Goal: Task Accomplishment & Management: Manage account settings

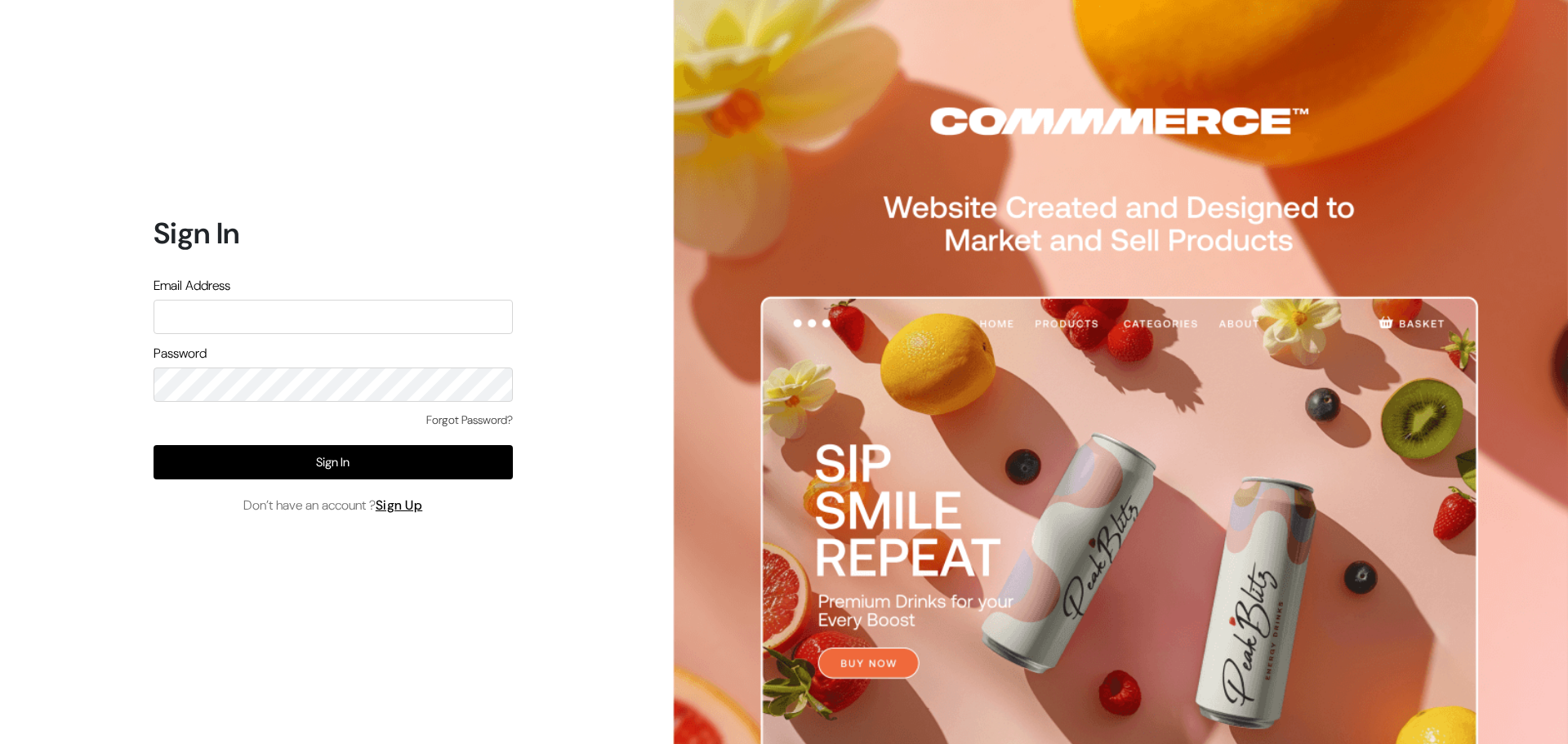
click at [282, 324] on input "text" at bounding box center [333, 317] width 359 height 34
type input "[EMAIL_ADDRESS][DOMAIN_NAME]"
click at [463, 421] on link "Forgot Password?" at bounding box center [470, 421] width 87 height 17
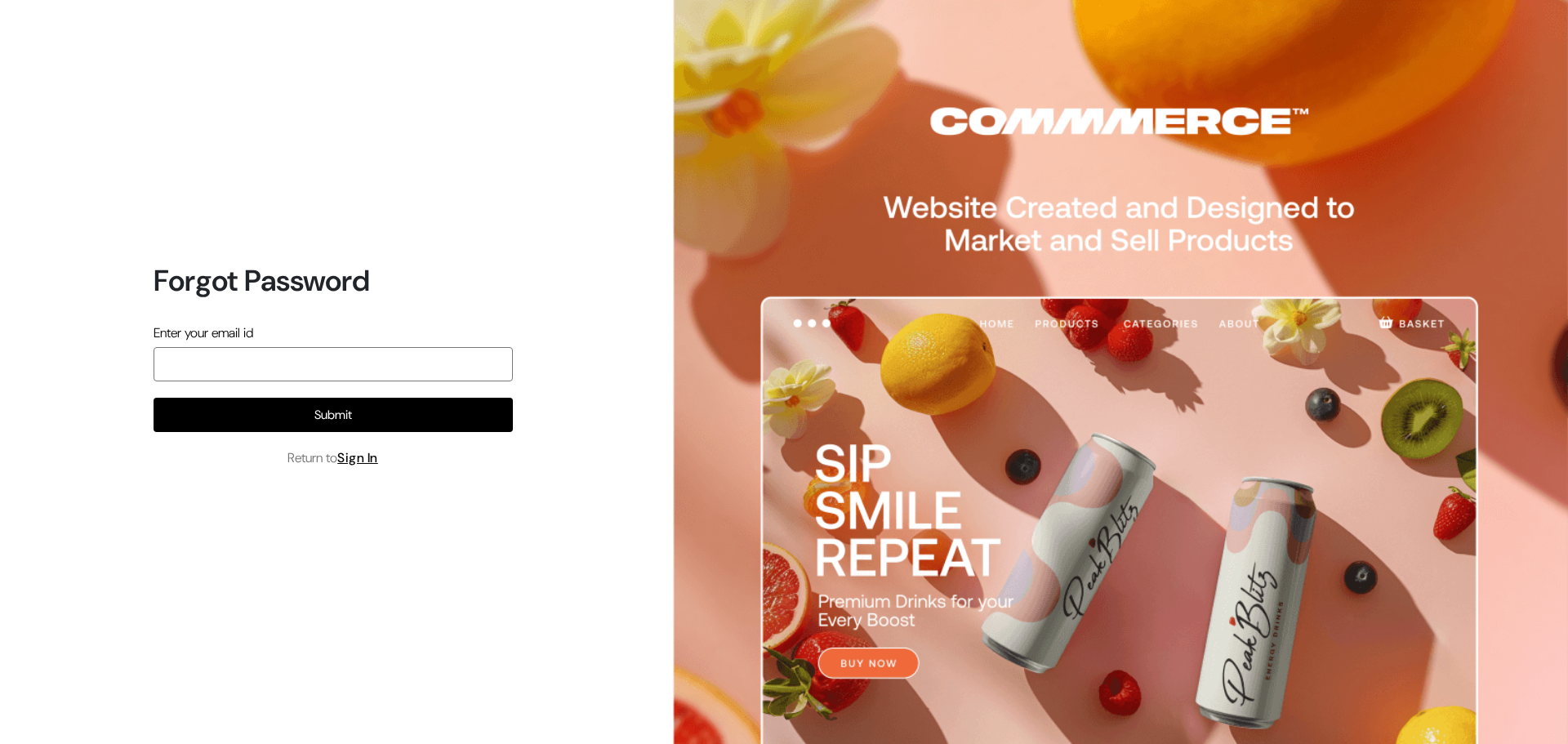
click at [382, 364] on input "email" at bounding box center [333, 364] width 359 height 34
type input "[EMAIL_ADDRESS][DOMAIN_NAME]"
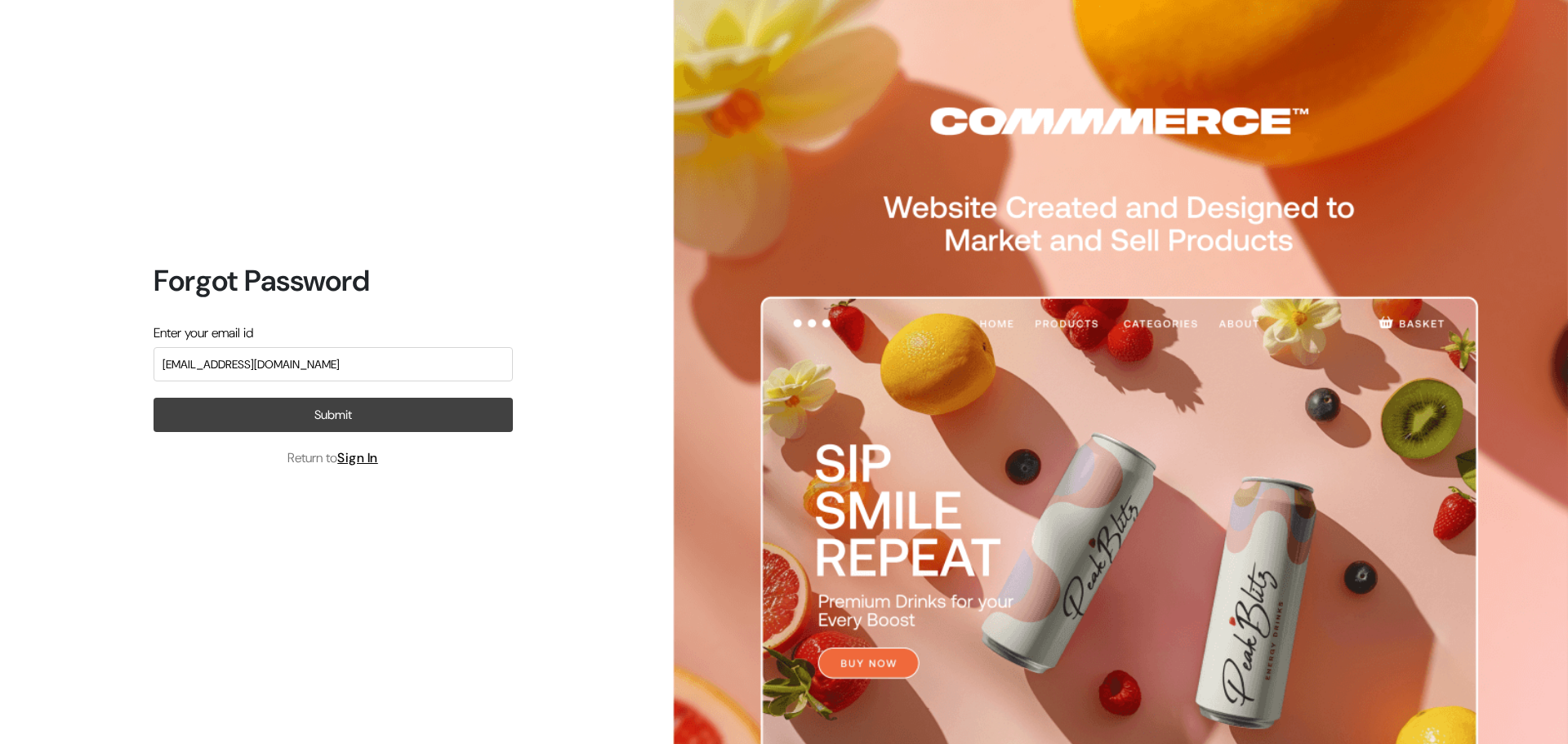
click at [435, 410] on button "Submit" at bounding box center [333, 415] width 359 height 34
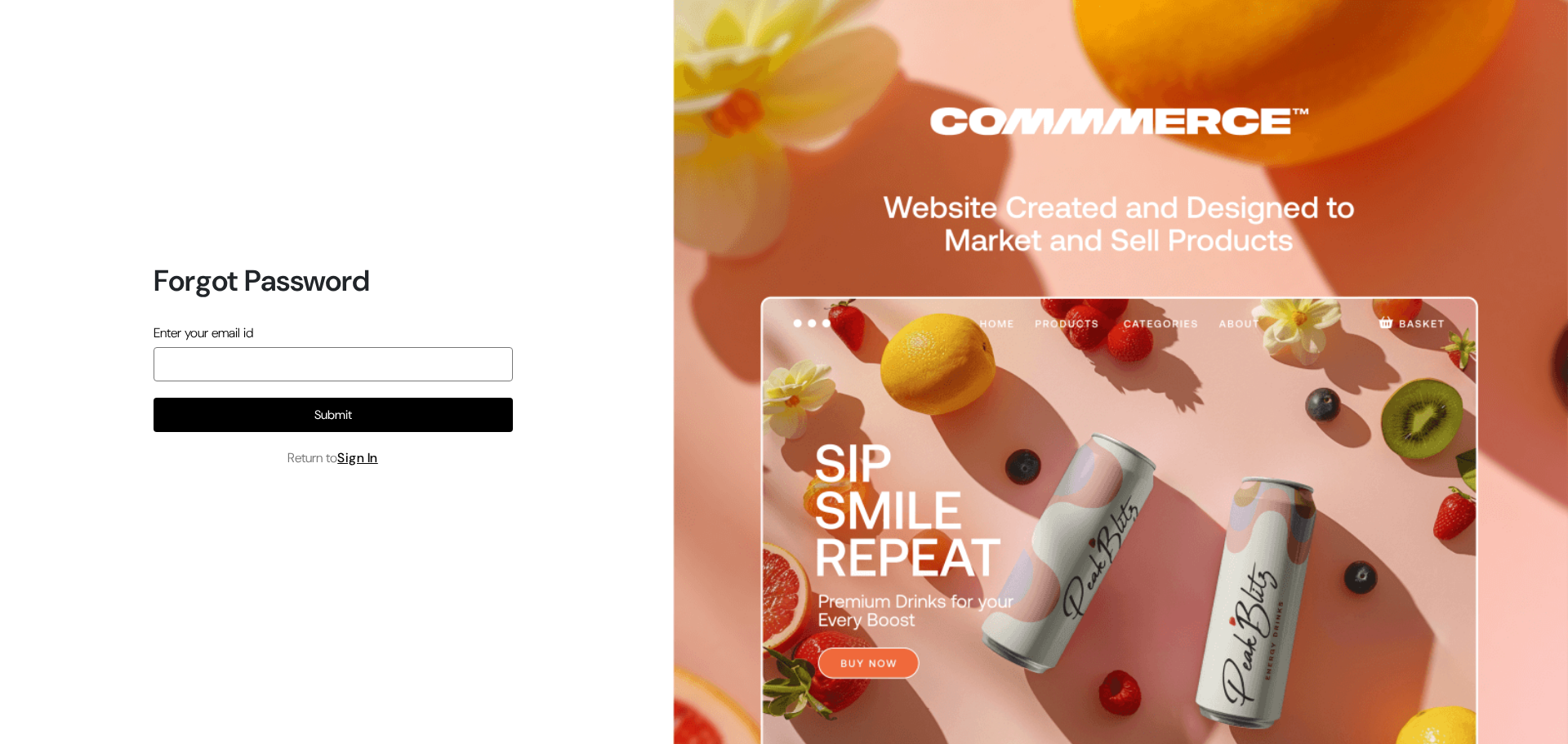
click at [317, 347] on input "email" at bounding box center [333, 364] width 359 height 34
type input "[EMAIL_ADDRESS][DOMAIN_NAME]"
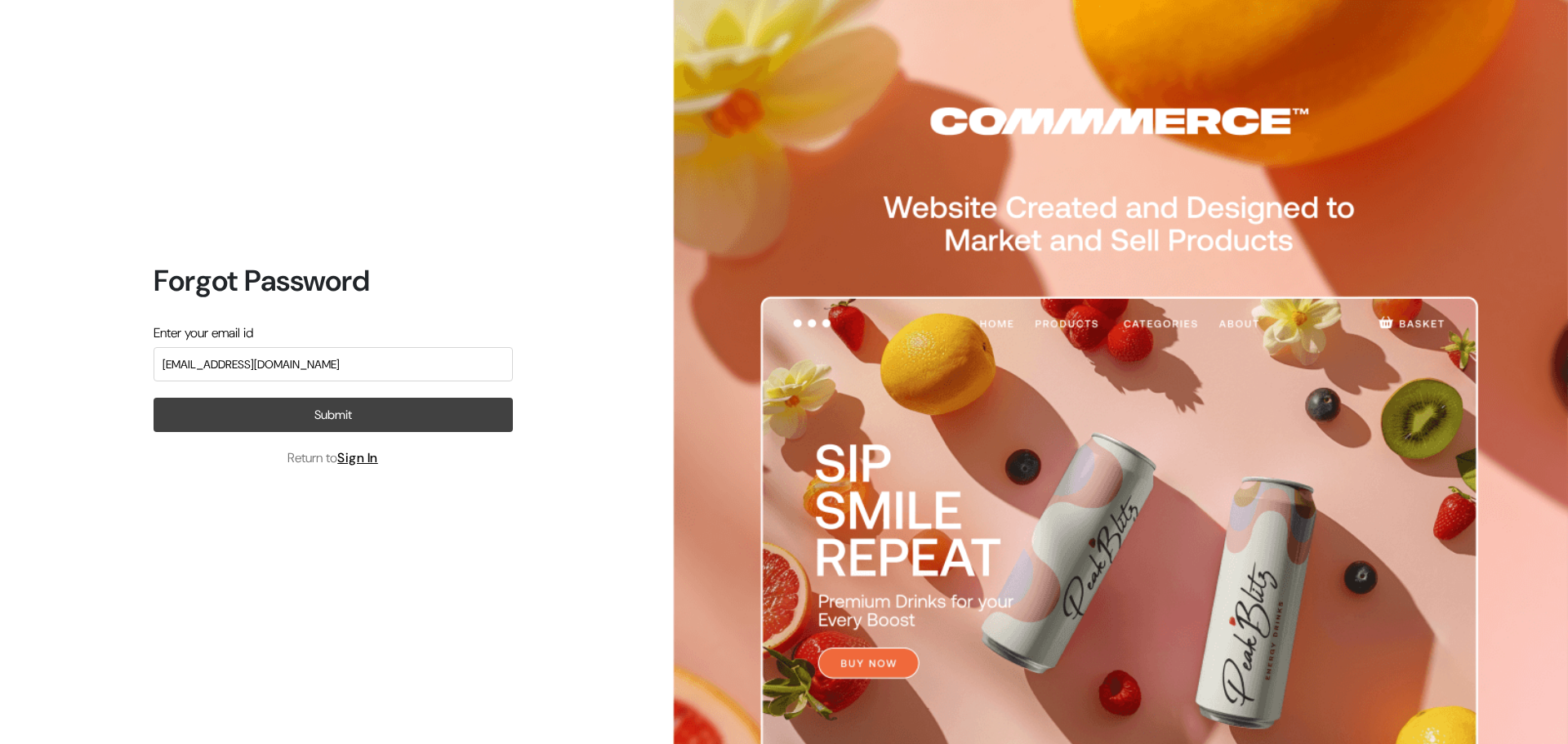
click at [343, 431] on button "Submit" at bounding box center [333, 415] width 359 height 34
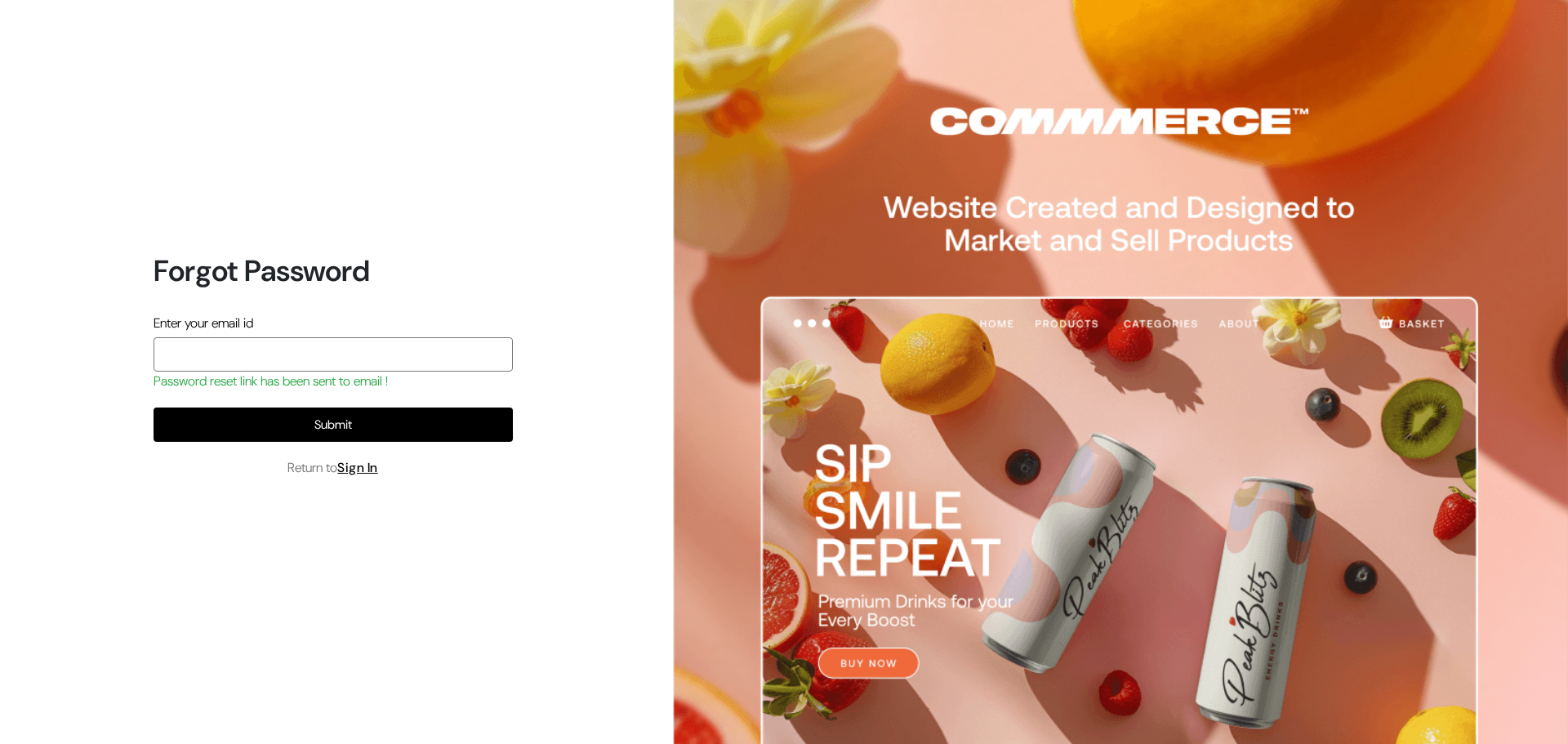
click at [335, 358] on input "email" at bounding box center [333, 354] width 359 height 34
click at [584, 415] on div "Forgot Password Enter your email id Password reset link has been sent to email …" at bounding box center [327, 372] width 653 height 744
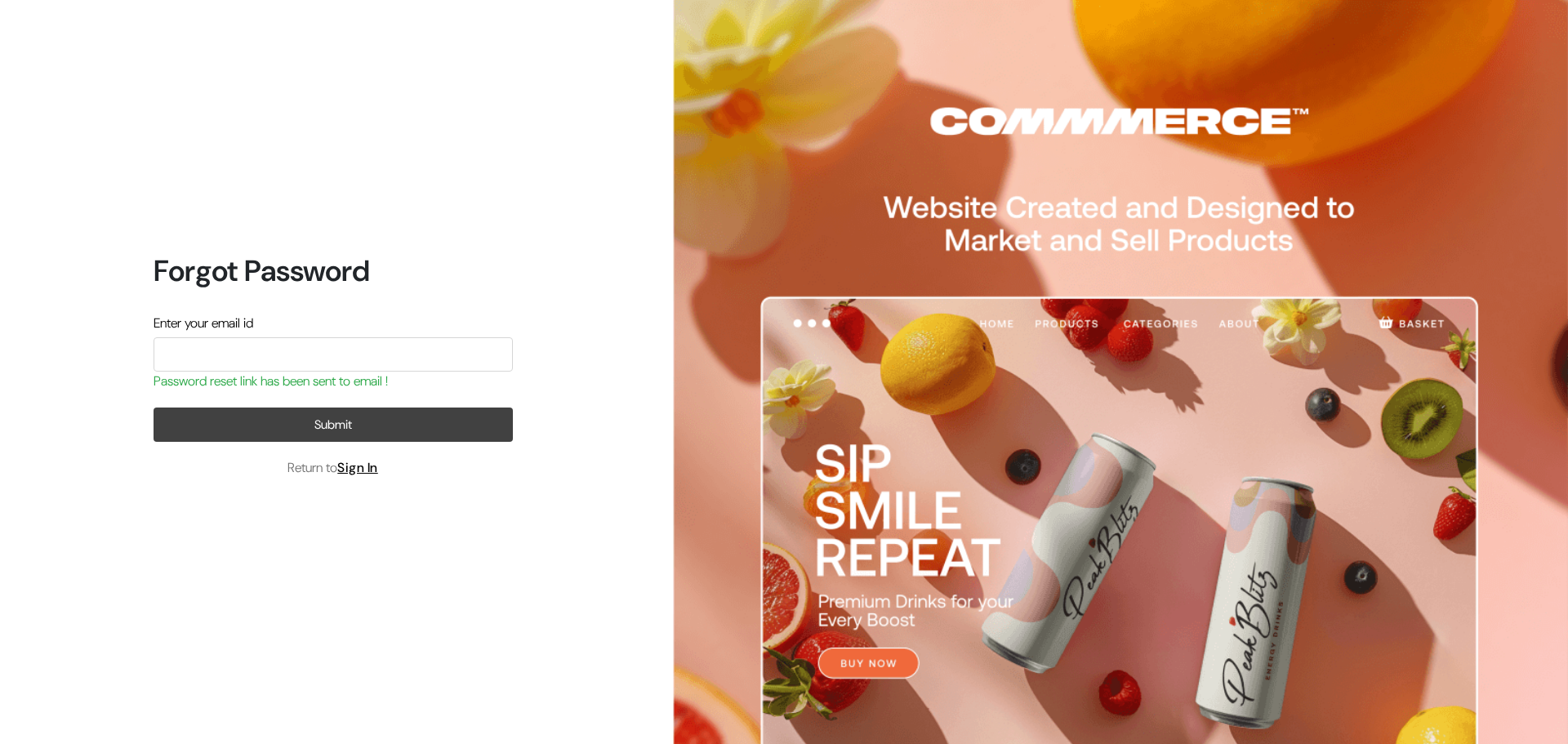
click at [429, 423] on button "Submit" at bounding box center [333, 425] width 359 height 34
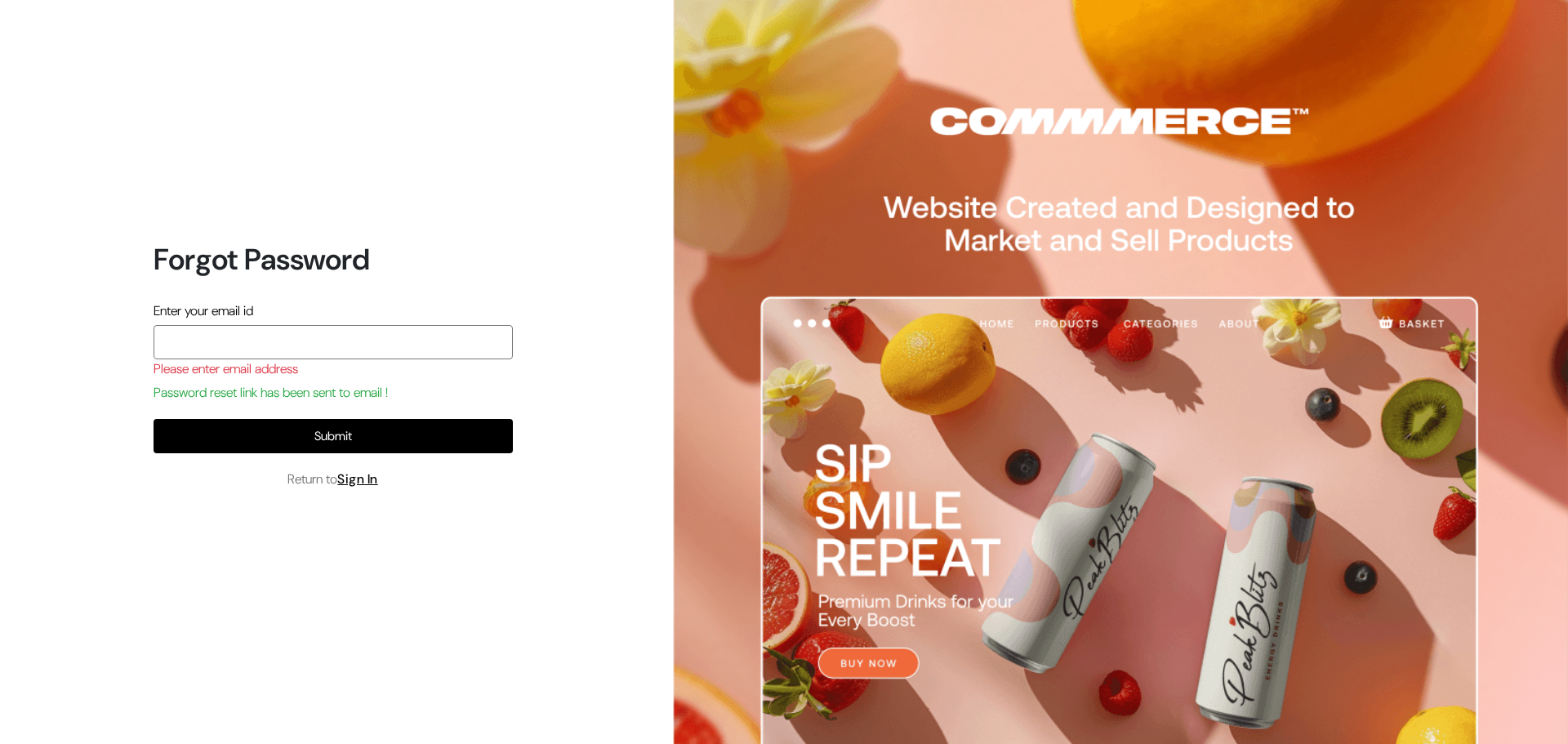
click at [419, 335] on input "email" at bounding box center [333, 342] width 359 height 34
type input "aaritnsunil16@gmail.com"
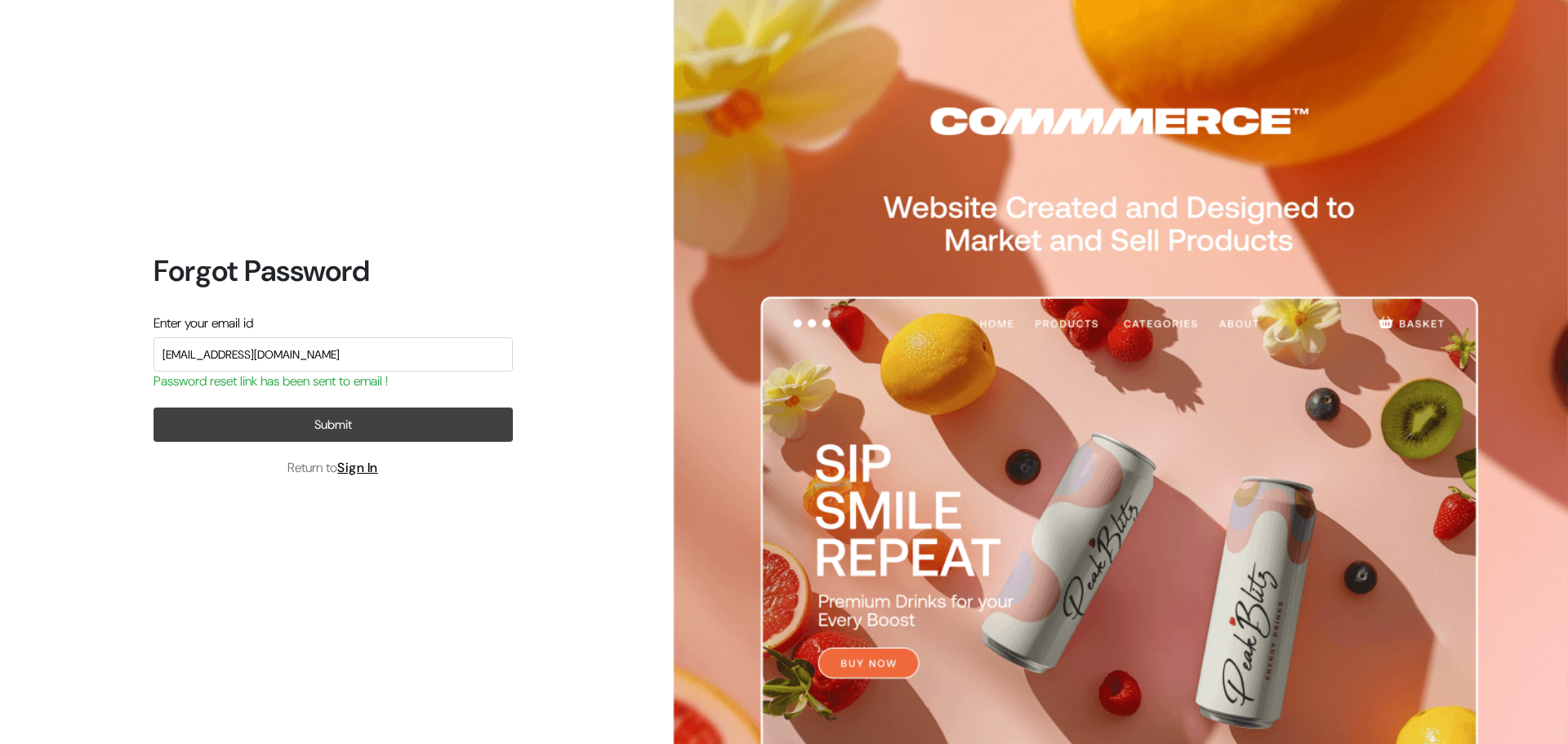
click at [378, 426] on button "Submit" at bounding box center [333, 425] width 359 height 34
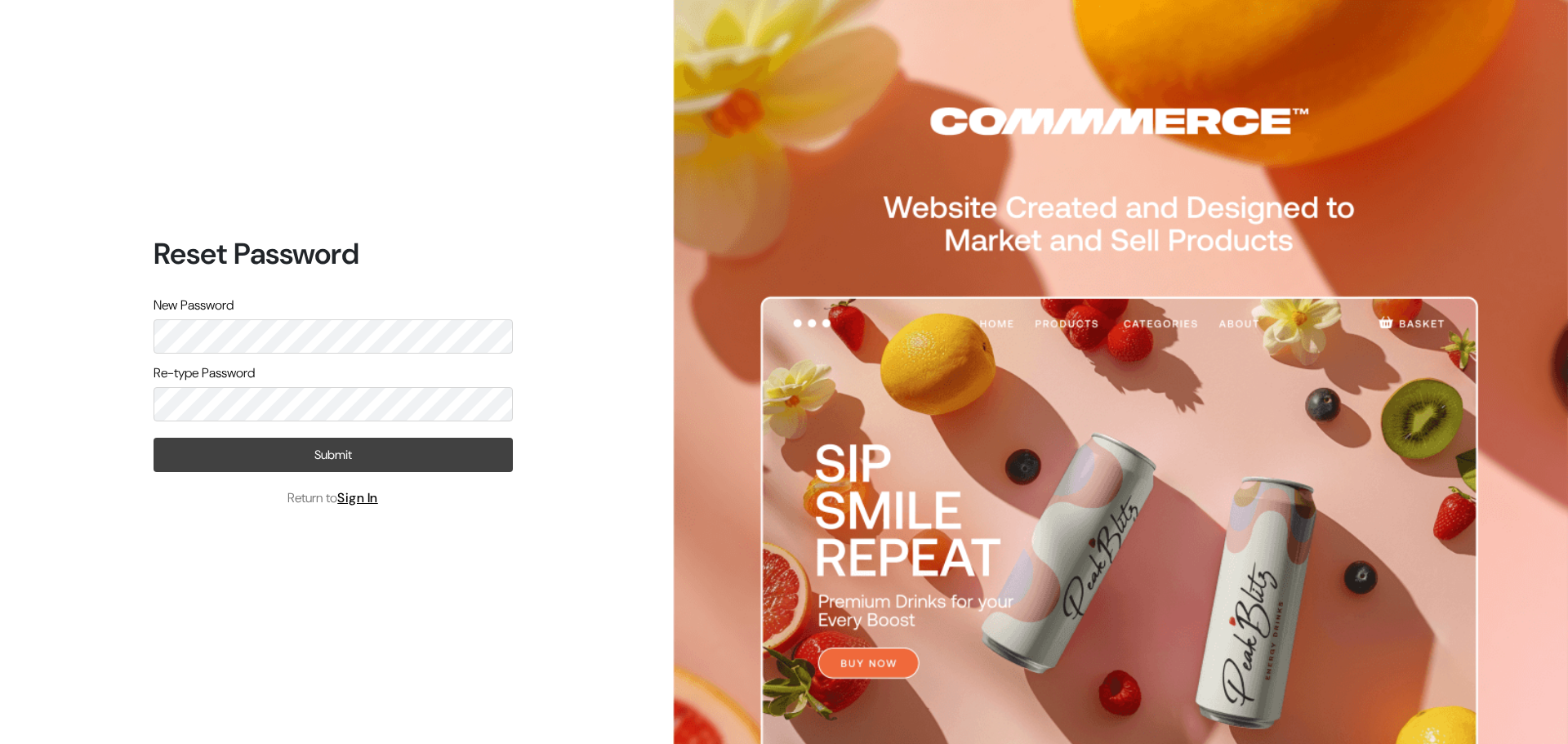
click at [476, 444] on button "Submit" at bounding box center [333, 455] width 359 height 34
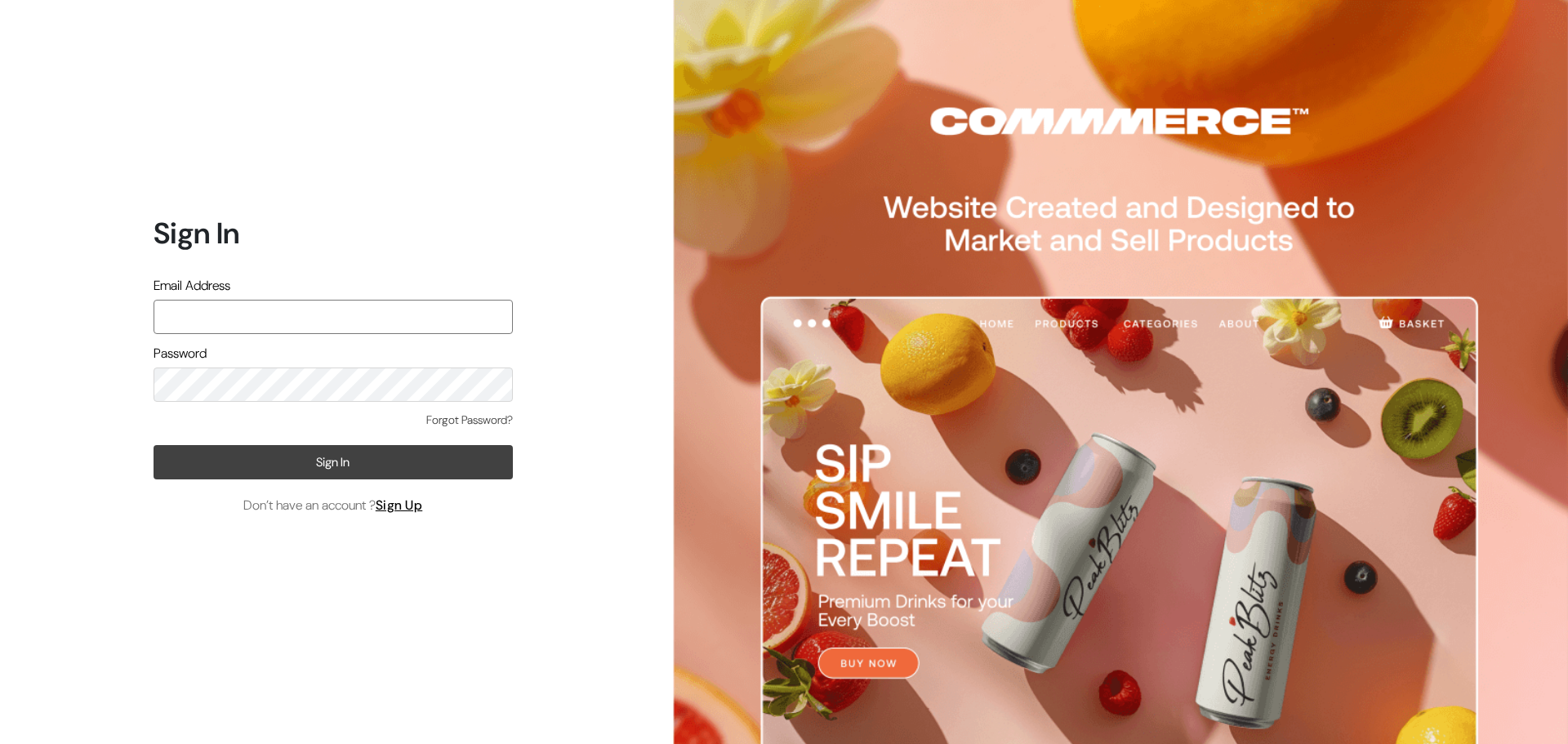
type input "[EMAIL_ADDRESS][DOMAIN_NAME]"
click at [408, 455] on button "Sign In" at bounding box center [333, 462] width 359 height 34
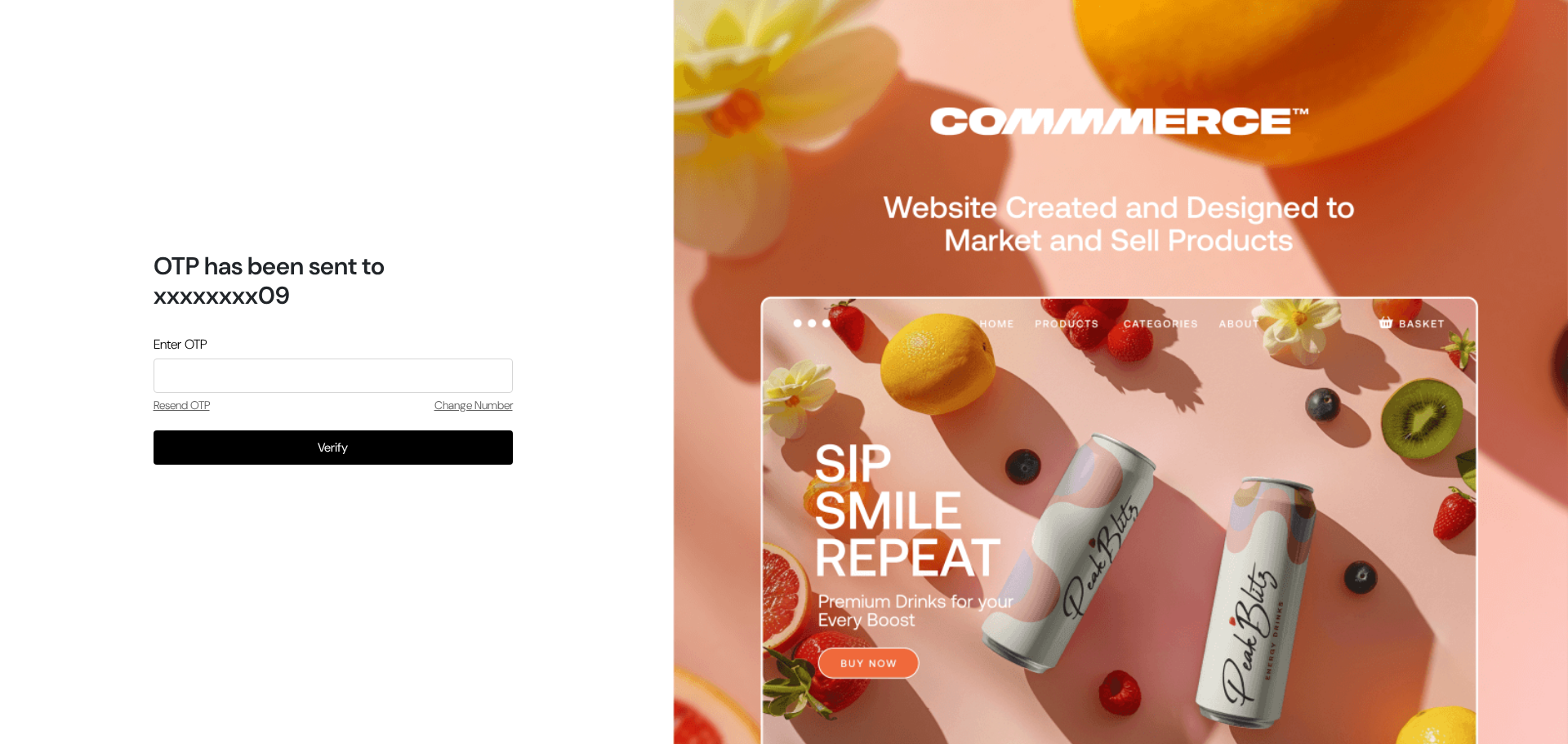
click at [481, 407] on link "Change Number" at bounding box center [474, 405] width 78 height 17
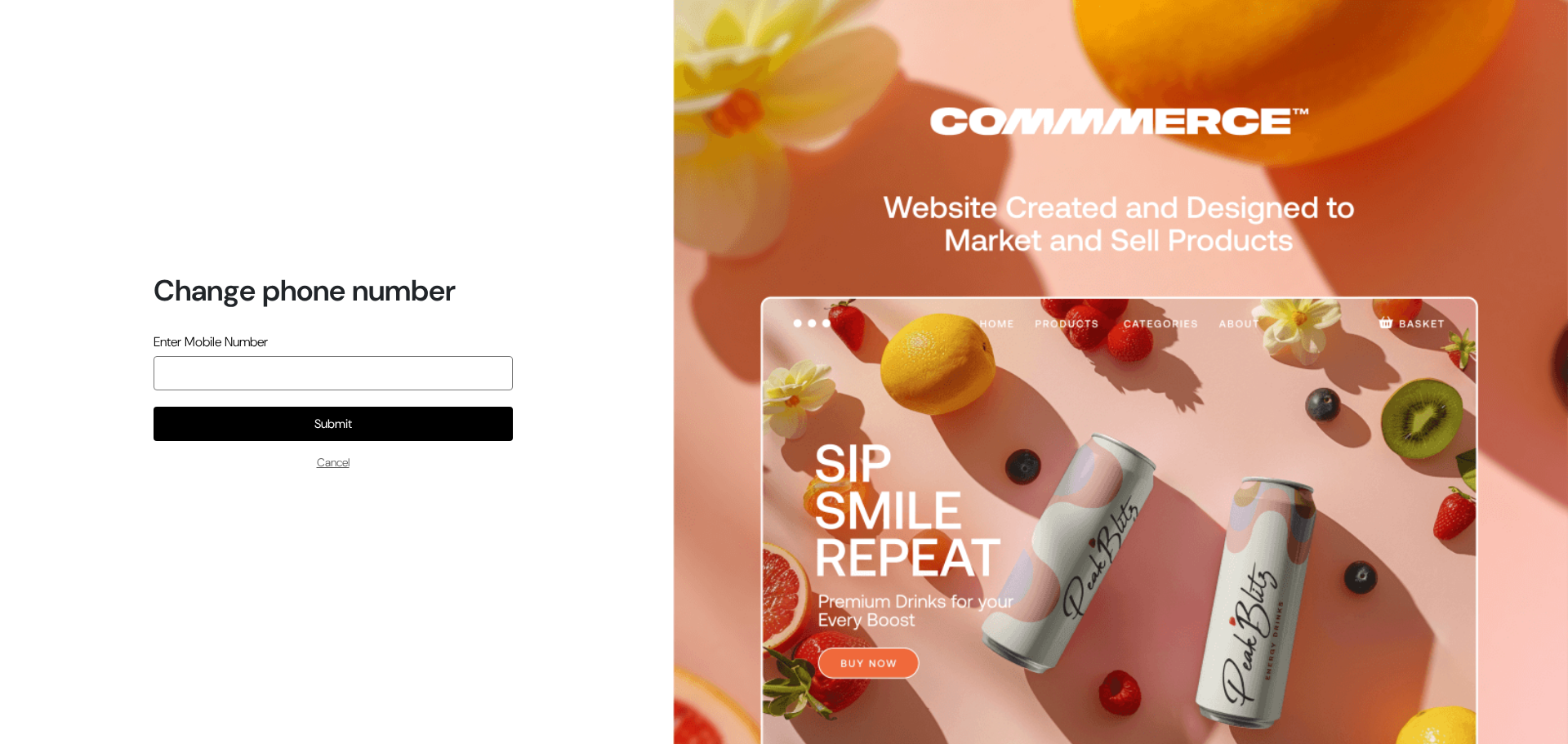
click at [425, 367] on input "text" at bounding box center [333, 373] width 359 height 34
click at [425, 382] on input "text" at bounding box center [333, 373] width 359 height 34
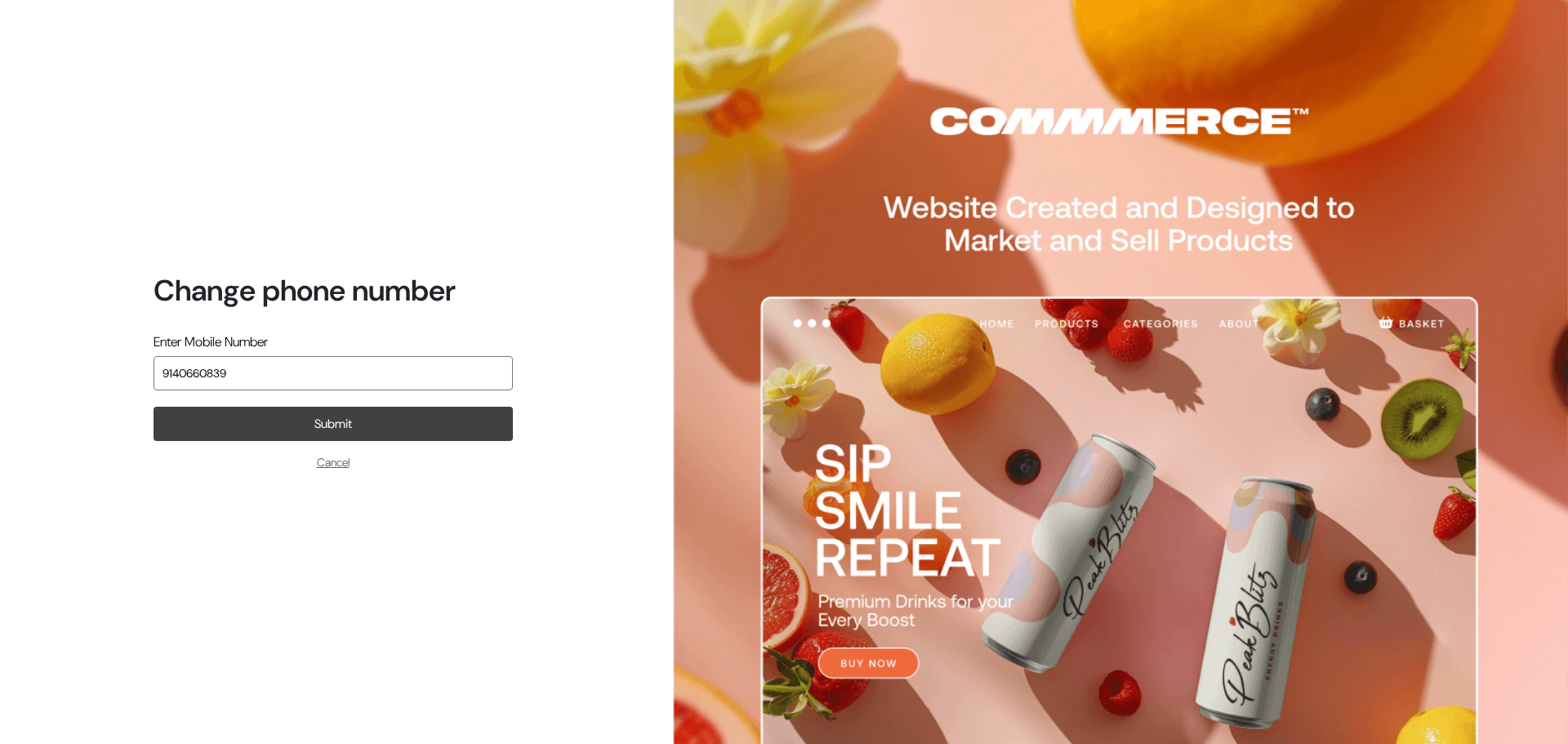
type input "9140660839"
click at [428, 425] on button "Submit" at bounding box center [333, 424] width 359 height 34
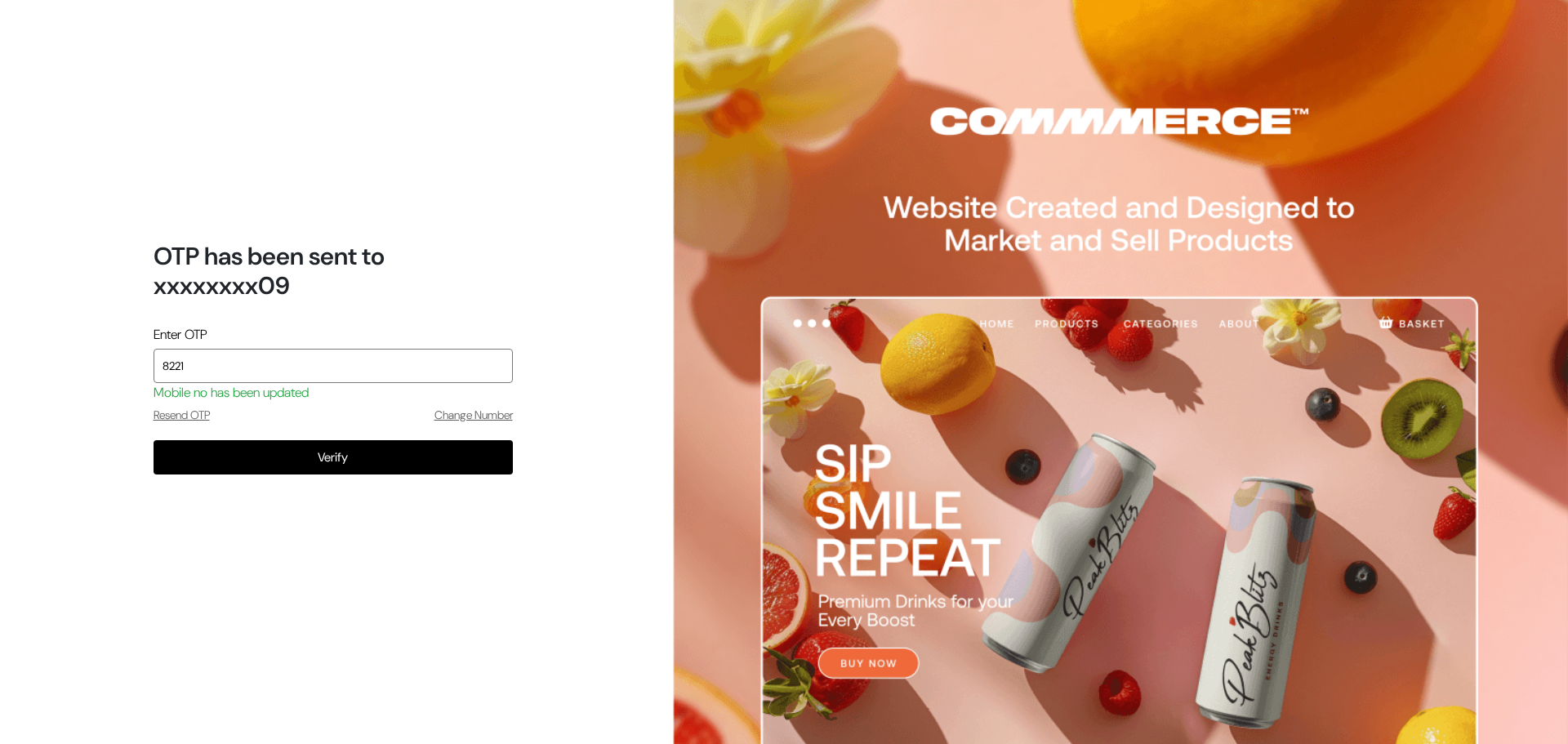
type input "8221"
click at [153, 440] on button "Verify" at bounding box center [333, 457] width 359 height 34
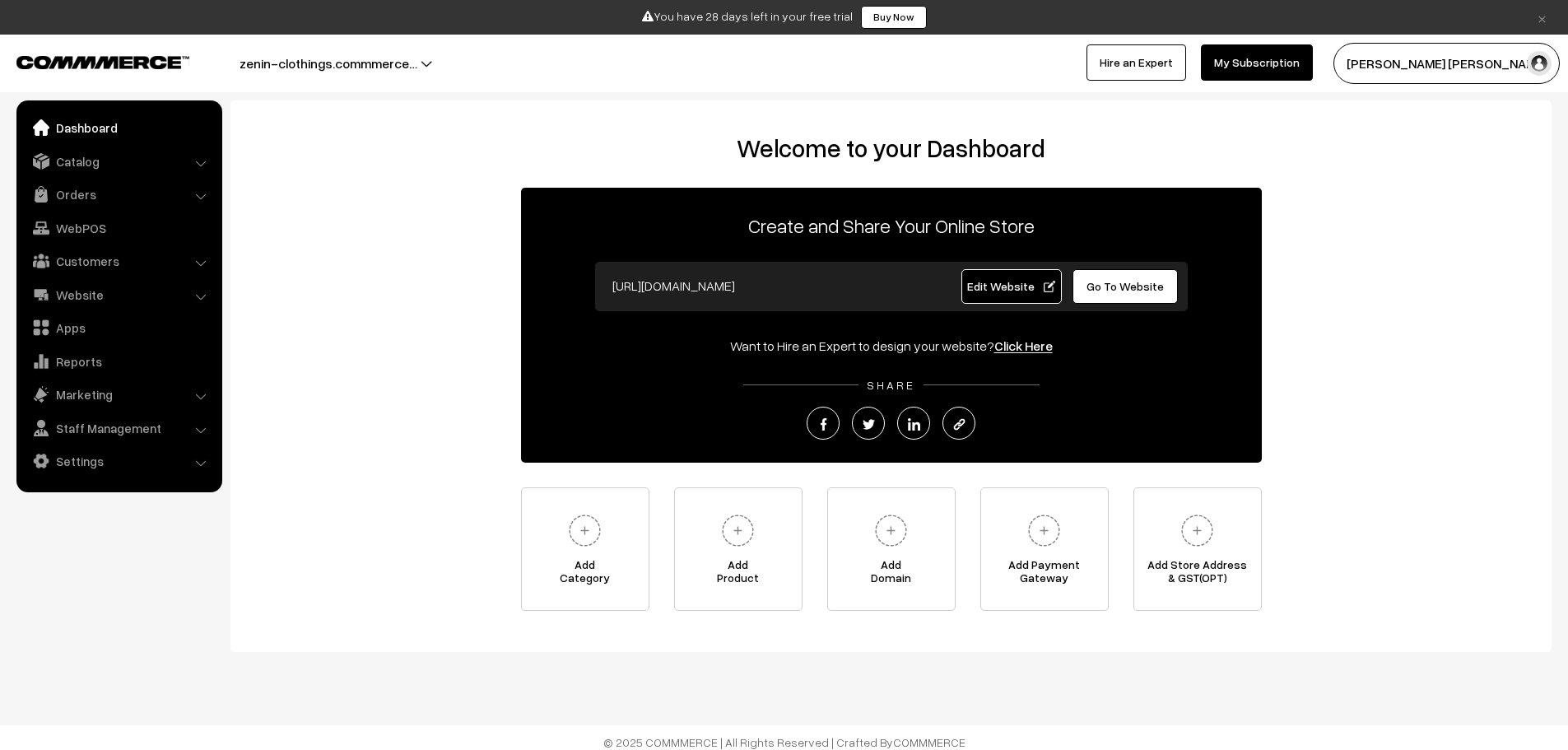
click at [1132, 287] on span "Go To Website" at bounding box center [1125, 286] width 77 height 14
click at [1033, 296] on link "Edit Website" at bounding box center [1011, 287] width 100 height 34
click at [604, 549] on img at bounding box center [585, 530] width 45 height 45
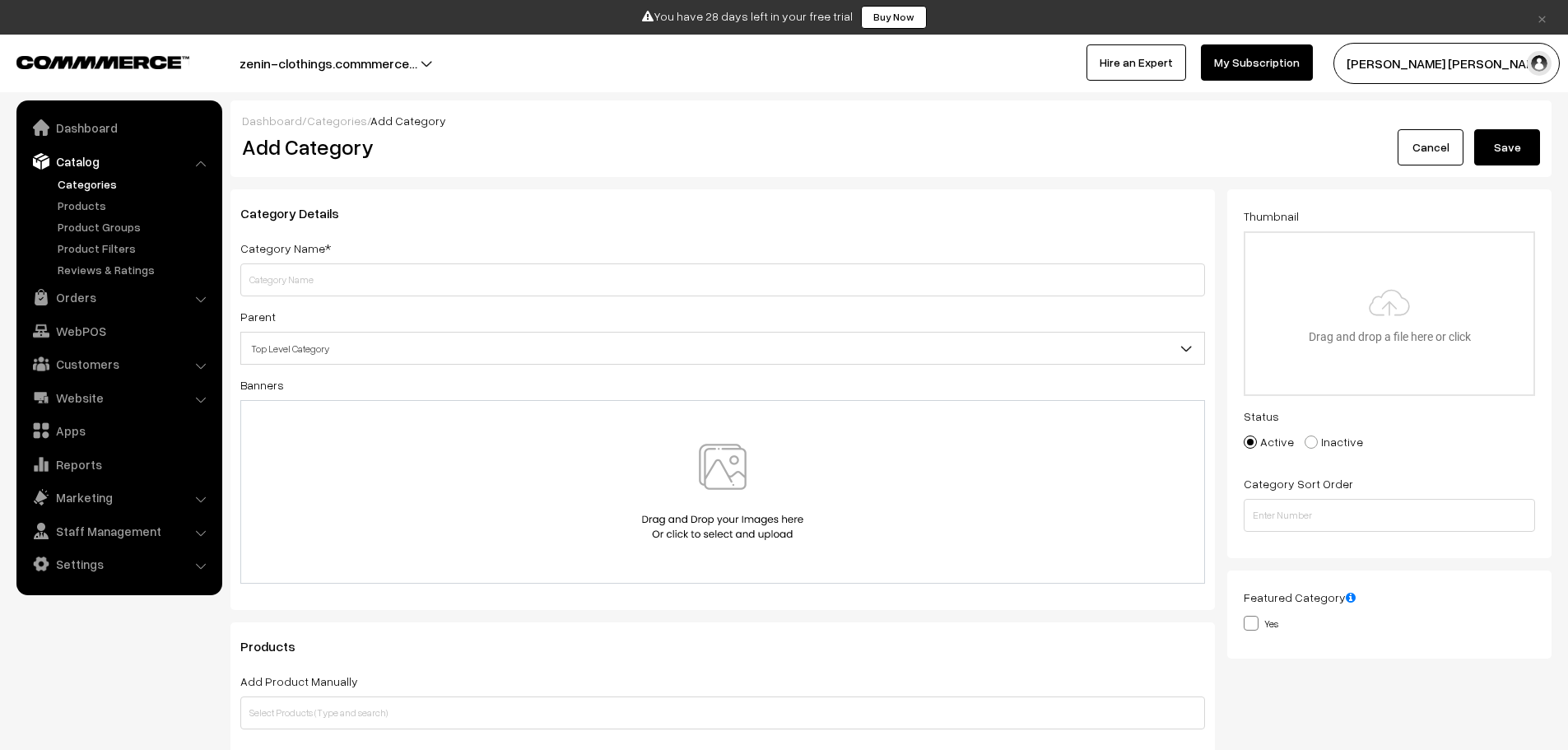
click at [340, 286] on input "text" at bounding box center [722, 280] width 965 height 33
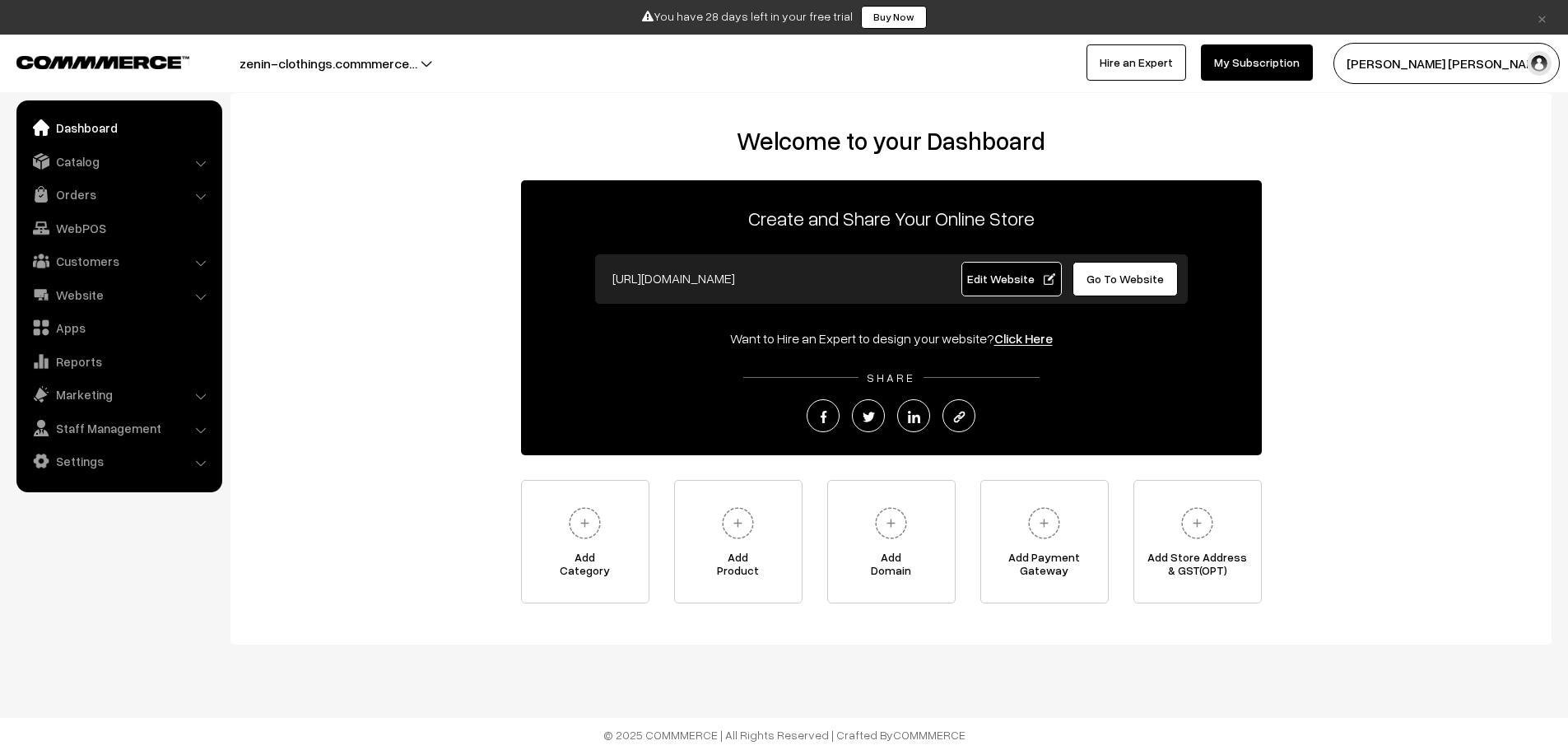
scroll to position [9, 0]
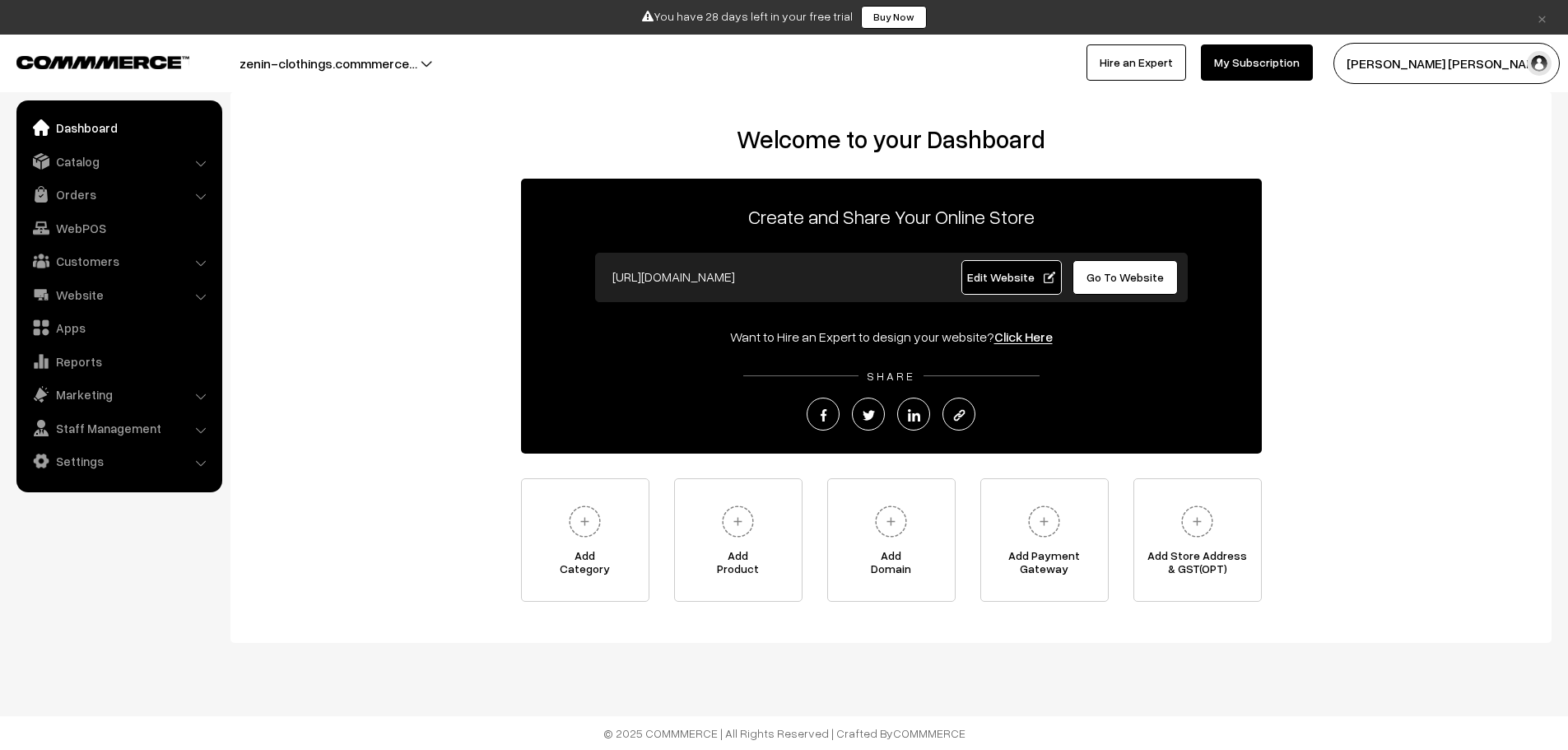
click at [720, 276] on input "https://zenin-clothings.commmerce.com" at bounding box center [766, 276] width 325 height 33
click at [738, 276] on input "https://zenin-clothings.commmerce.com" at bounding box center [766, 276] width 325 height 33
click at [735, 276] on input "https://zenin-clothings.commmerce.com" at bounding box center [766, 276] width 325 height 33
click at [1312, 312] on div "Welcome to your Dashboard Create and Share Your Online Store https://zenin-clot…" at bounding box center [891, 363] width 1288 height 478
click at [1081, 575] on span "Add Payment Gateway" at bounding box center [1045, 566] width 127 height 33
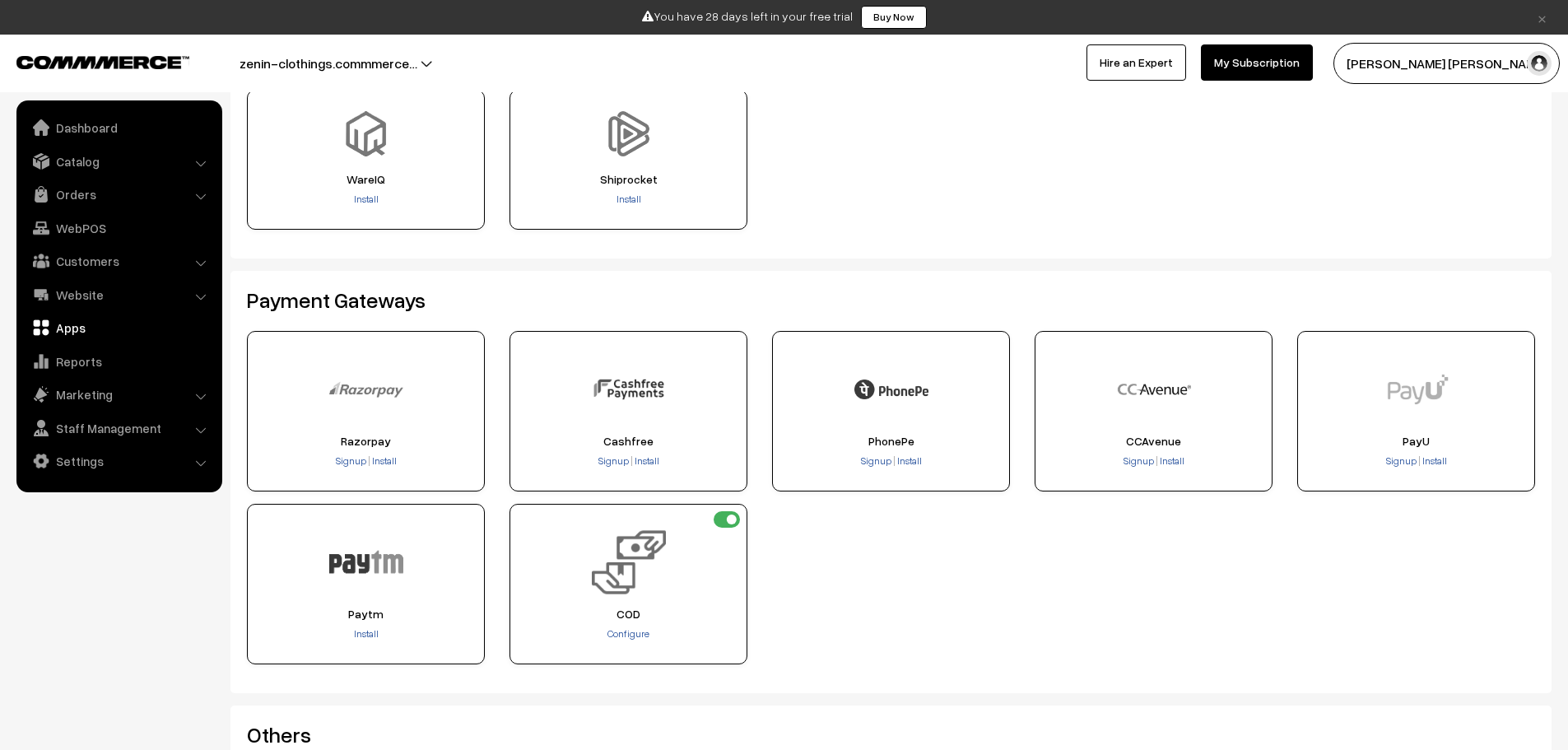
scroll to position [82, 0]
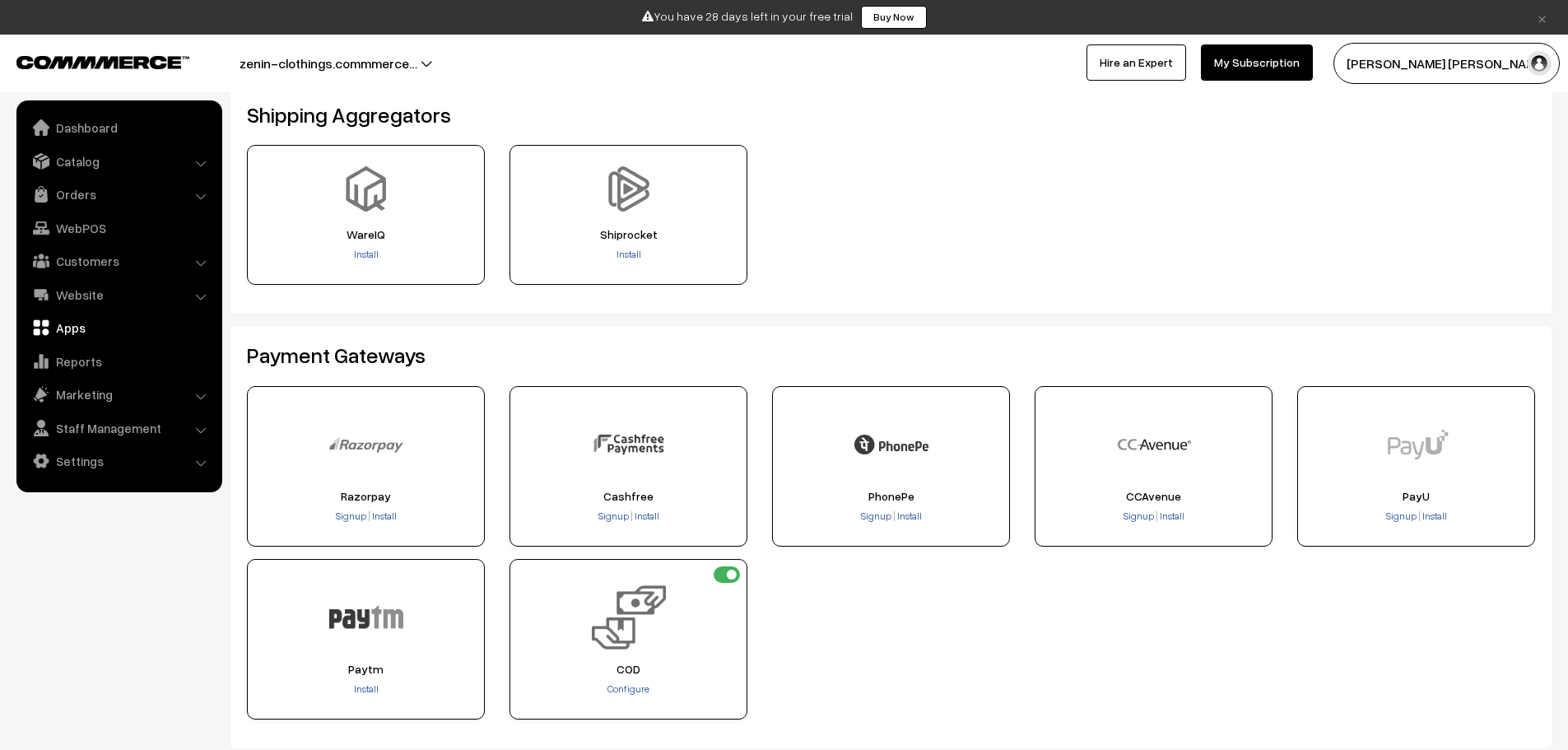
click at [430, 632] on div "Paytm" at bounding box center [365, 639] width 238 height 160
click at [425, 608] on div "Paytm" at bounding box center [365, 639] width 238 height 160
click at [439, 590] on div "Paytm" at bounding box center [365, 639] width 238 height 160
click at [461, 568] on div "Paytm" at bounding box center [365, 639] width 238 height 160
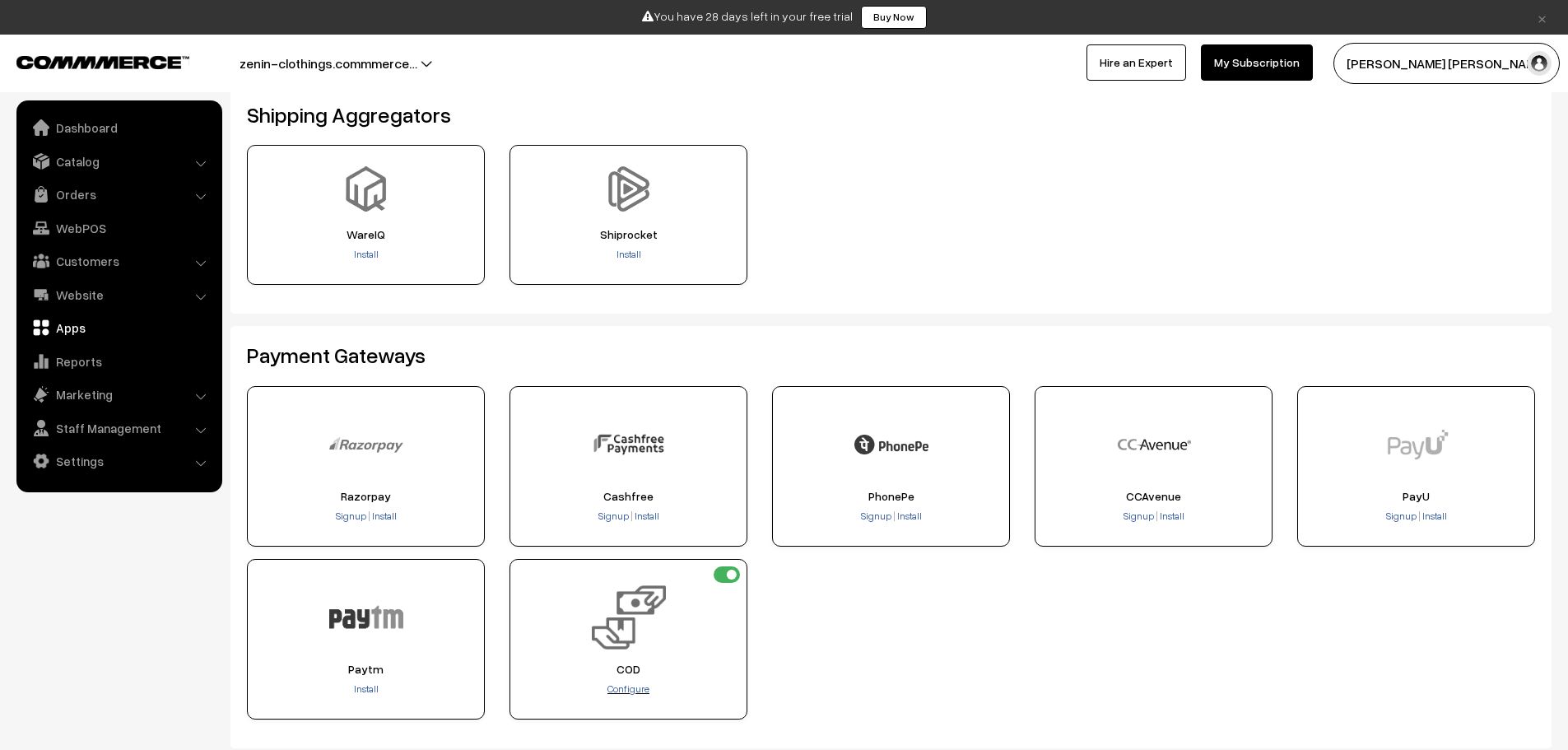
click at [640, 692] on span "Configure" at bounding box center [628, 689] width 42 height 12
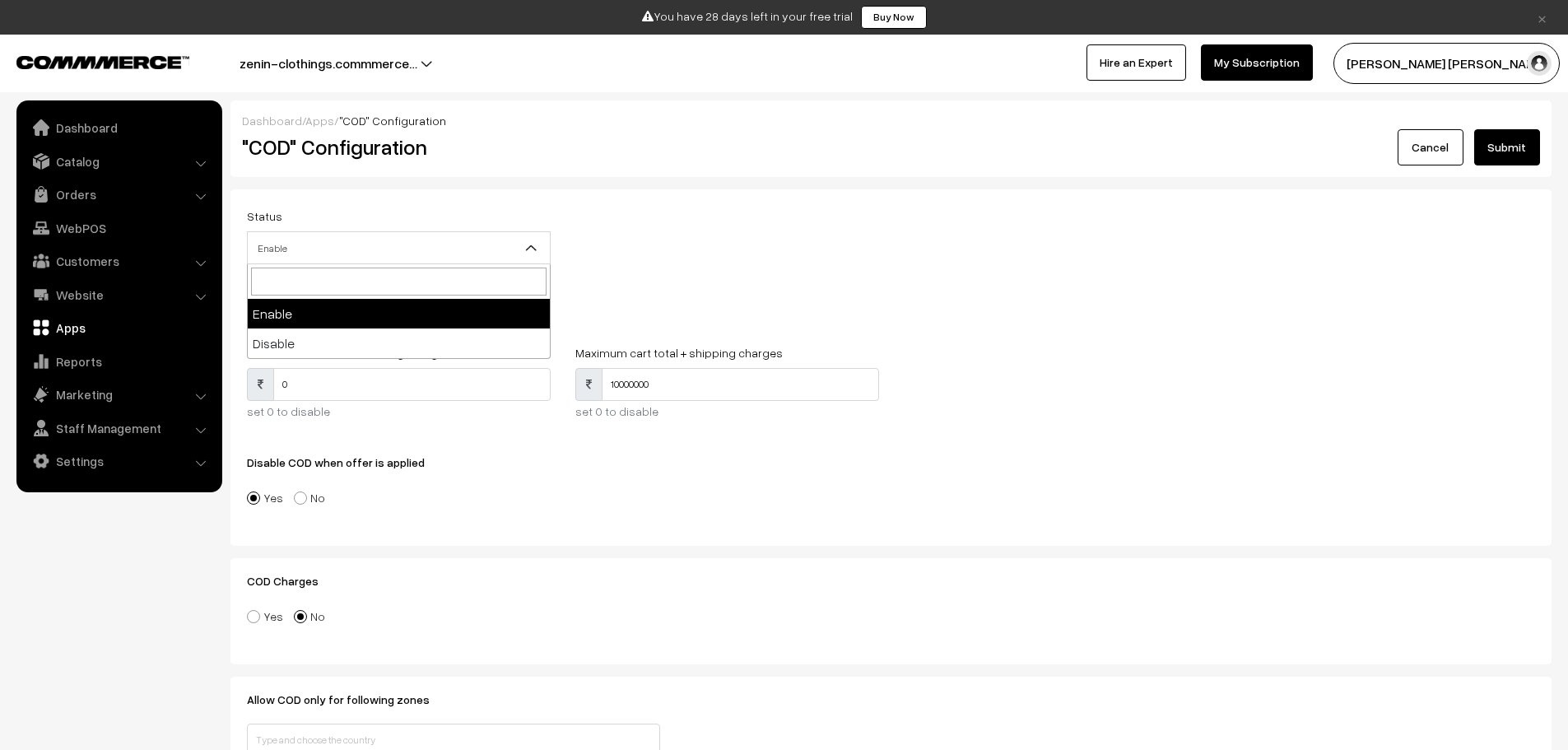
click at [414, 246] on span "Enable" at bounding box center [399, 249] width 302 height 29
click at [488, 246] on span "Enable" at bounding box center [399, 249] width 302 height 29
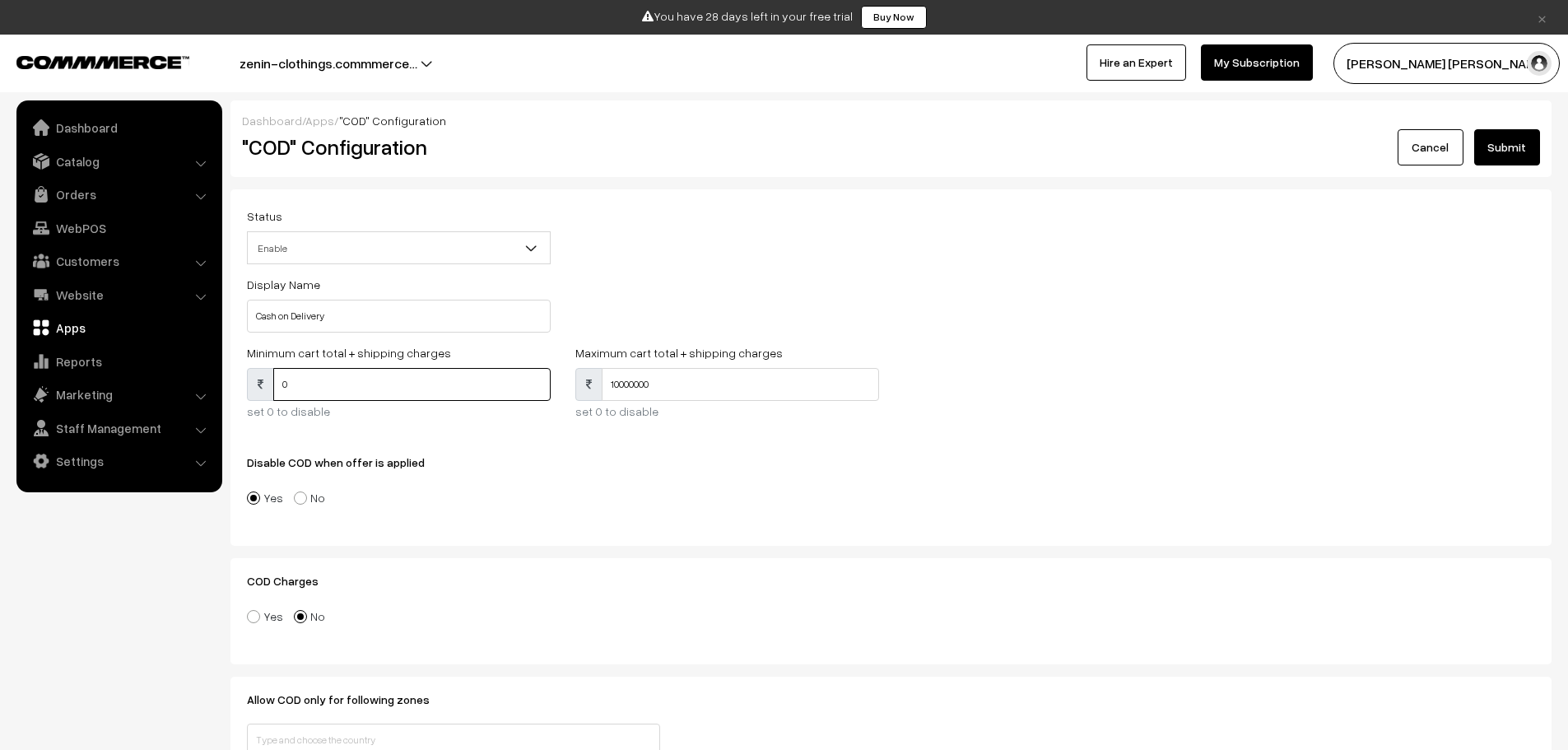
click at [419, 382] on input "0" at bounding box center [412, 384] width 277 height 33
click at [678, 384] on input "10000000" at bounding box center [740, 384] width 277 height 33
type input "1"
type input "3000"
click at [681, 471] on div "Disable COD when offer is applied Yes No" at bounding box center [891, 475] width 1288 height 76
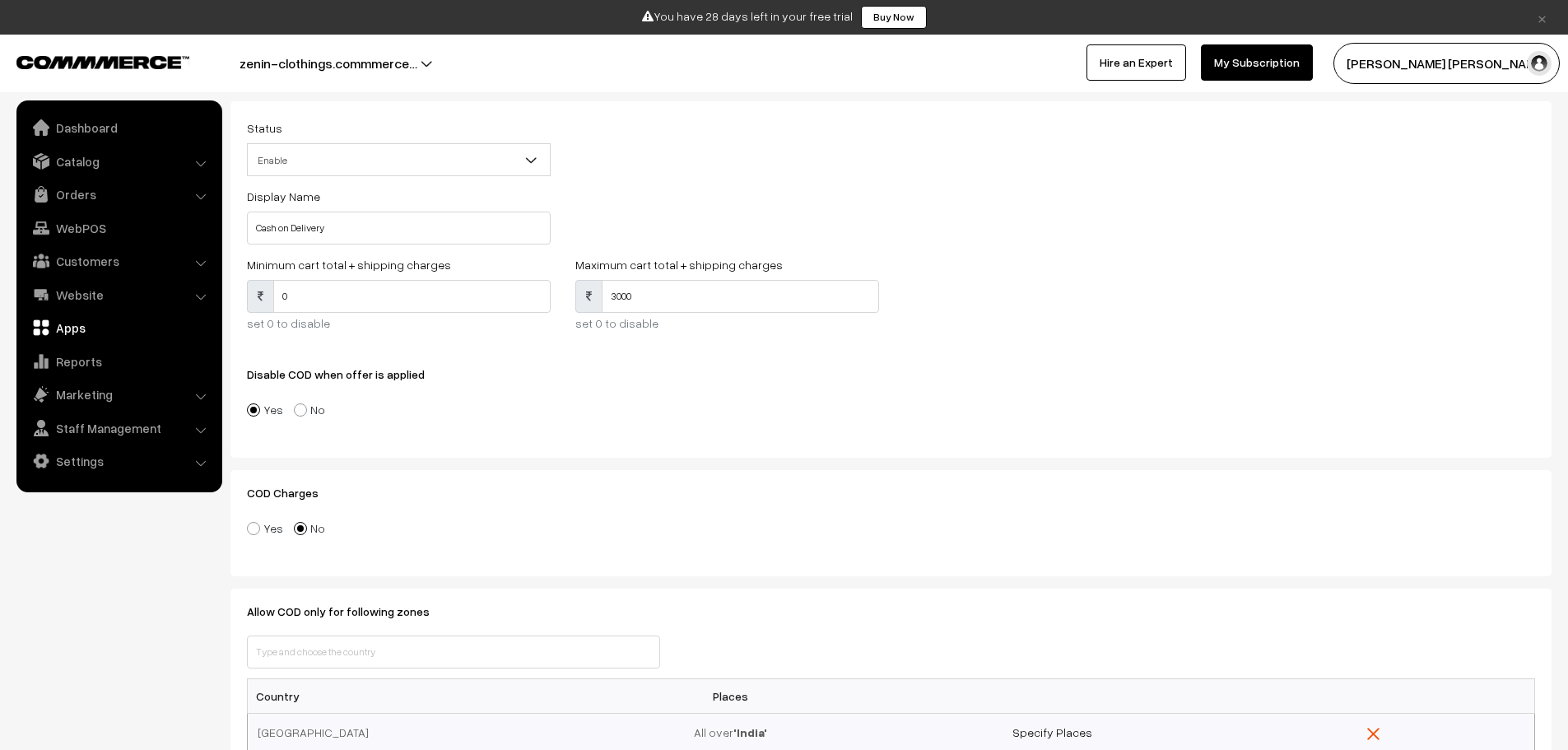
scroll to position [227, 0]
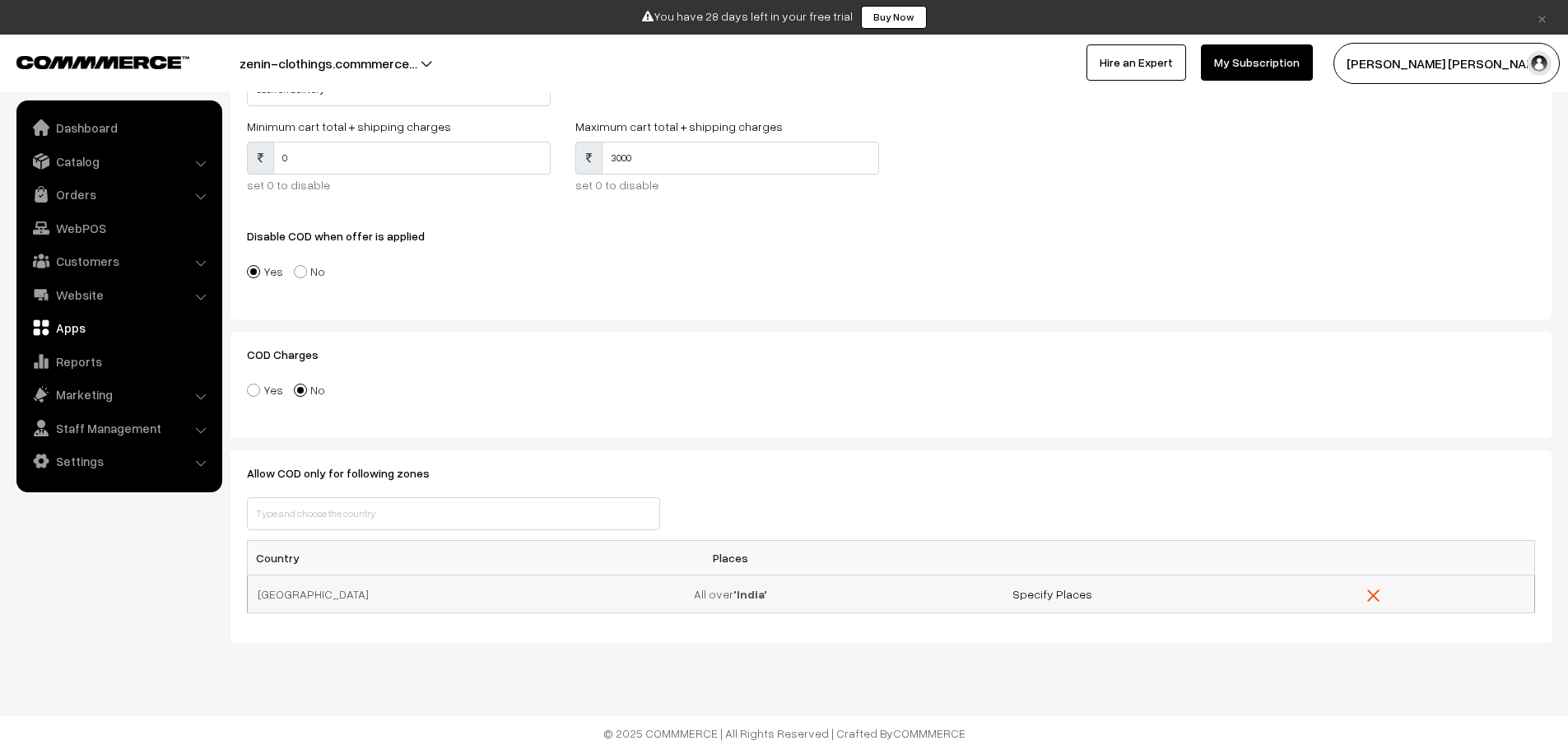
click at [770, 593] on td "All over 'India'" at bounding box center [730, 594] width 322 height 38
click at [1060, 594] on link "Specify Places" at bounding box center [1052, 594] width 80 height 14
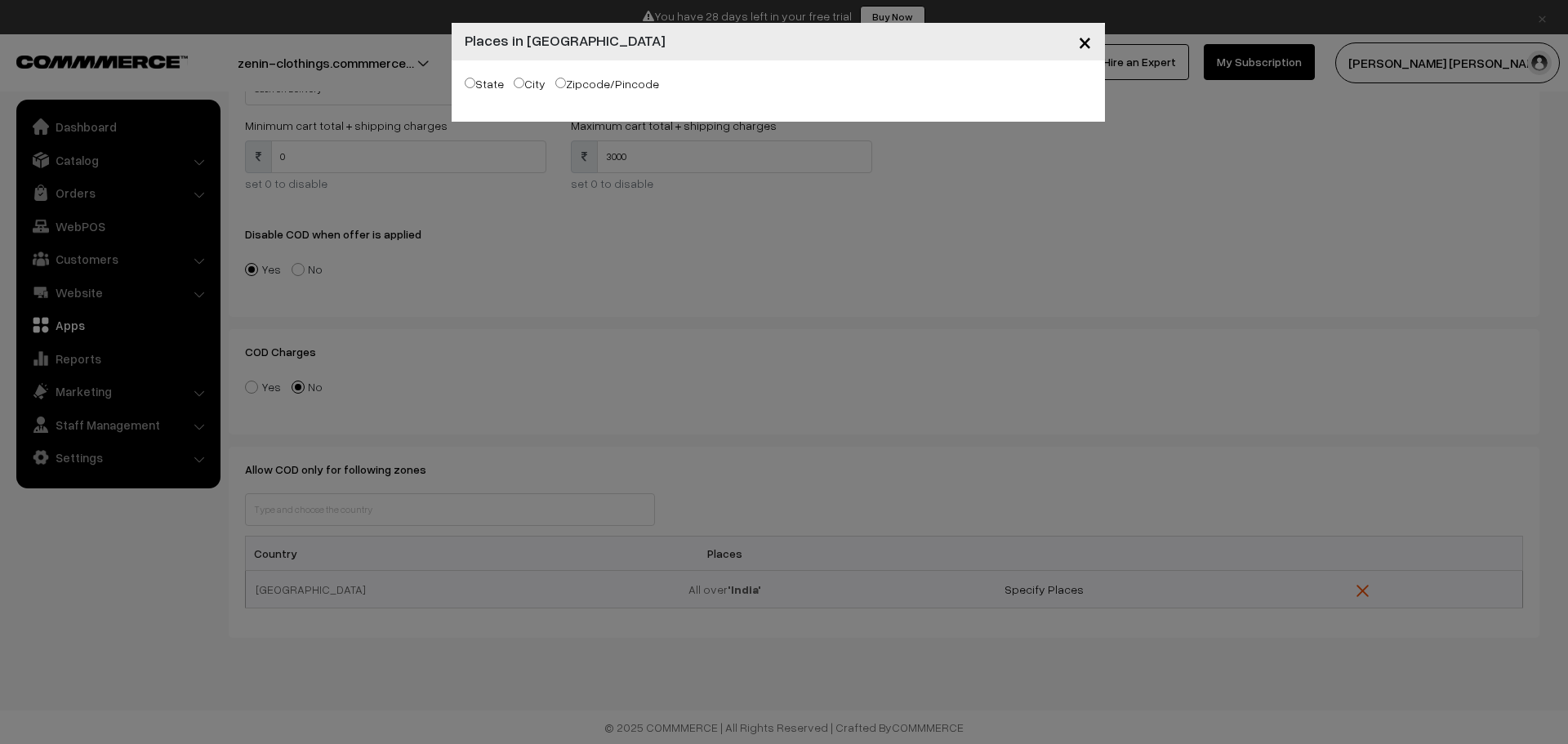
click at [523, 86] on label "City" at bounding box center [529, 83] width 31 height 17
click at [523, 86] on input "City" at bounding box center [519, 83] width 10 height 10
radio input "true"
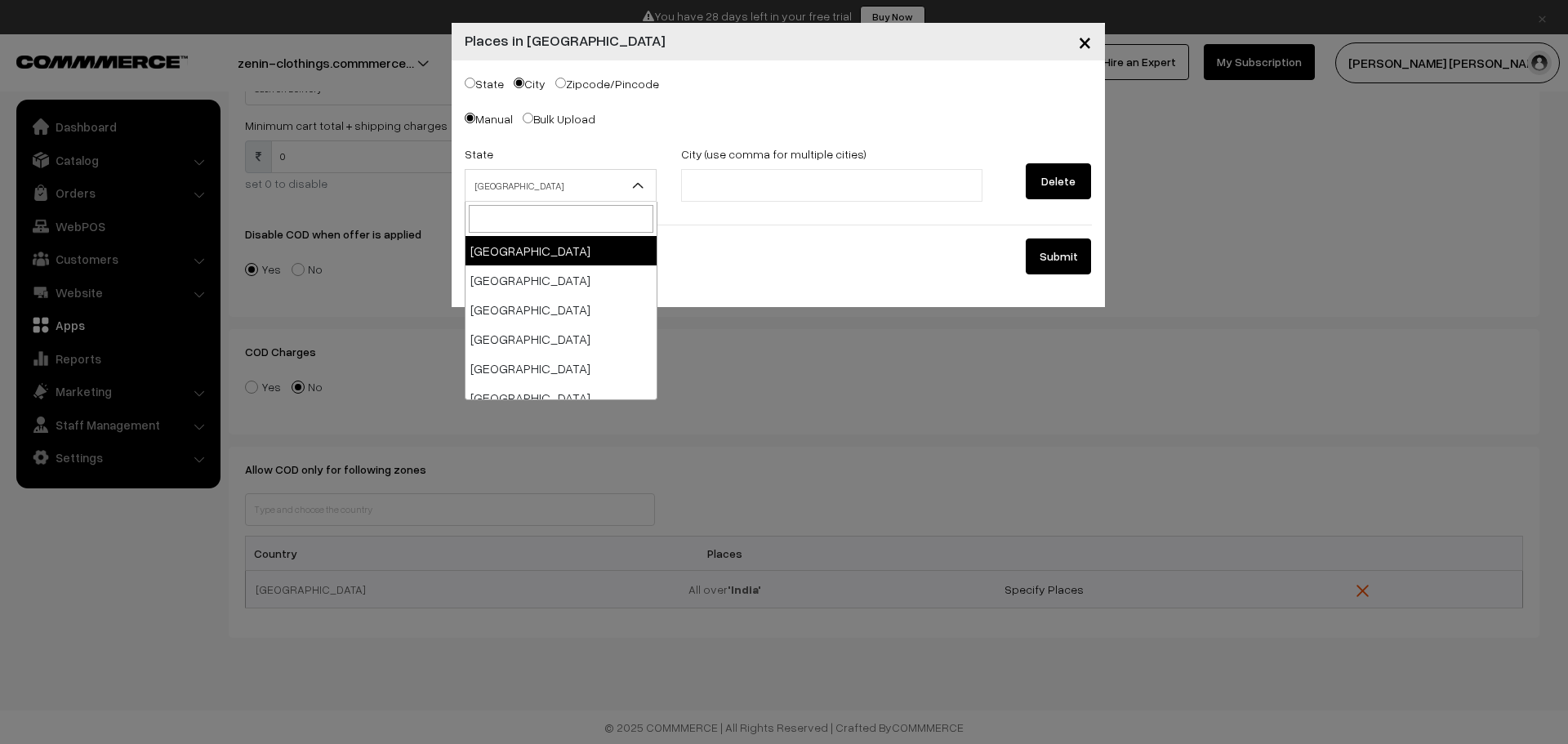
click at [570, 196] on span "Andaman & Nicobar Islands" at bounding box center [561, 186] width 191 height 29
type input "utt"
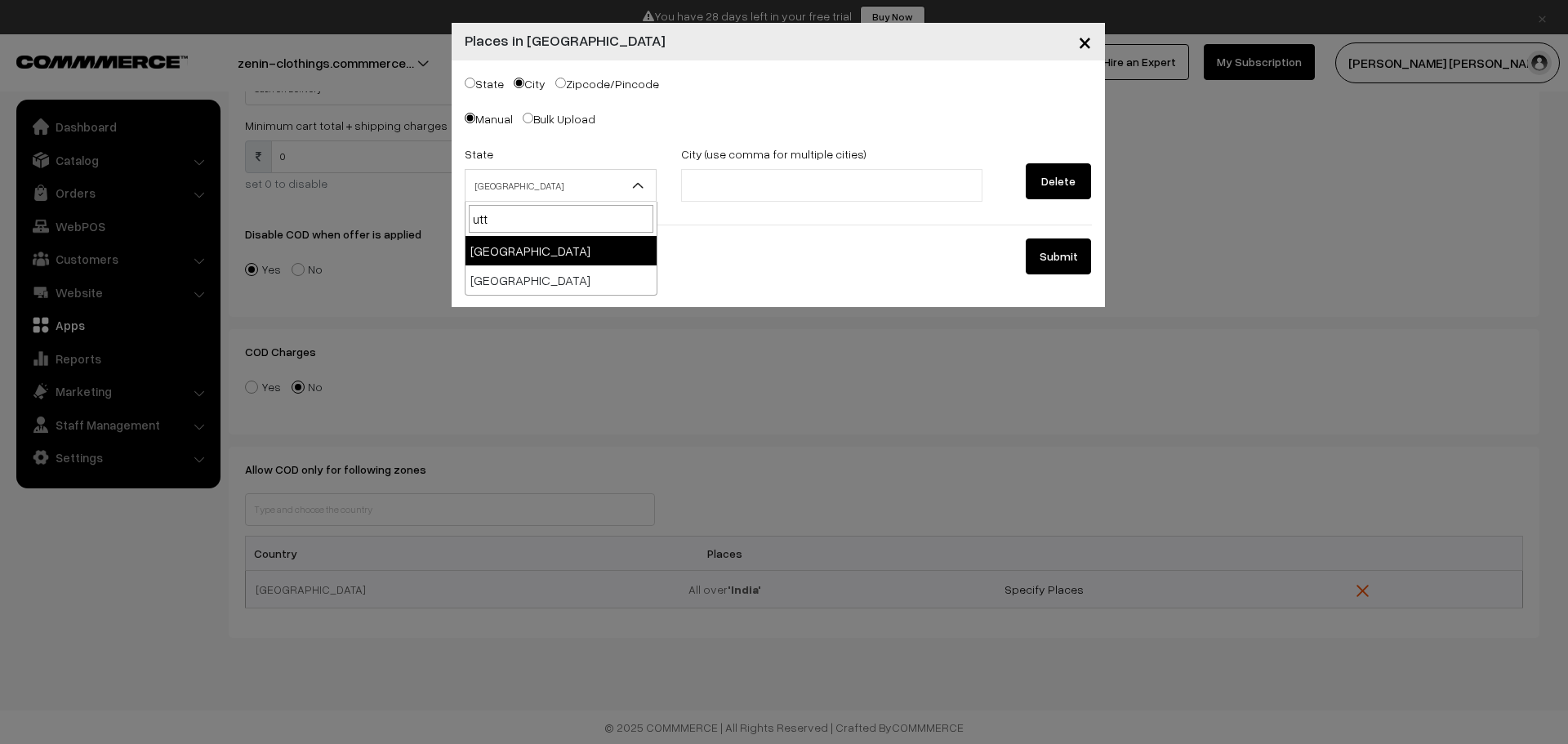
select select "Uttar Pradesh"
click at [693, 189] on input "text" at bounding box center [757, 186] width 143 height 17
type input "lucknow"
type input "bahraich"
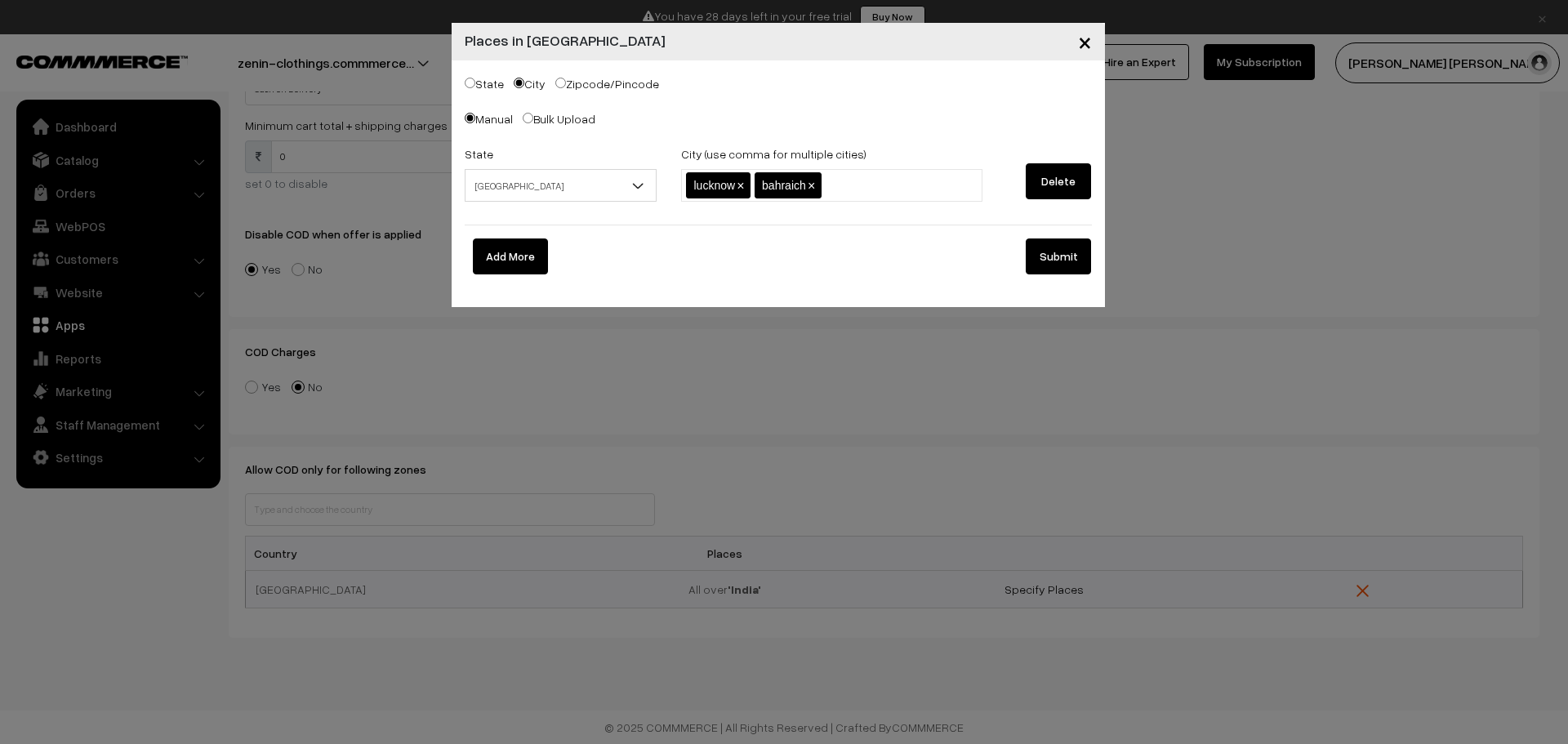
click at [1075, 272] on button "Submit" at bounding box center [1058, 256] width 66 height 36
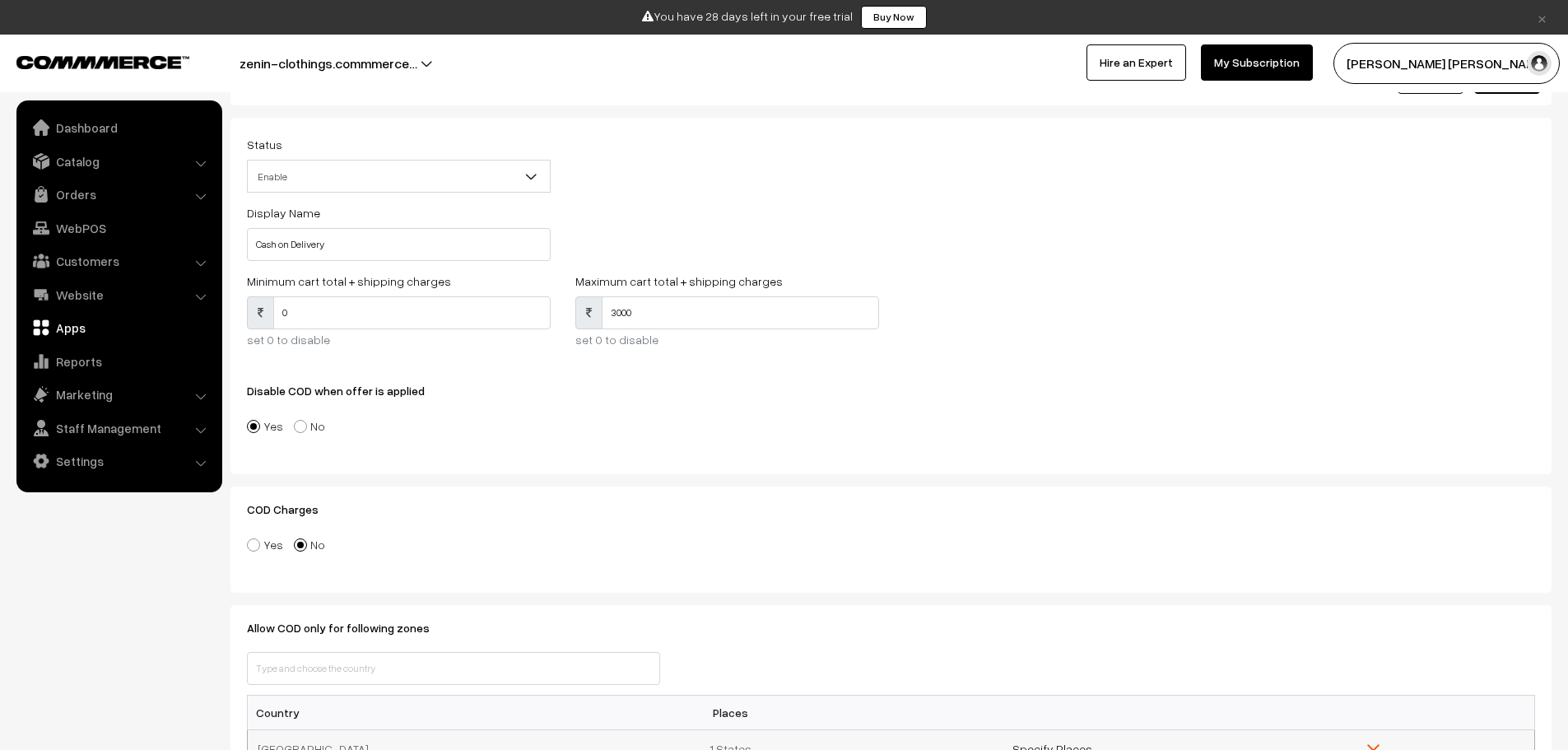
scroll to position [62, 0]
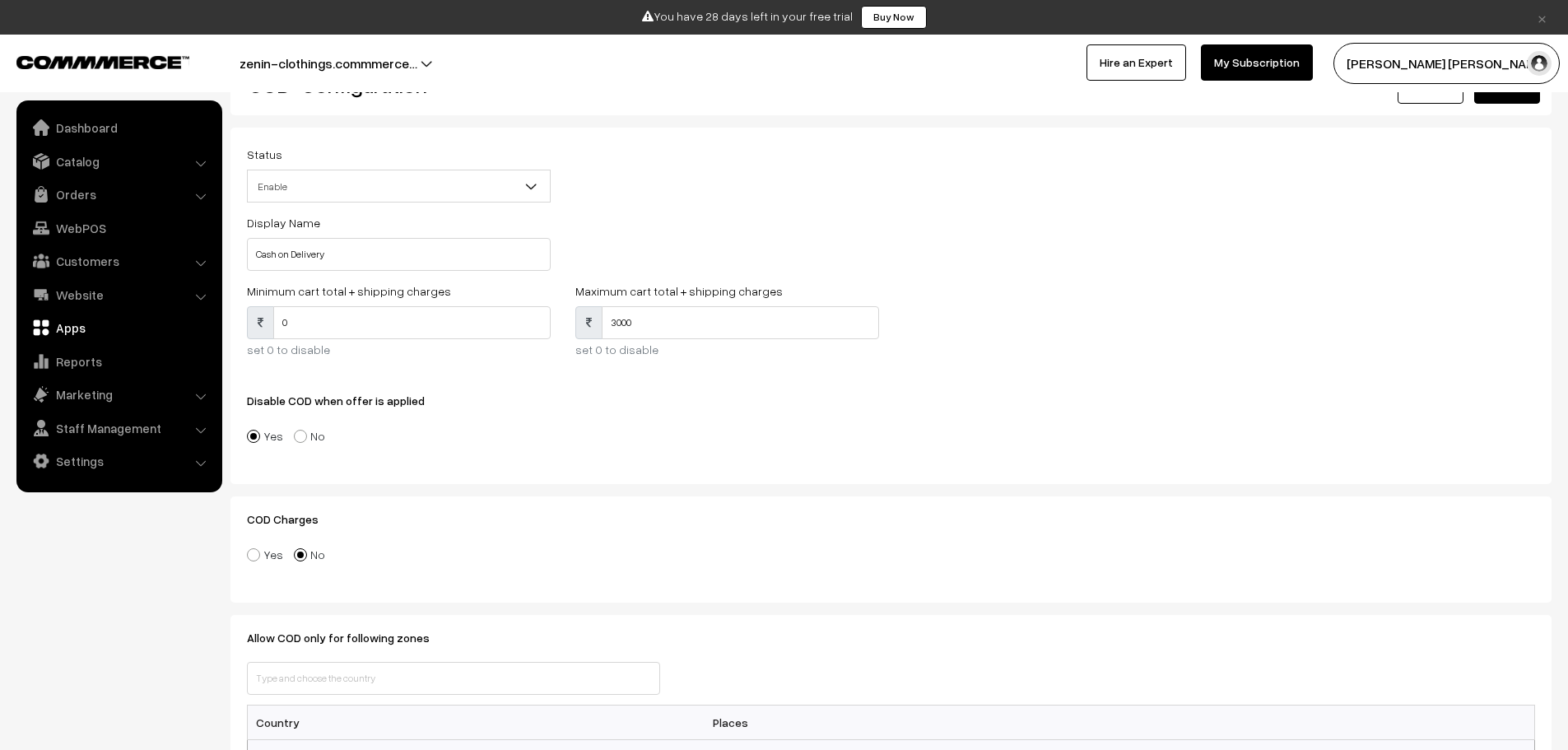
click at [658, 472] on div "Status Enable Disable Enable Display Name Cash on Delivery Minimum cart total +…" at bounding box center [891, 306] width 1321 height 357
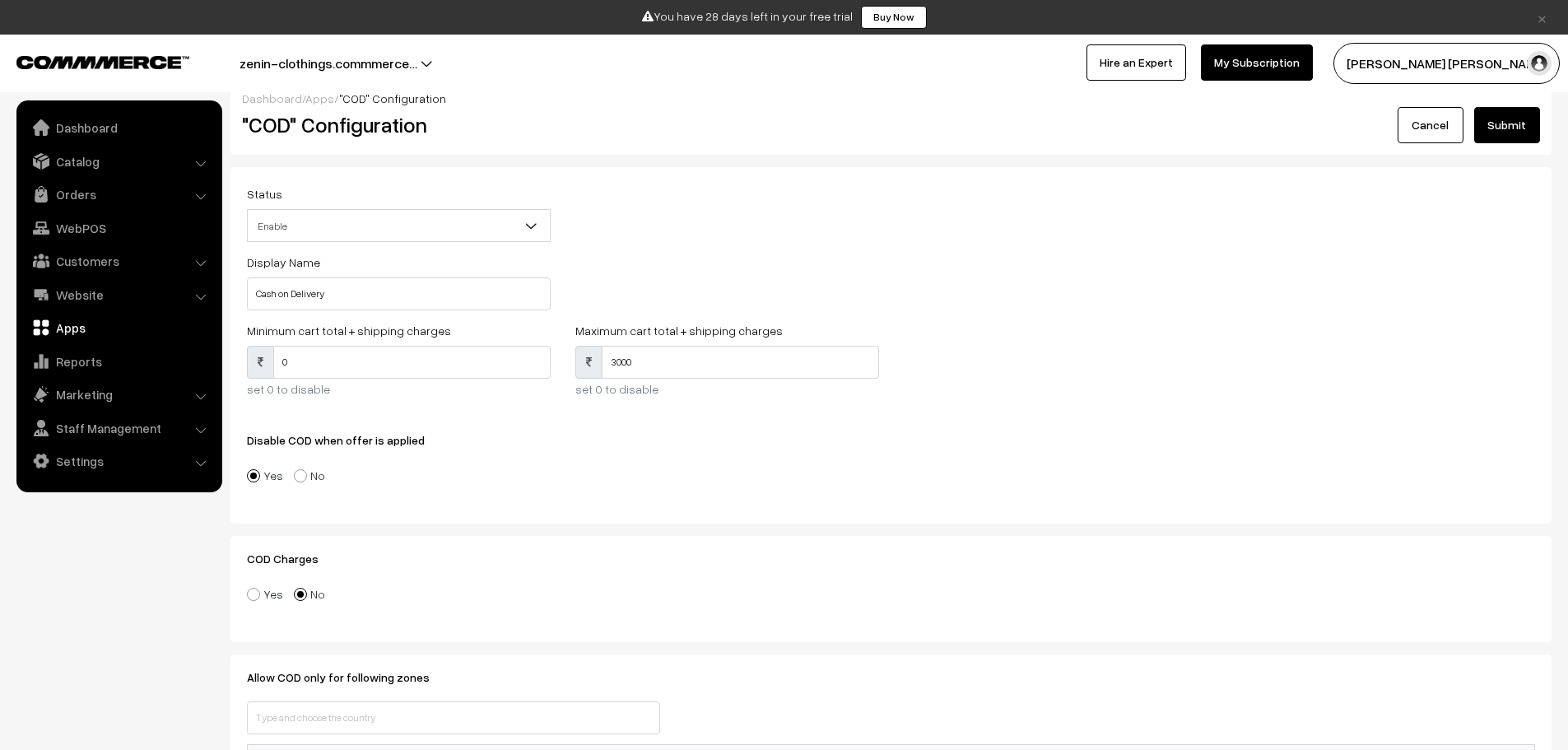
scroll to position [0, 0]
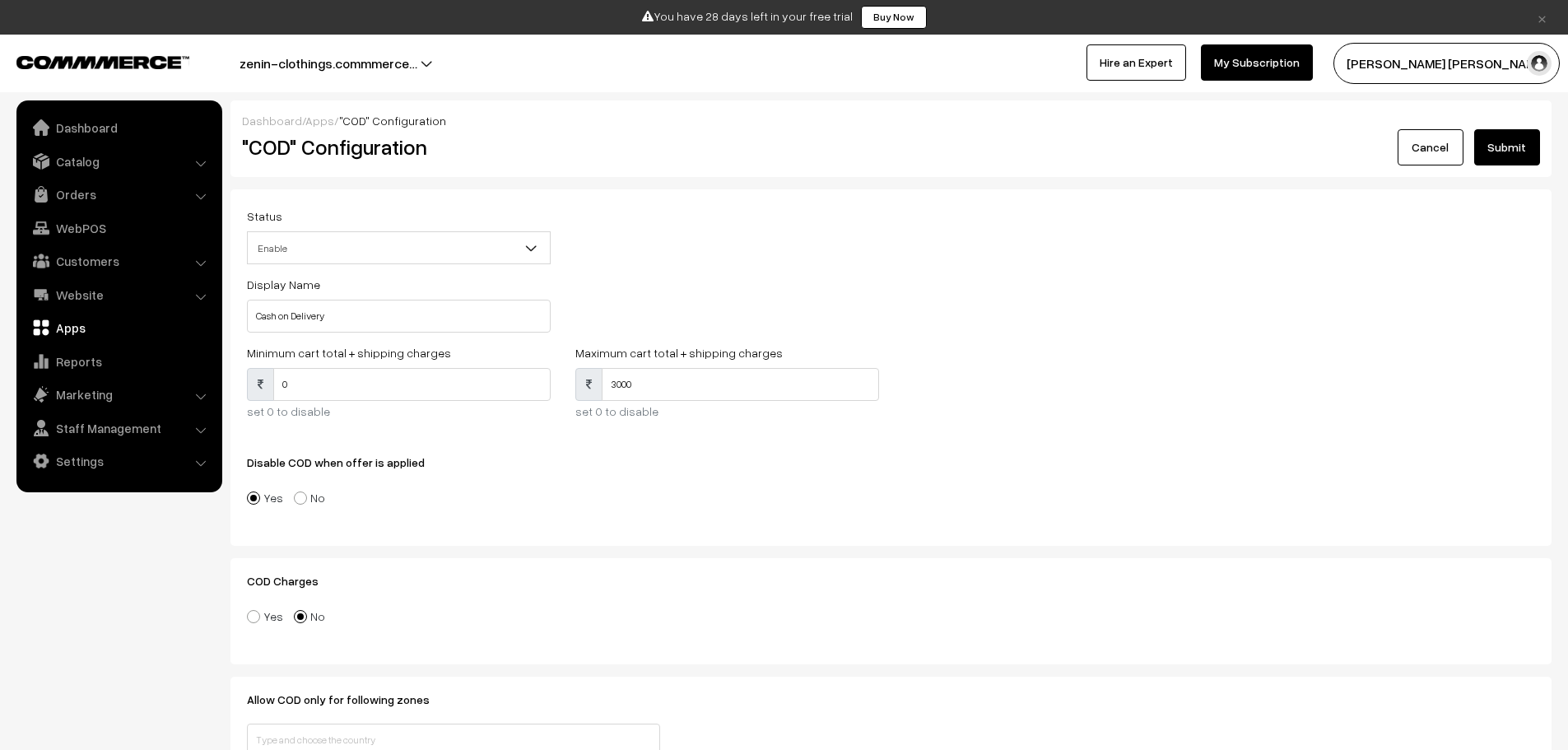
click at [1517, 142] on button "Submit" at bounding box center [1507, 148] width 66 height 36
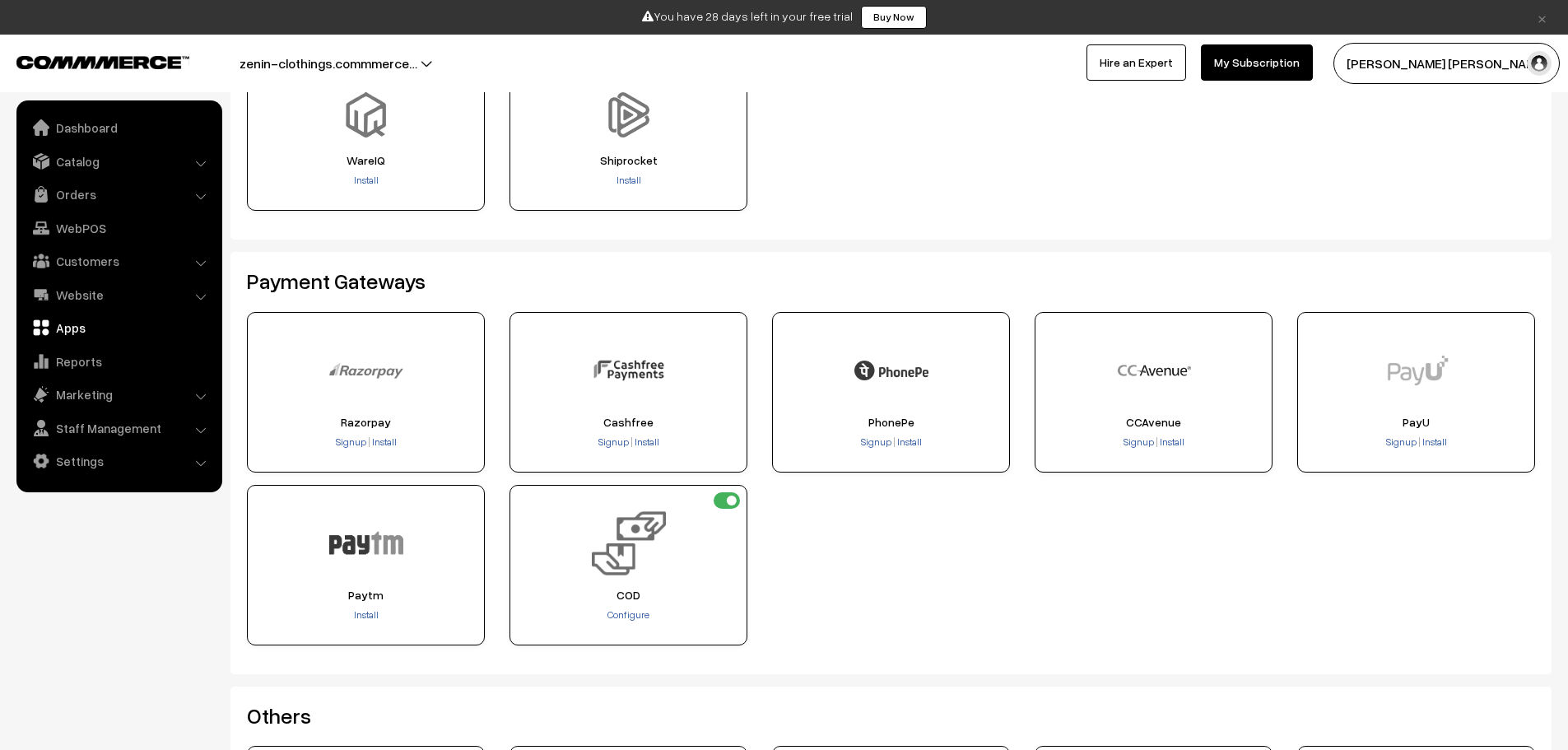
scroll to position [247, 0]
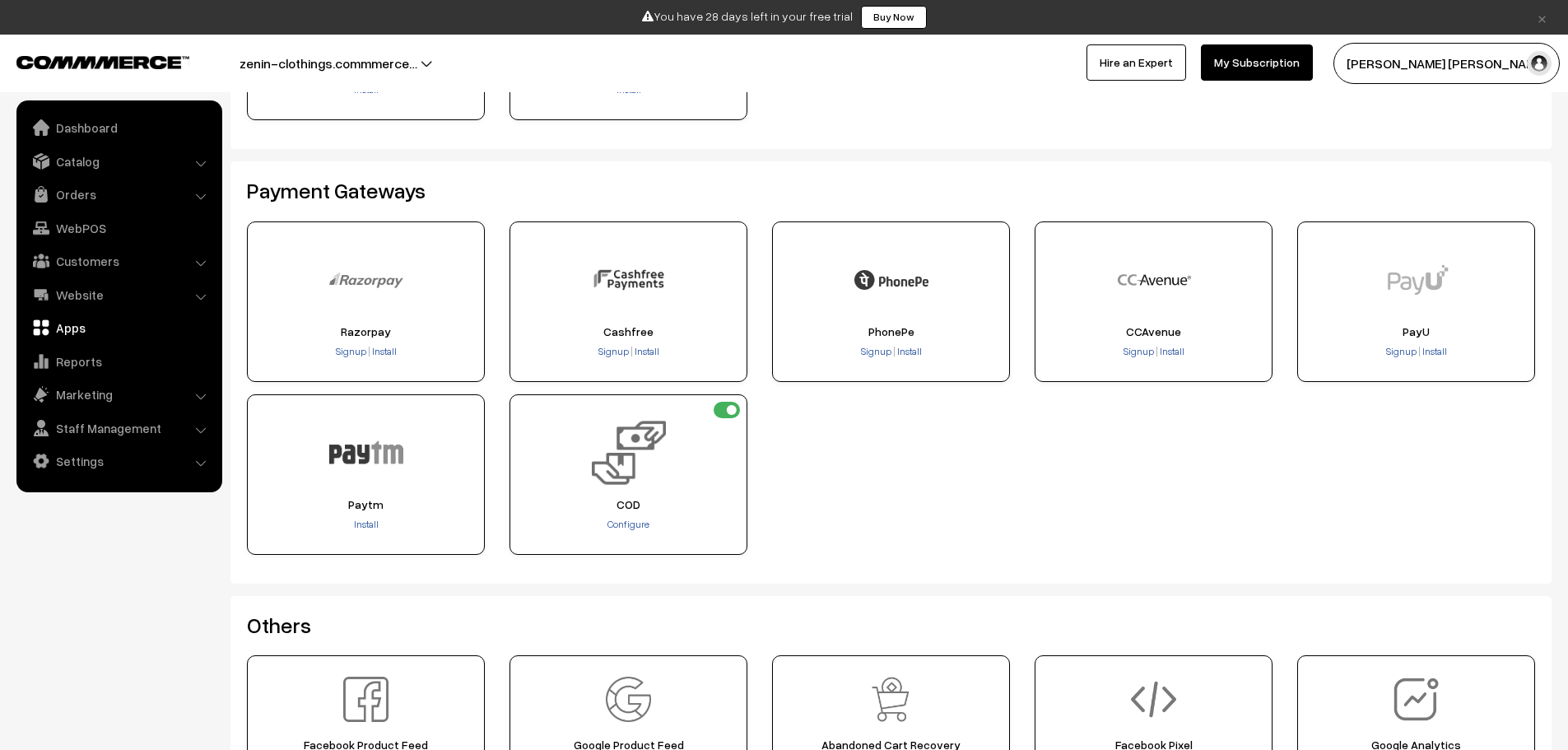
click at [653, 323] on div "Cashfree Signup Install" at bounding box center [628, 301] width 238 height 160
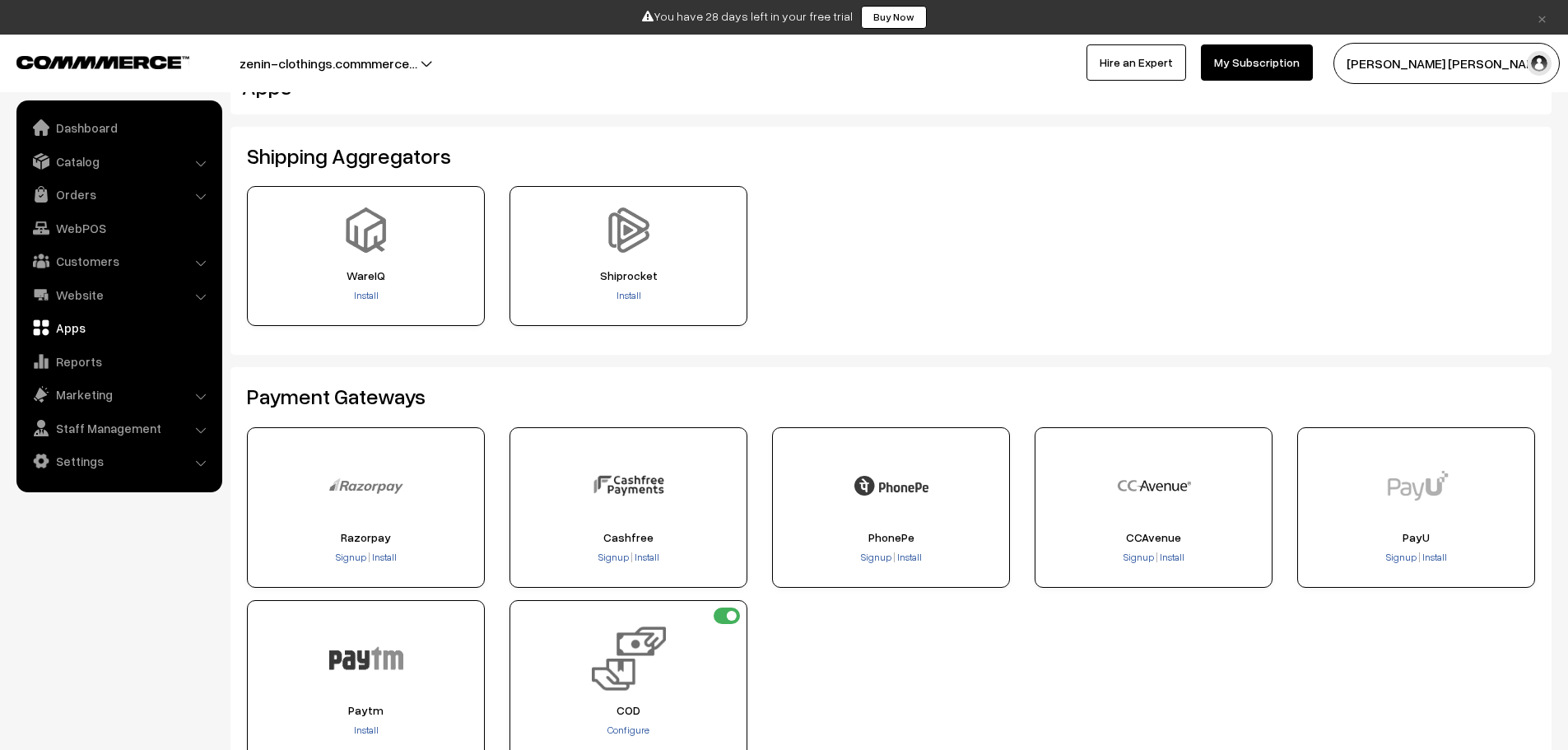
scroll to position [0, 0]
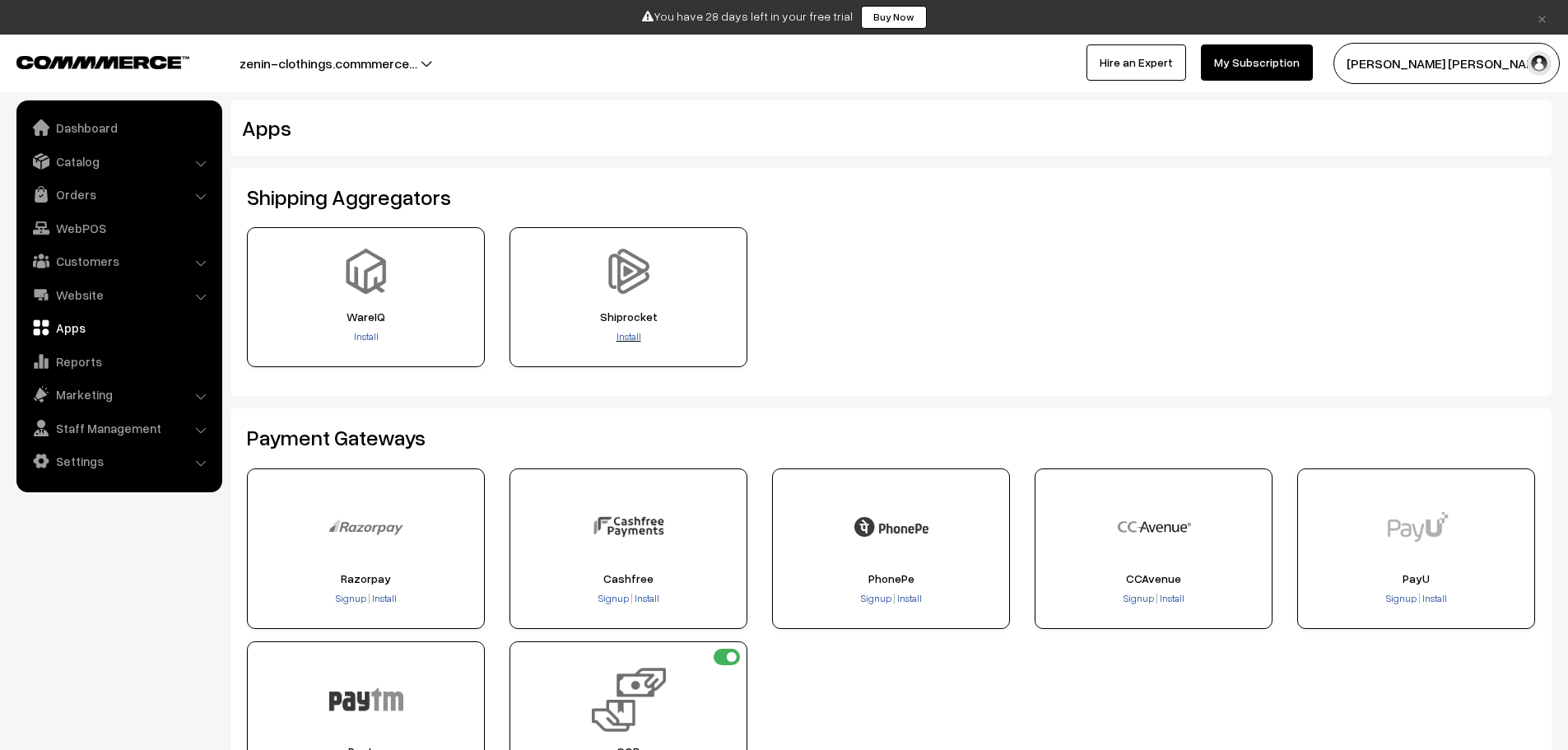
click at [627, 338] on span "Install" at bounding box center [629, 336] width 25 height 12
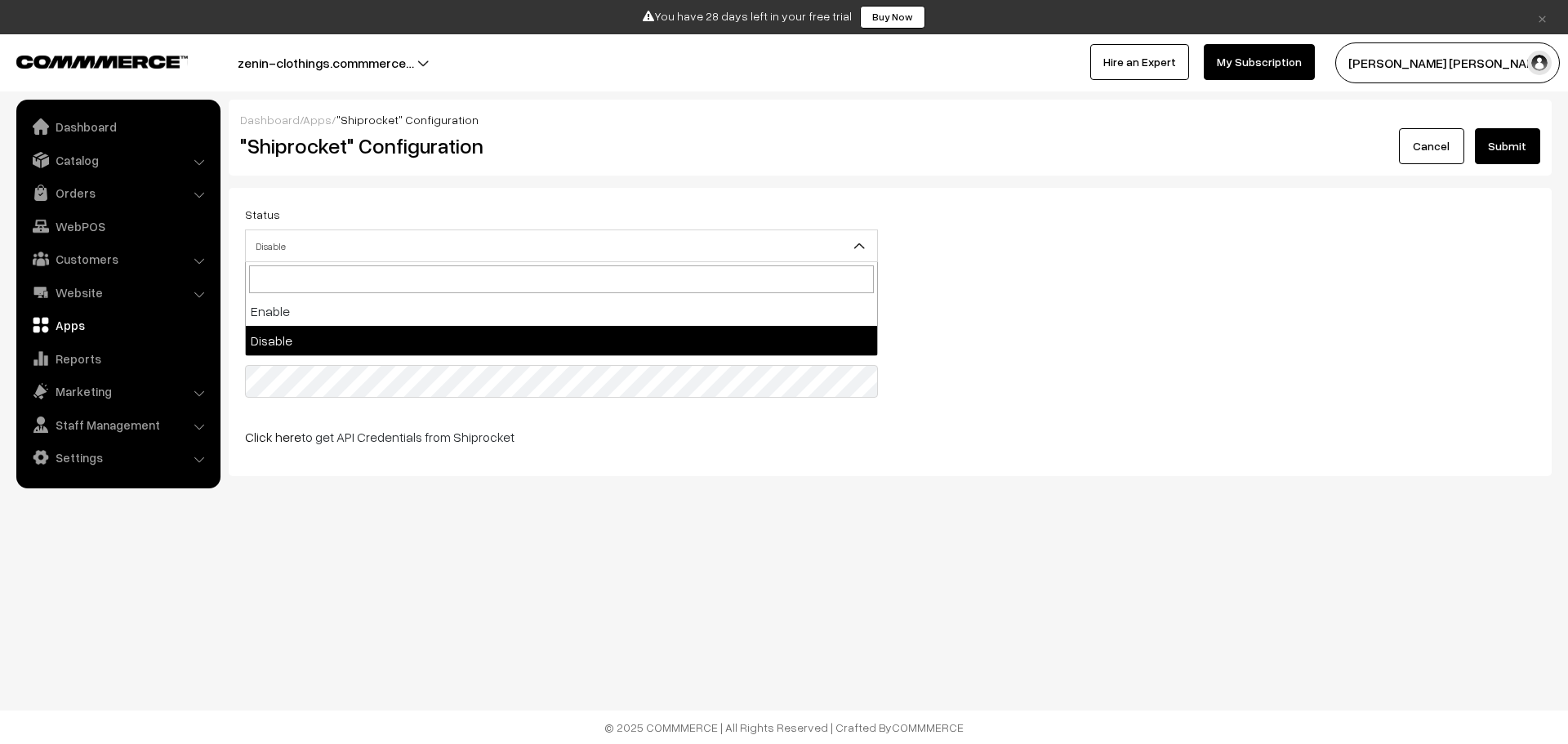
click at [546, 243] on span "Disable" at bounding box center [562, 247] width 631 height 29
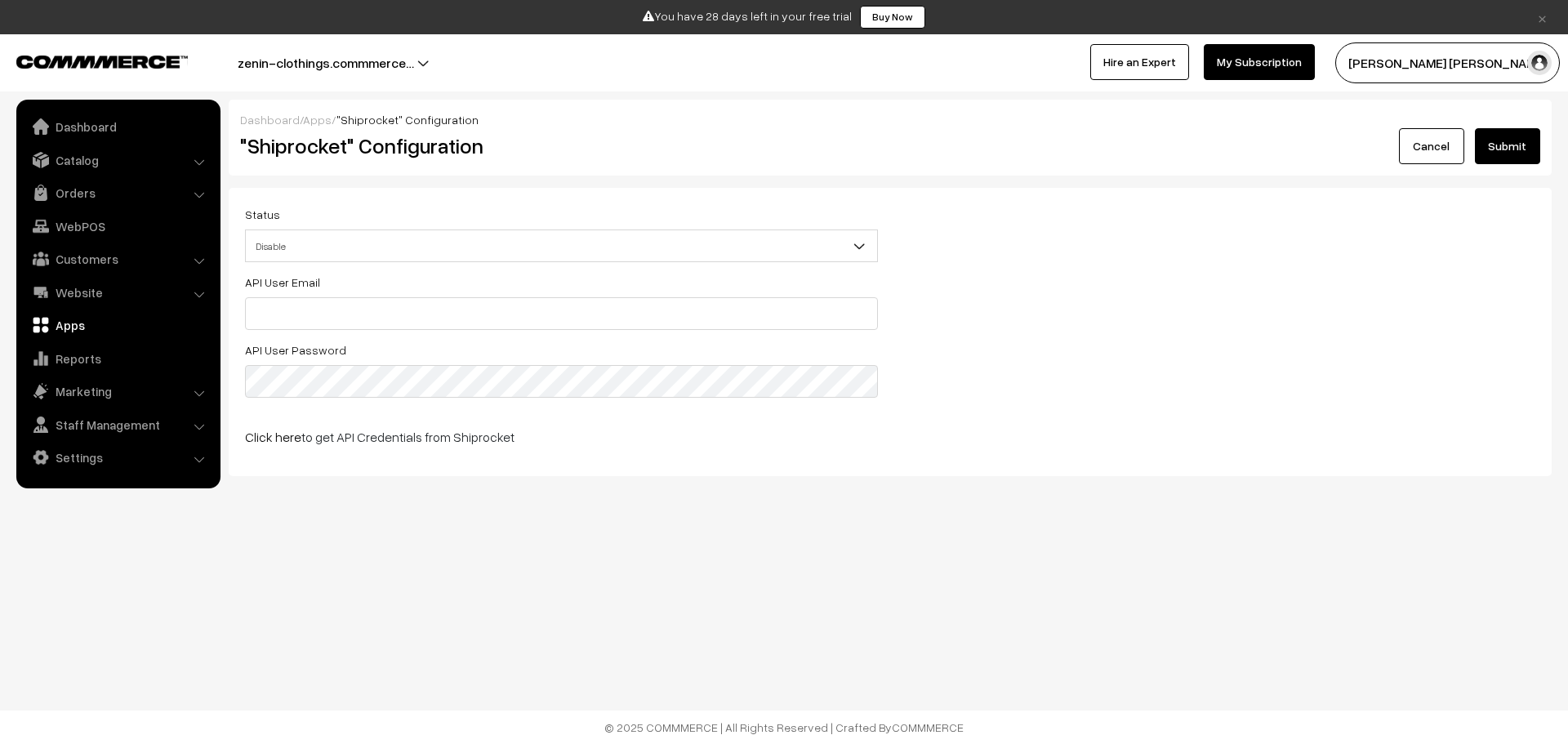
click at [546, 243] on span "Disable" at bounding box center [562, 247] width 631 height 29
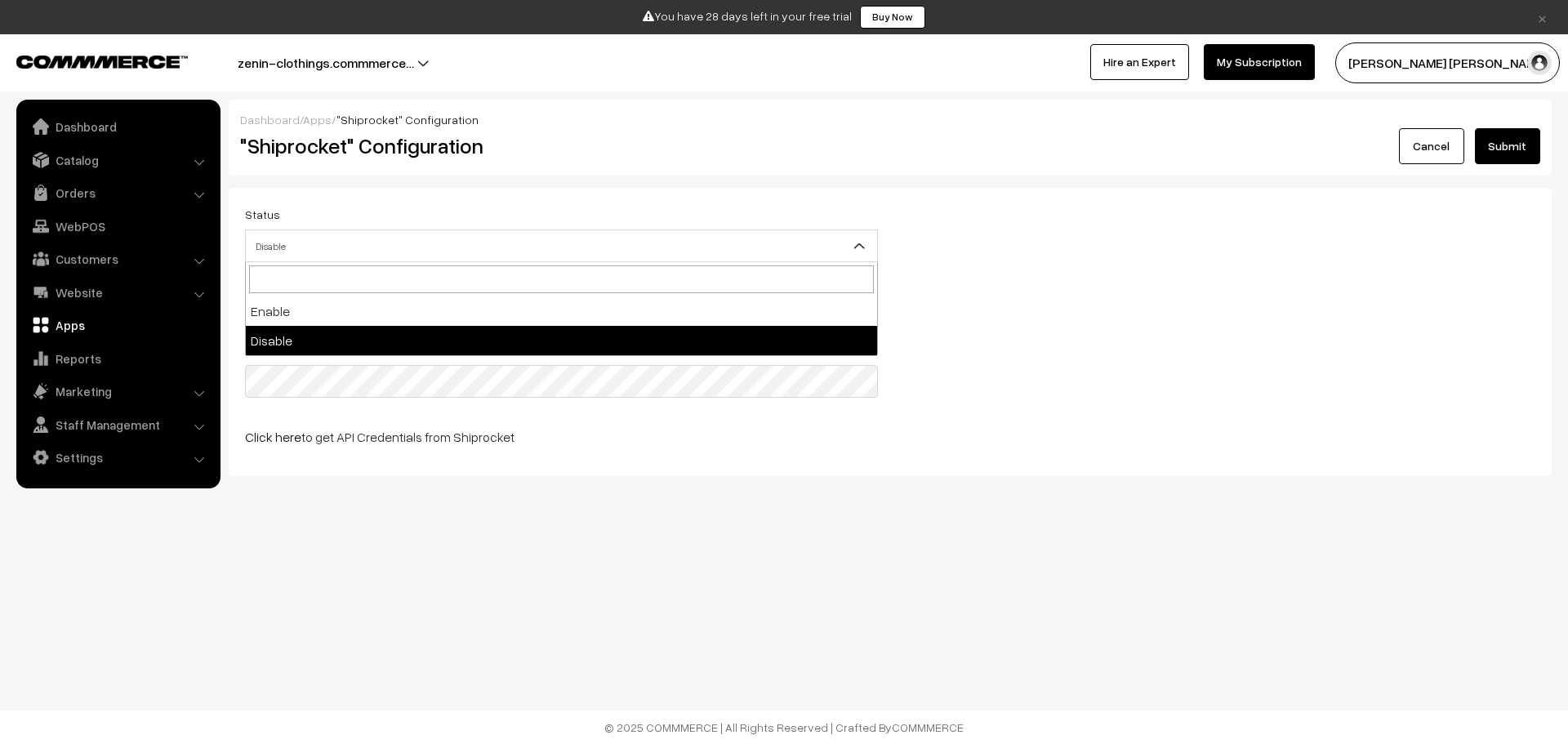
click at [546, 243] on span "Disable" at bounding box center [562, 247] width 631 height 29
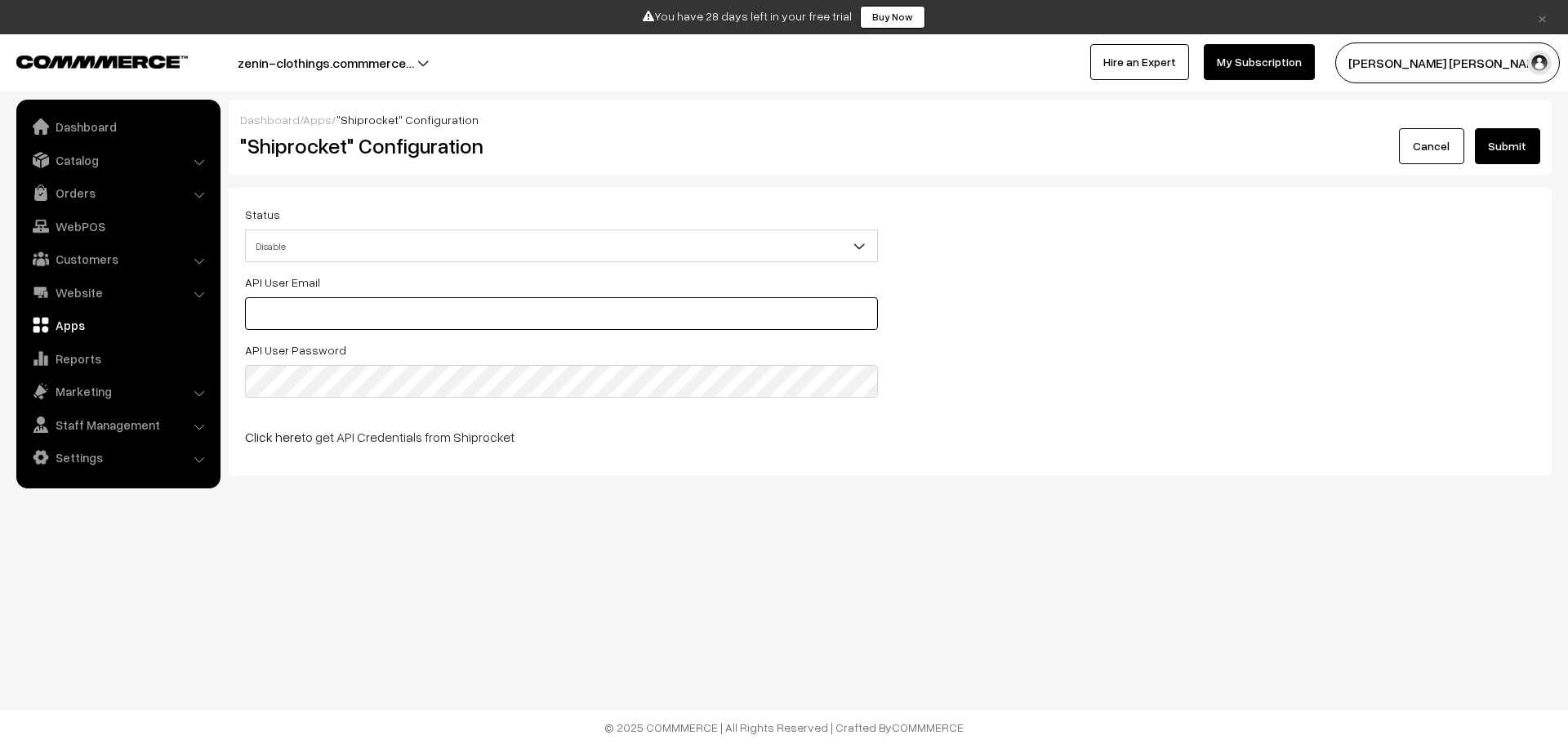
click at [455, 312] on input "text" at bounding box center [562, 313] width 633 height 32
type input "aaritnsunil16@gmail.com"
click at [1514, 131] on button "Submit" at bounding box center [1507, 146] width 66 height 36
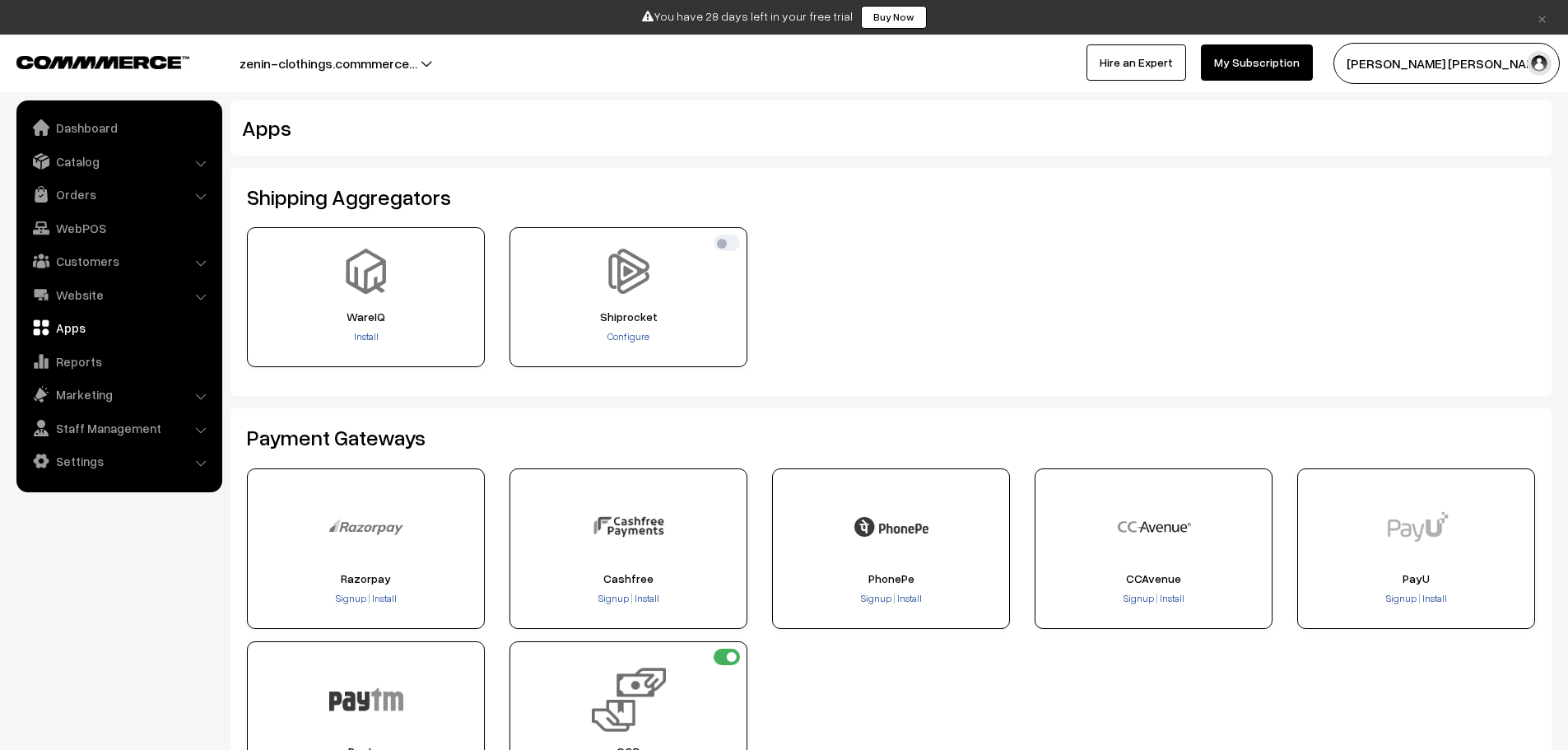
click at [732, 248] on input "checkbox" at bounding box center [727, 243] width 27 height 16
checkbox input "true"
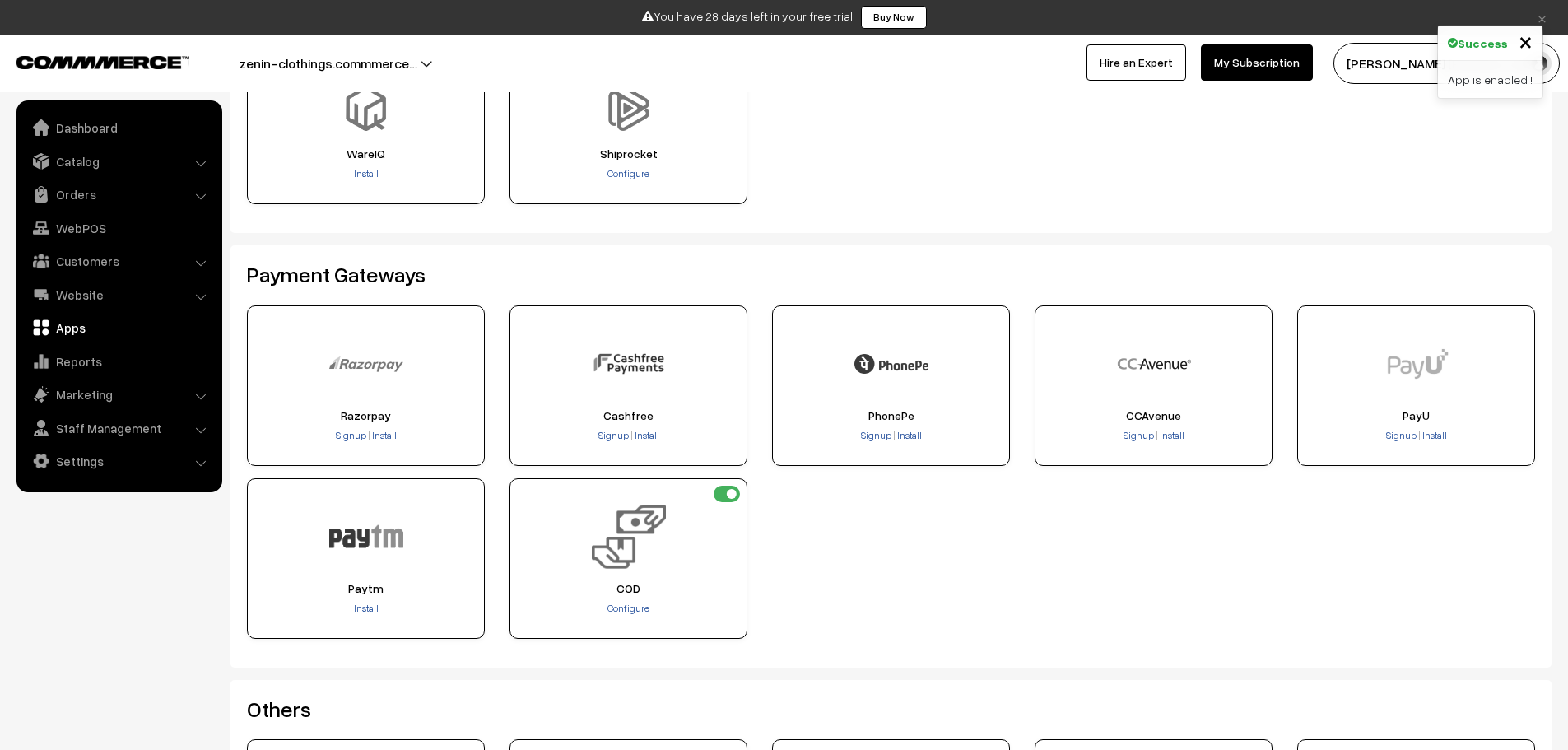
scroll to position [165, 0]
click at [379, 432] on span "Install" at bounding box center [384, 433] width 25 height 12
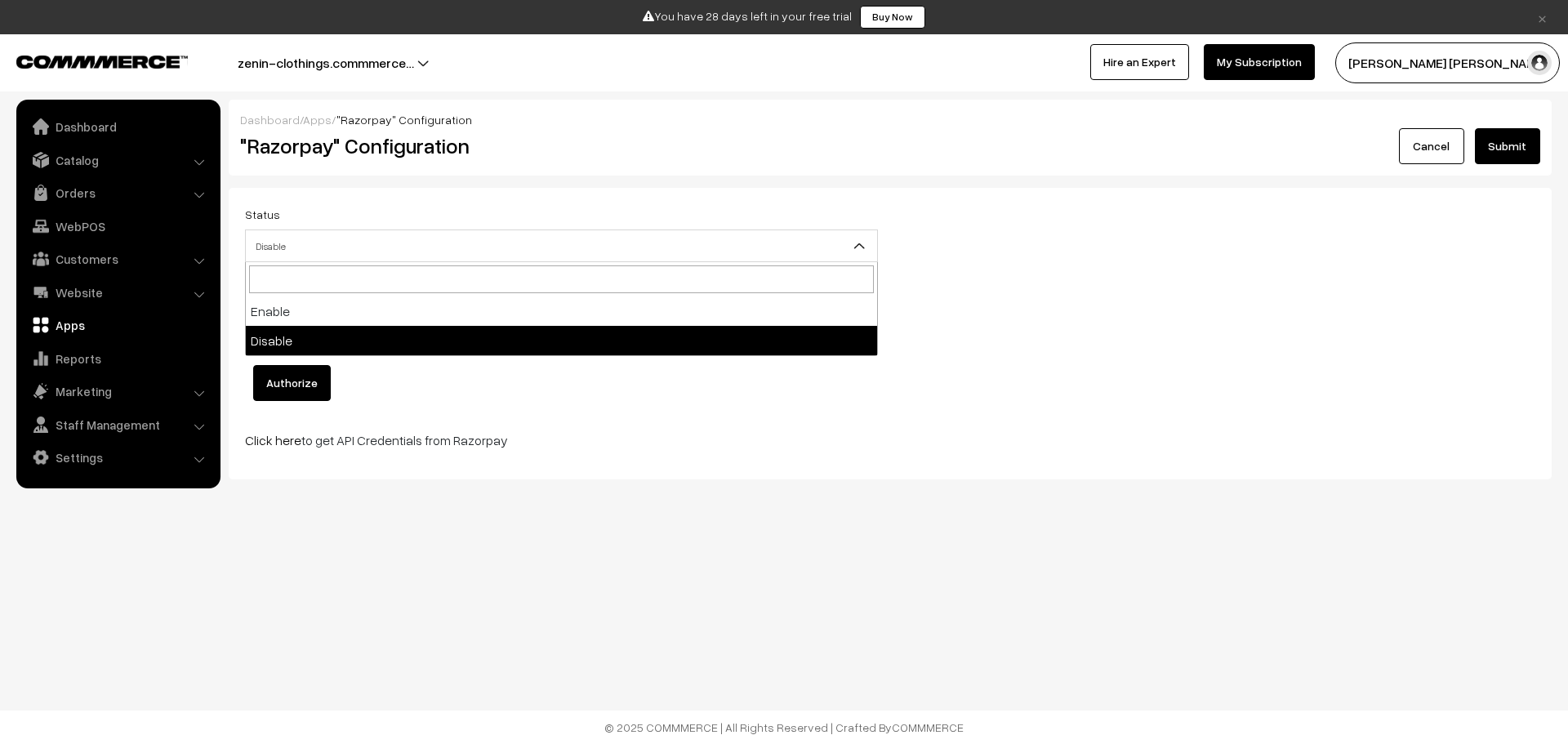
click at [372, 255] on span "Disable" at bounding box center [562, 247] width 631 height 29
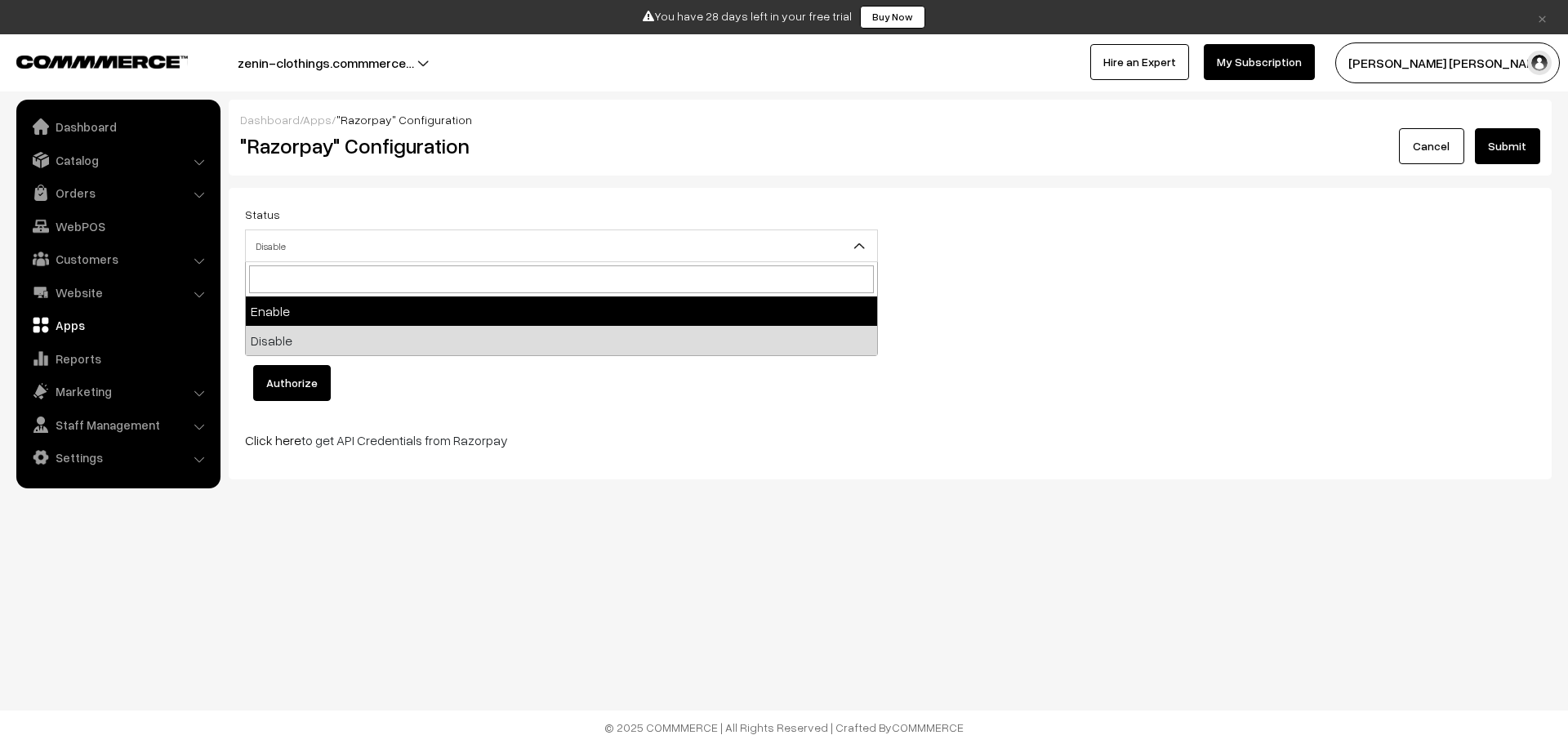
select select "1"
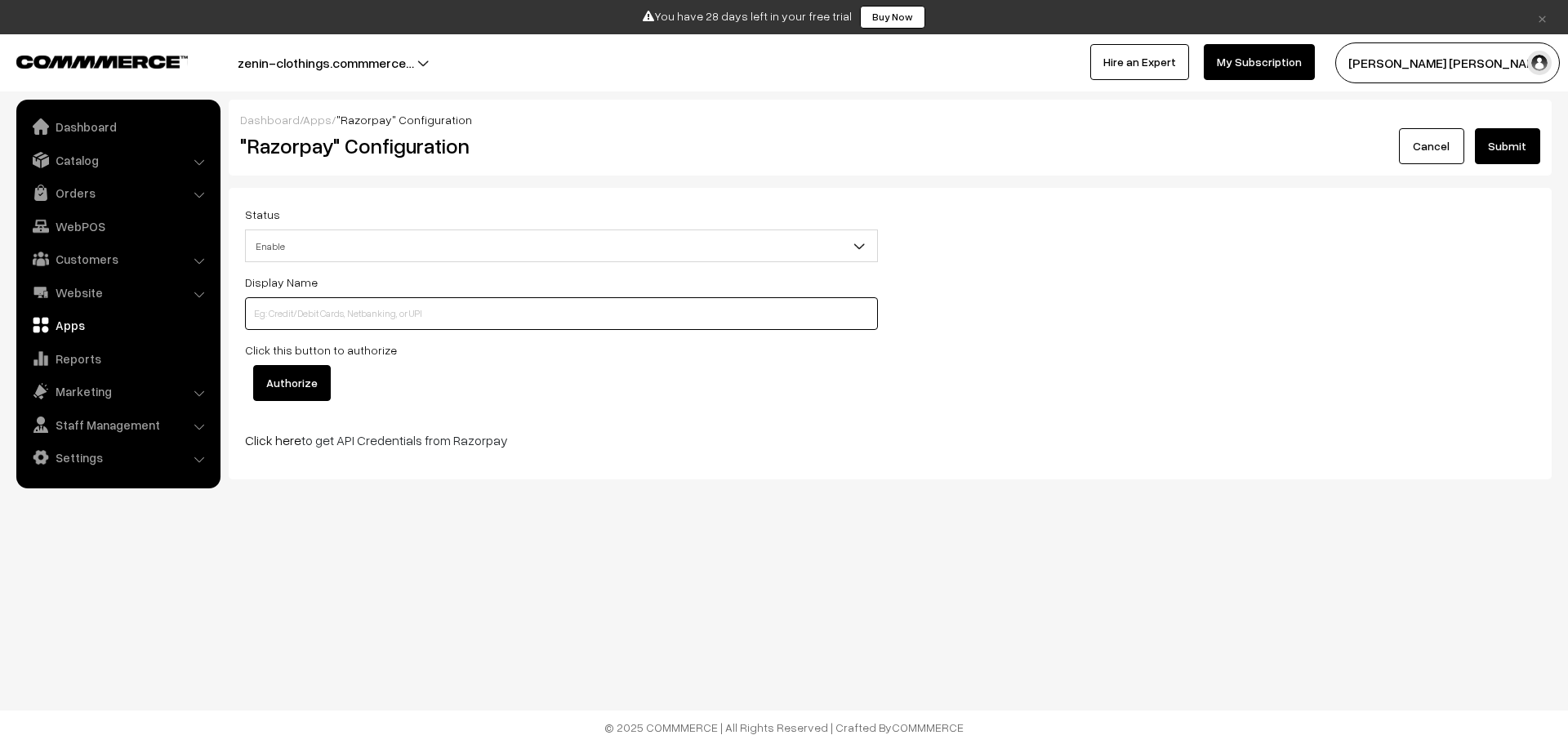
click at [341, 316] on input at bounding box center [562, 313] width 633 height 32
type input "aarit.-.toji@fam"
click at [303, 375] on input "Authorize" at bounding box center [292, 383] width 77 height 36
click at [304, 386] on input "Authorize" at bounding box center [292, 383] width 77 height 36
click at [1509, 148] on button "Submit" at bounding box center [1507, 146] width 66 height 36
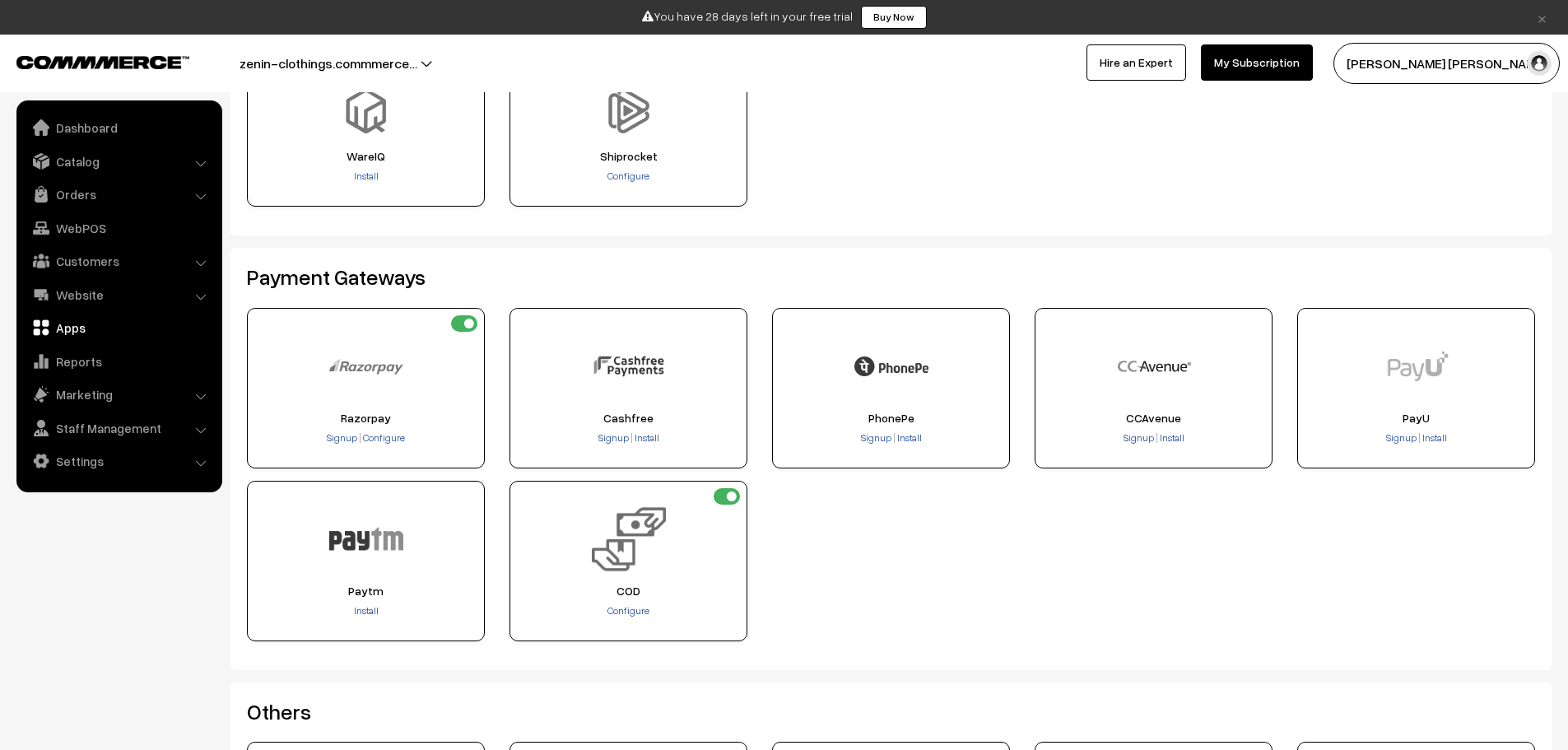
scroll to position [165, 0]
click at [648, 434] on span "Install" at bounding box center [647, 433] width 25 height 12
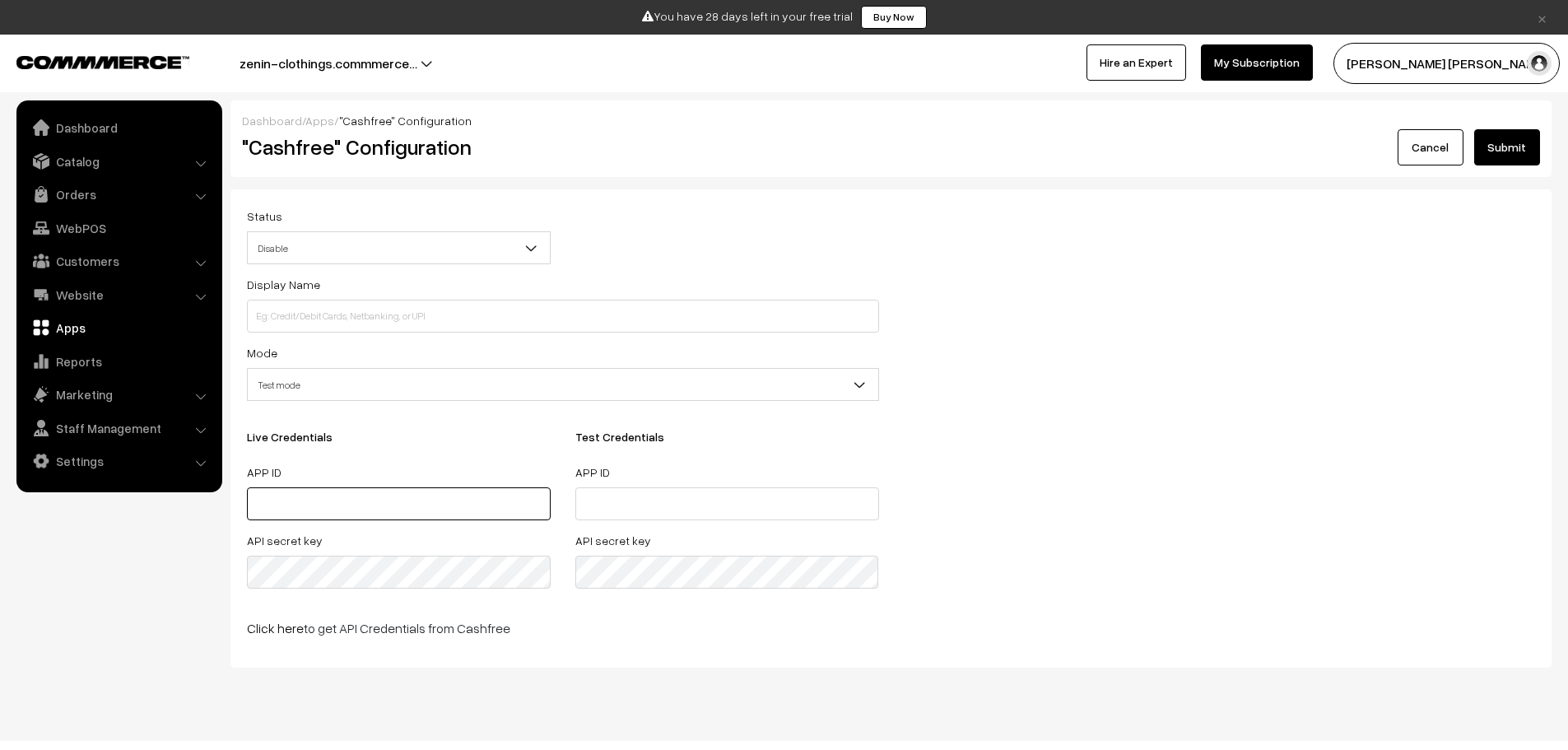
type input "aaritnsunil16@gmail.com"
click at [440, 312] on input at bounding box center [563, 316] width 632 height 33
type input "aarit.-.toji@fam"
click at [347, 376] on span "Test mode" at bounding box center [563, 385] width 630 height 29
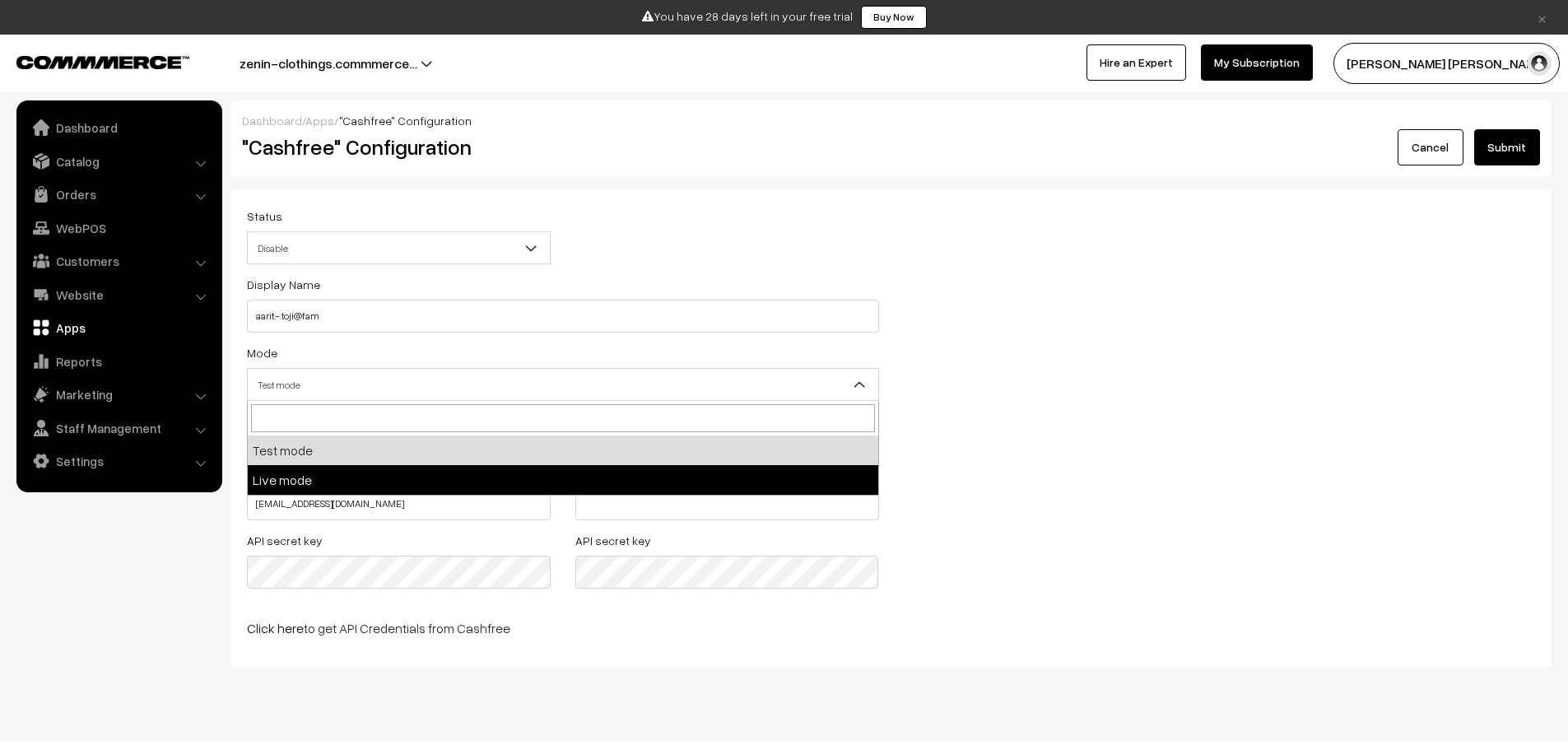
select select "live"
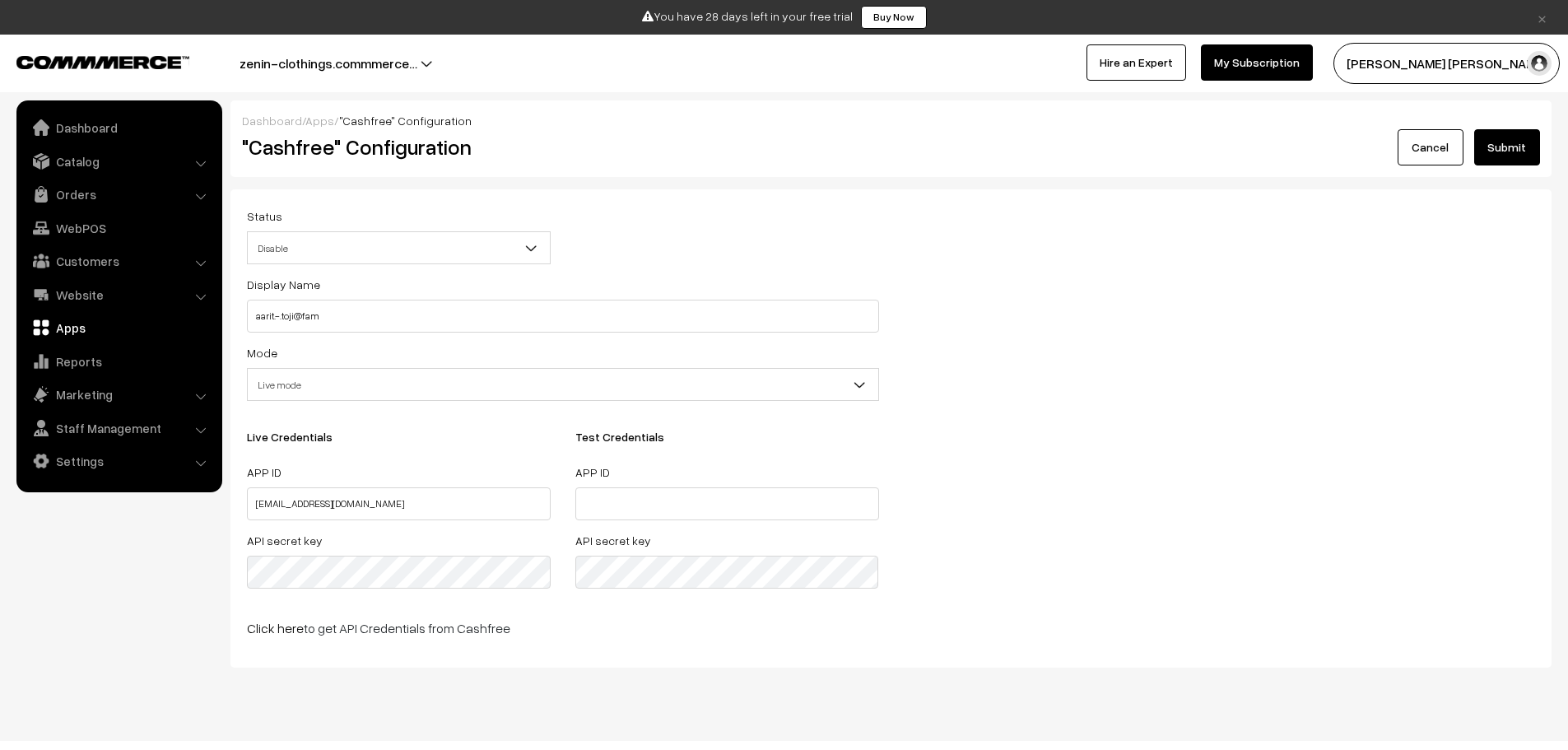
click at [1515, 140] on button "Submit" at bounding box center [1507, 148] width 66 height 36
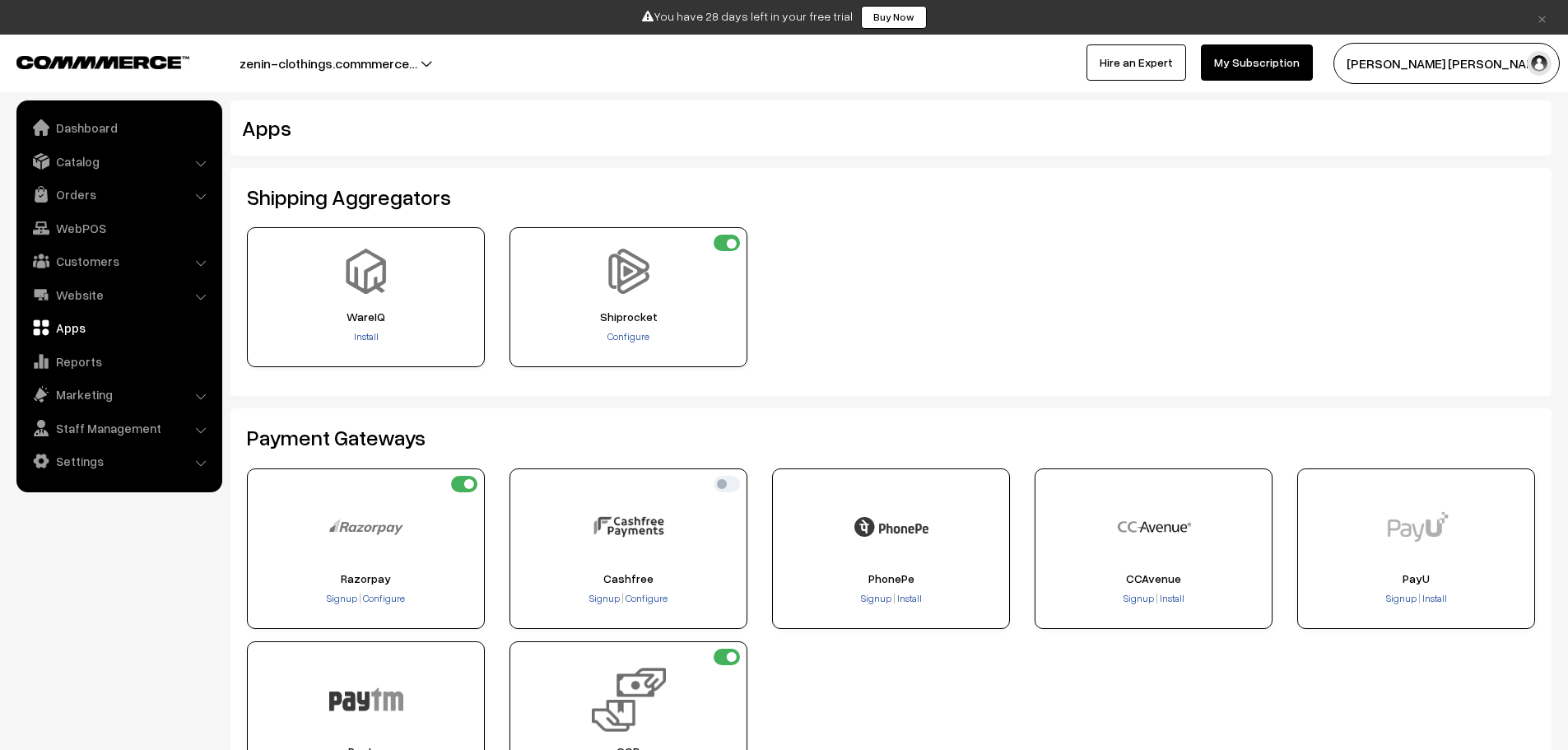
click at [699, 585] on div "Cashfree Signup Configure" at bounding box center [628, 548] width 238 height 160
click at [736, 484] on input "checkbox" at bounding box center [727, 484] width 27 height 16
checkbox input "true"
click at [905, 603] on span "Install" at bounding box center [909, 598] width 25 height 12
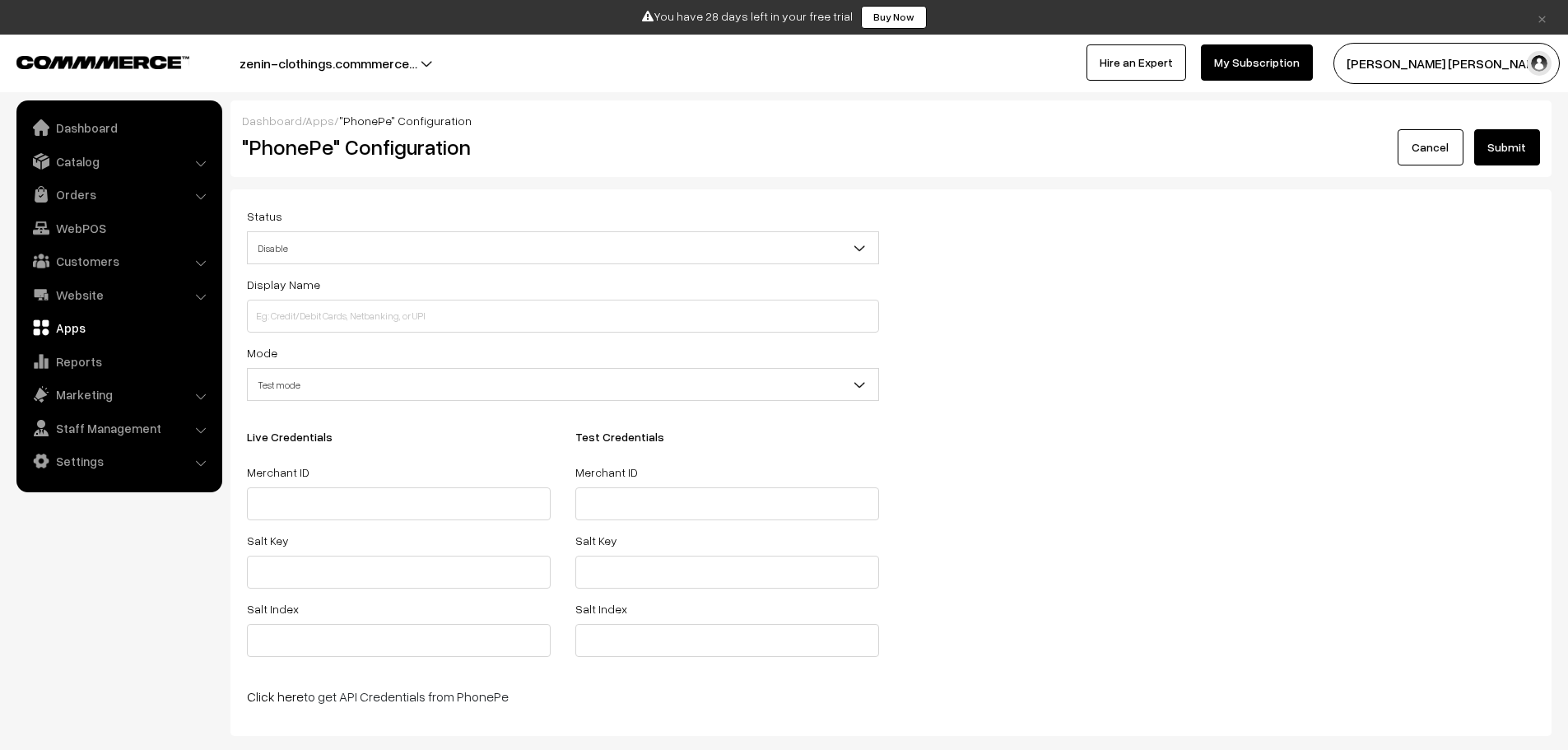
click at [379, 253] on span "Disable" at bounding box center [563, 249] width 630 height 29
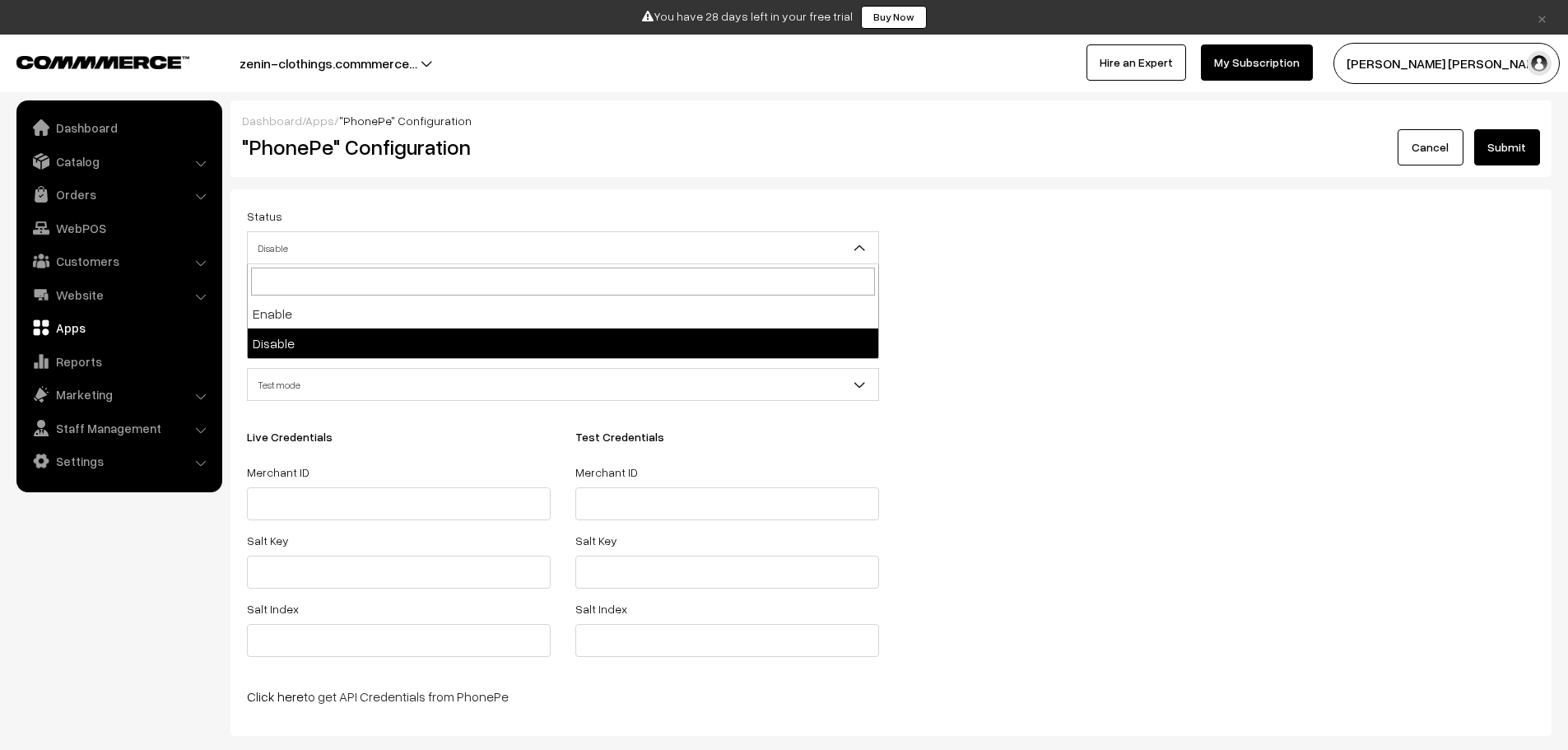
click at [379, 253] on span "Disable" at bounding box center [563, 249] width 630 height 29
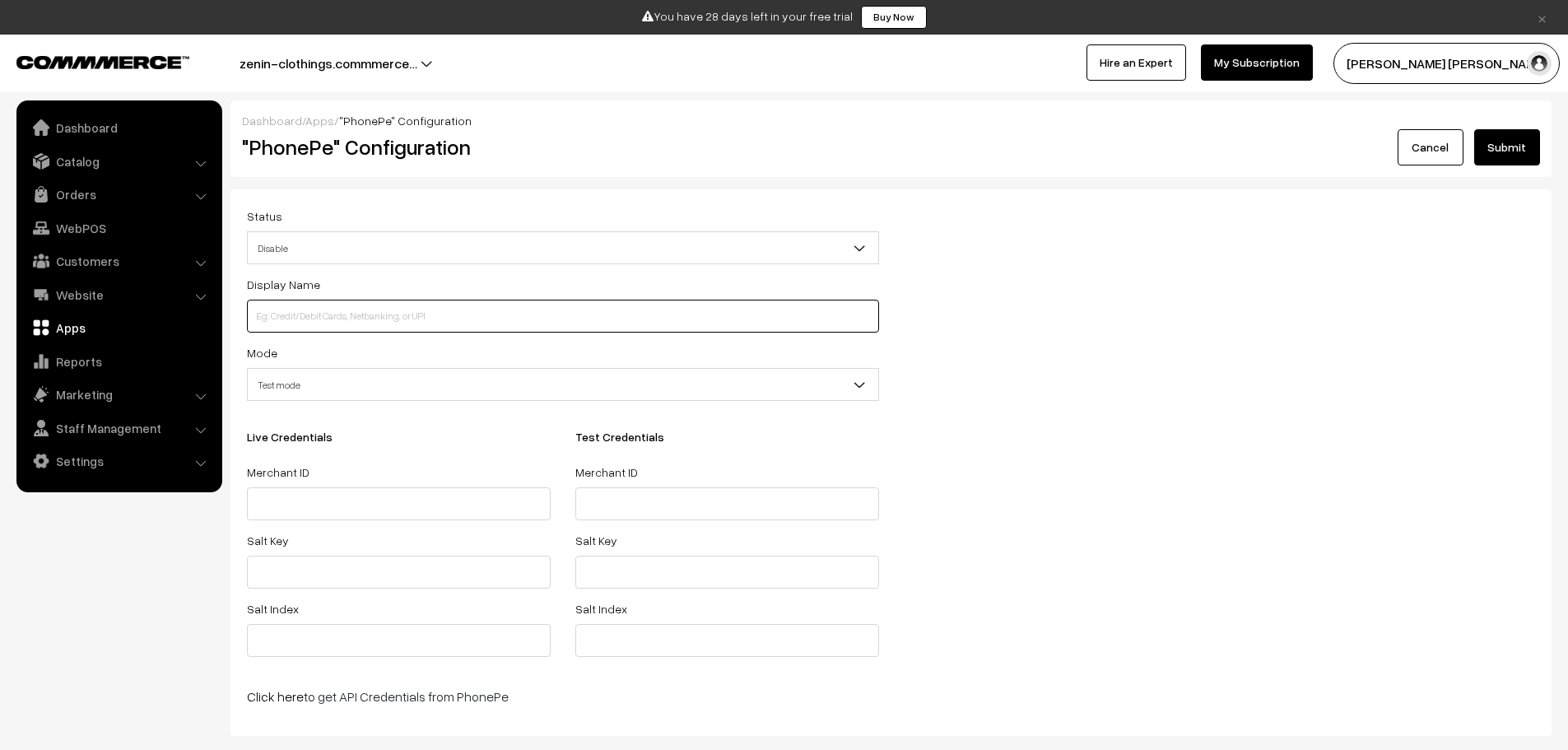
click at [399, 316] on input at bounding box center [563, 316] width 632 height 33
type input "aarit.-.toji@fam"
click at [1500, 142] on button "Submit" at bounding box center [1507, 148] width 66 height 36
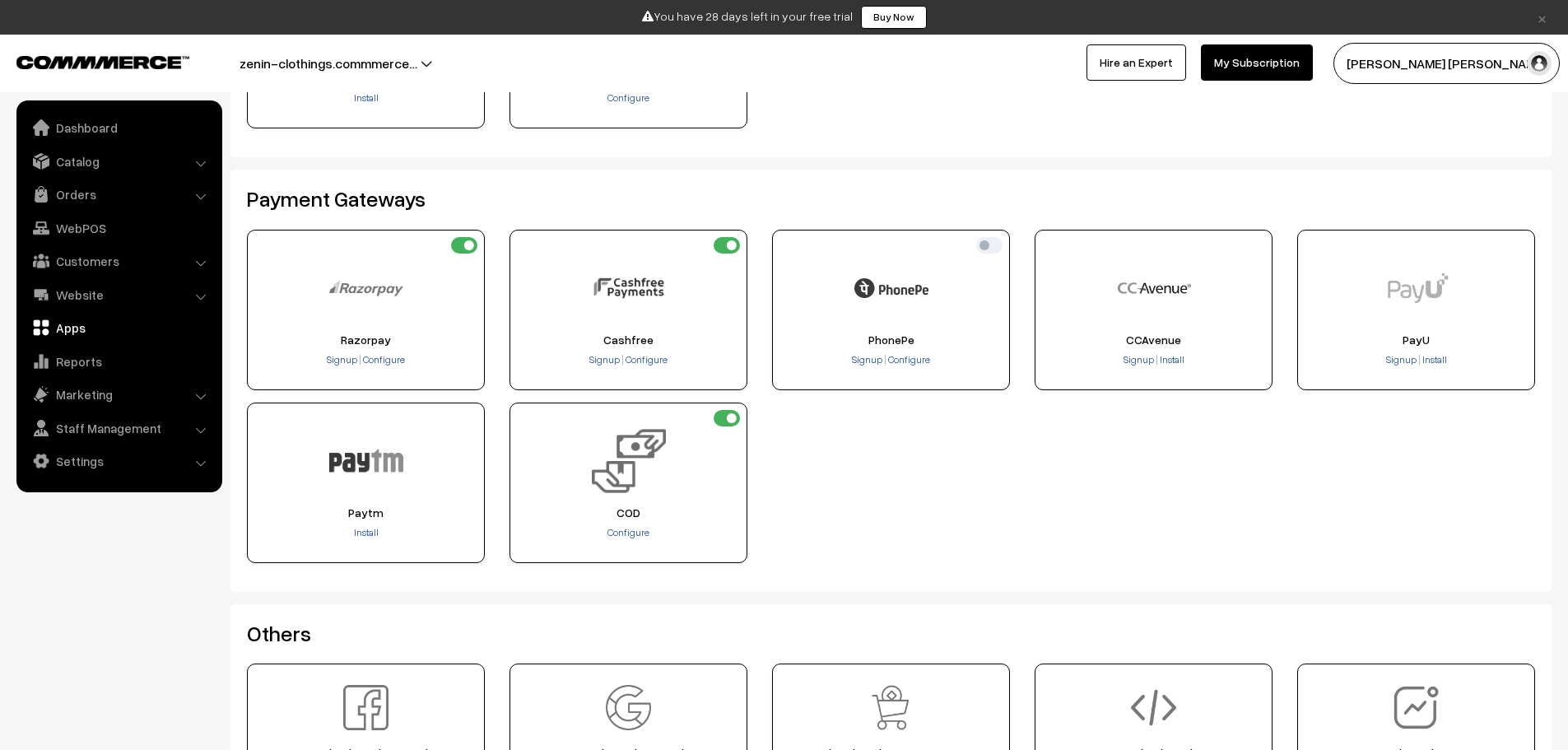
scroll to position [247, 0]
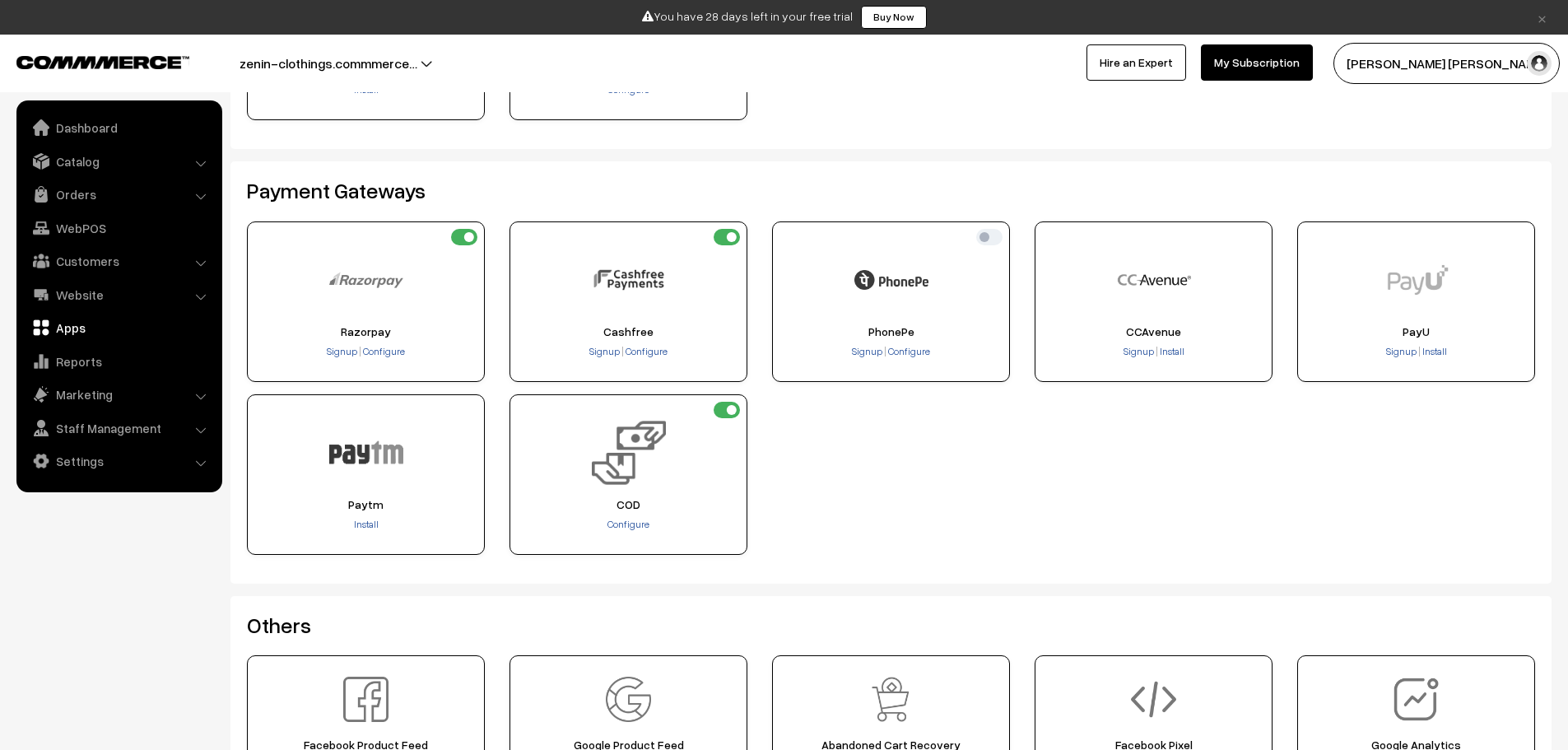
click at [995, 236] on input "checkbox" at bounding box center [989, 237] width 27 height 16
checkbox input "true"
click at [912, 348] on span "Configure" at bounding box center [909, 351] width 42 height 12
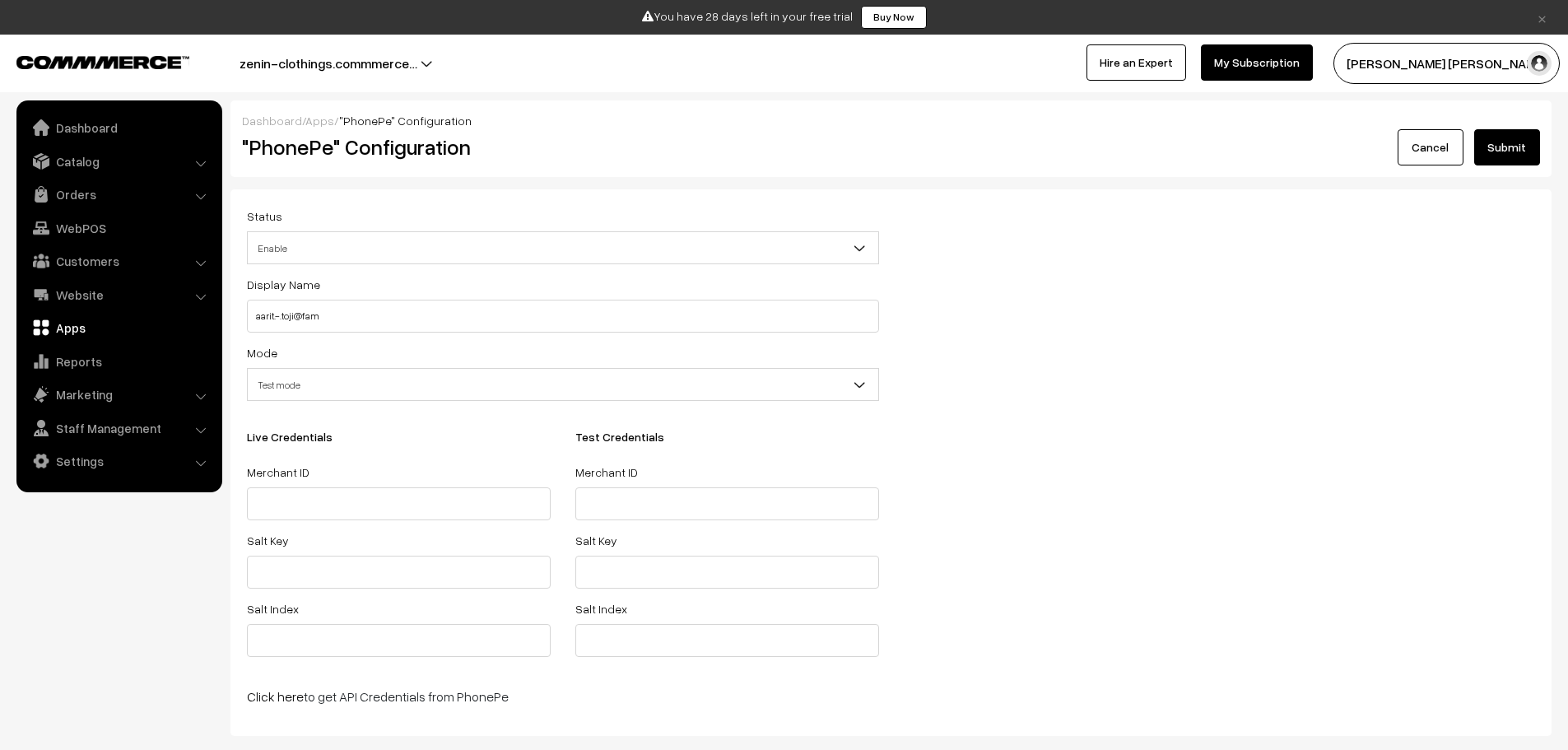
click at [1514, 131] on button "Submit" at bounding box center [1507, 148] width 66 height 36
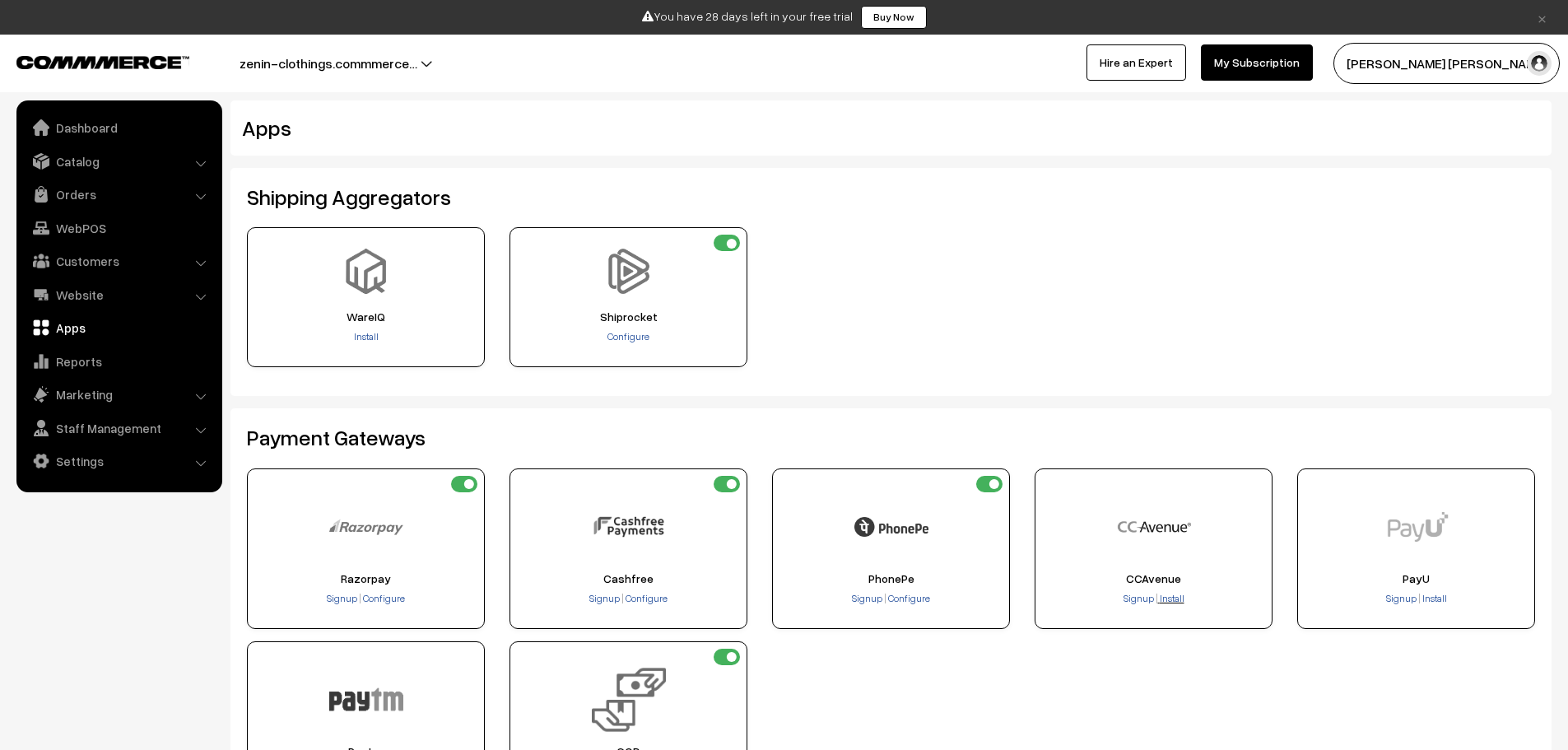
click at [1170, 596] on span "Install" at bounding box center [1172, 598] width 25 height 12
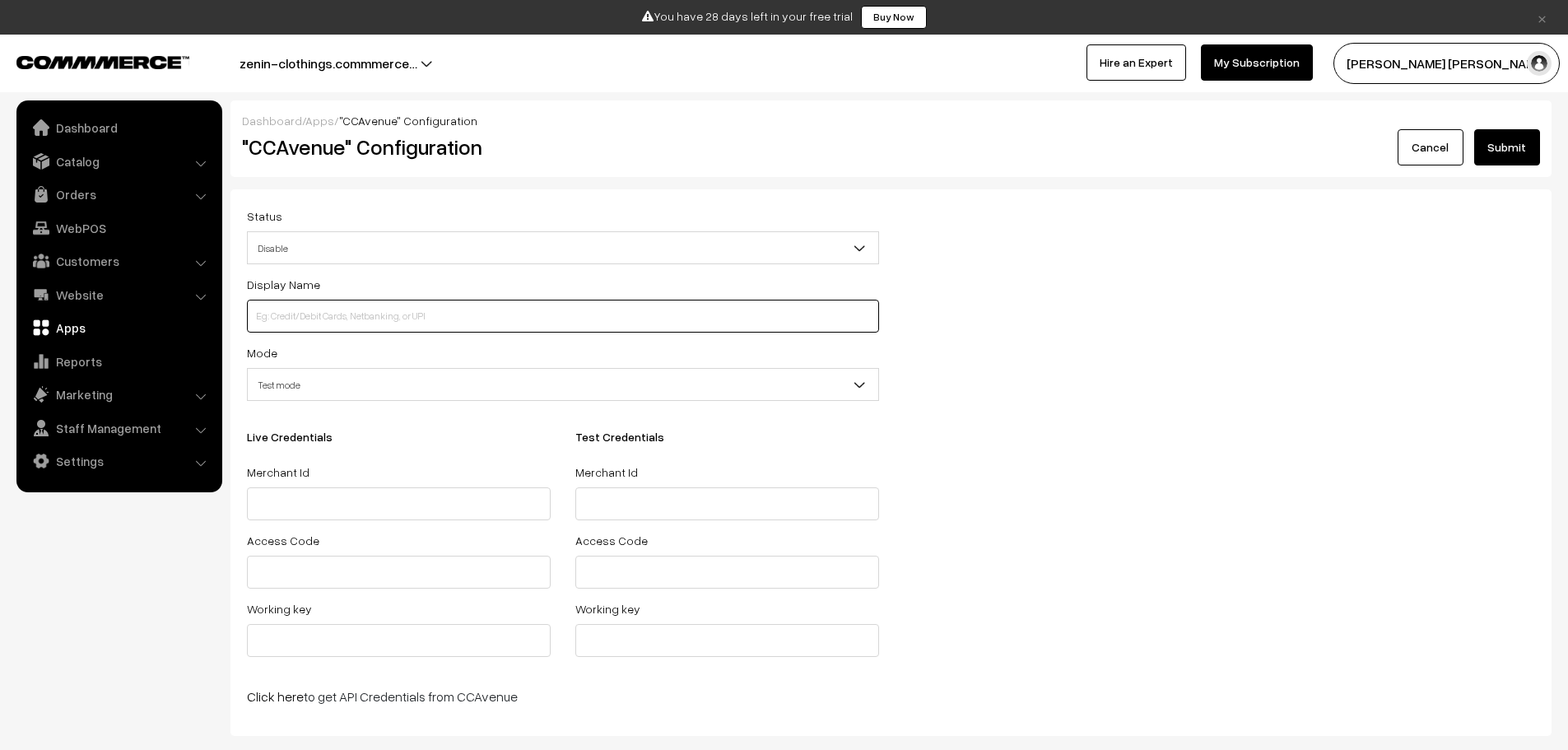
click at [648, 316] on input at bounding box center [563, 316] width 632 height 33
type input "aarit.-.toji@fam"
click at [767, 242] on span "Disable" at bounding box center [563, 249] width 630 height 29
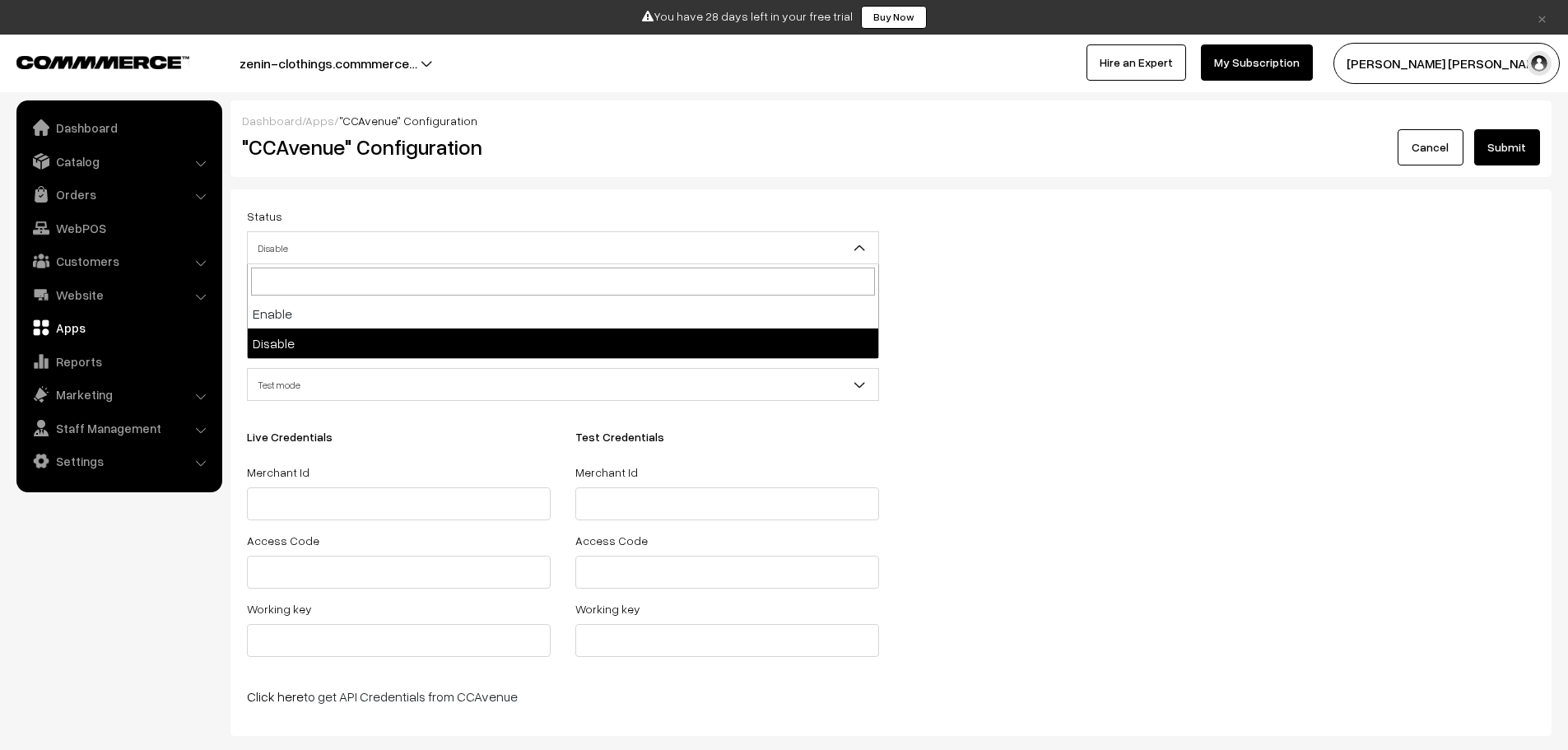
click at [739, 284] on input "search" at bounding box center [564, 281] width 624 height 28
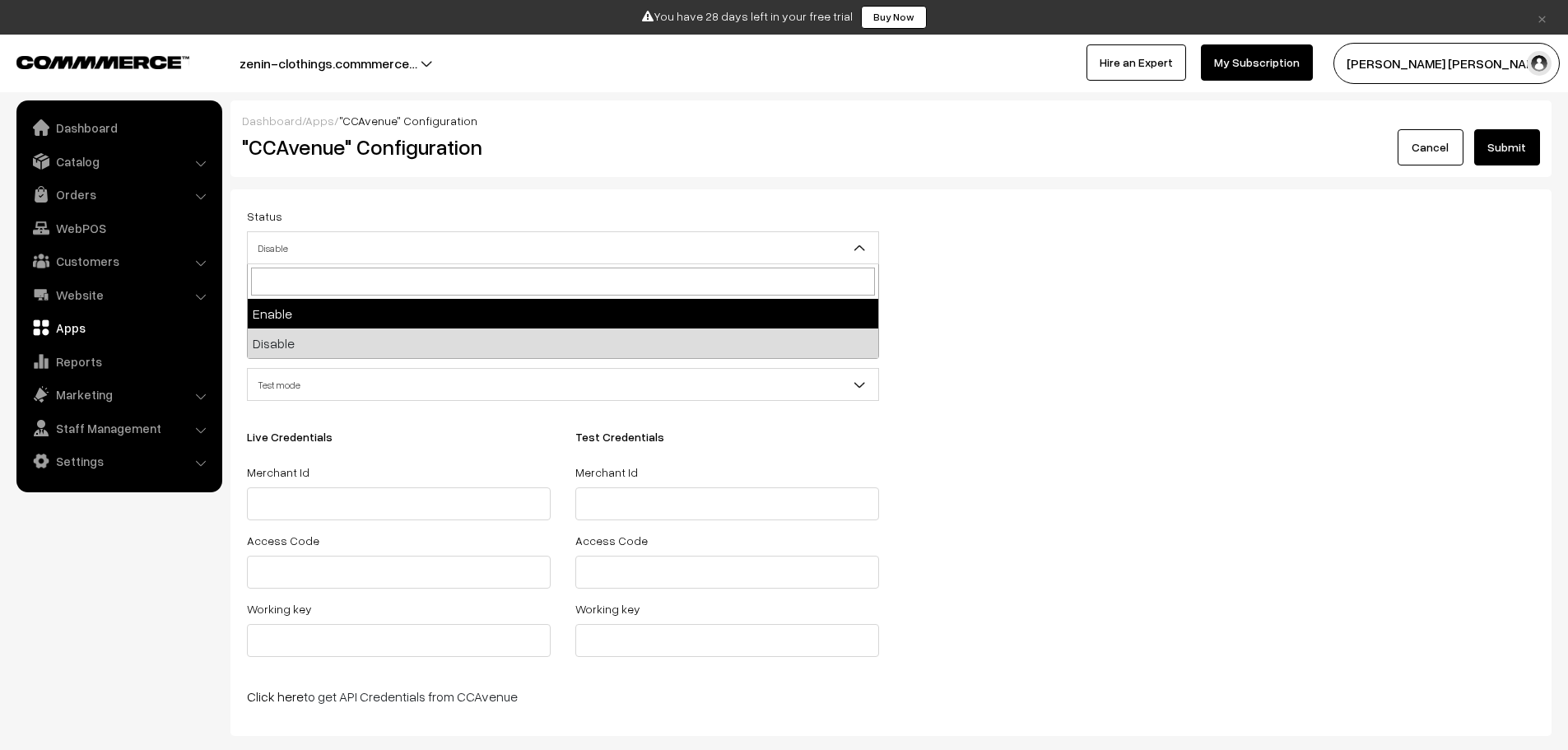
select select "1"
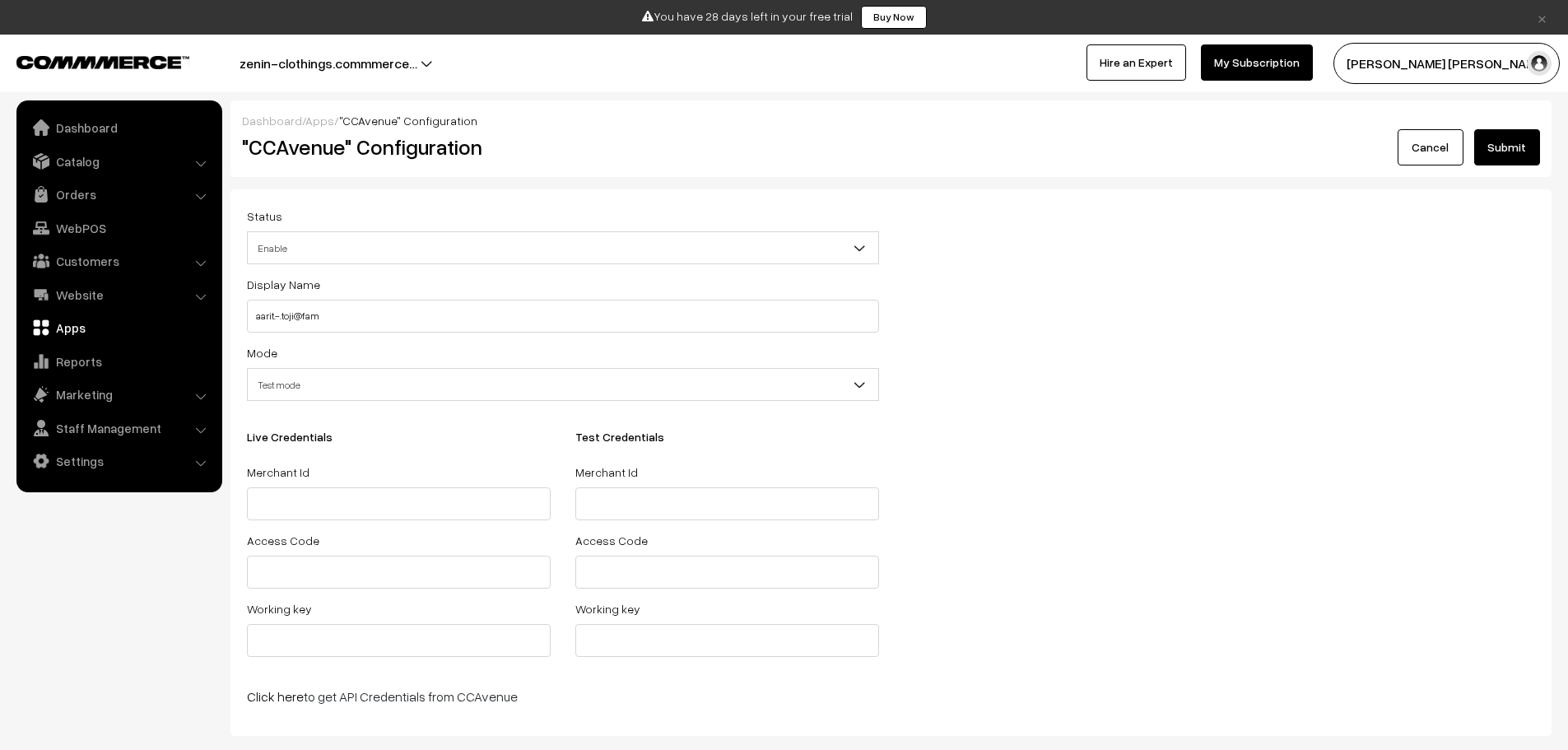
click at [1518, 138] on button "Submit" at bounding box center [1507, 148] width 66 height 36
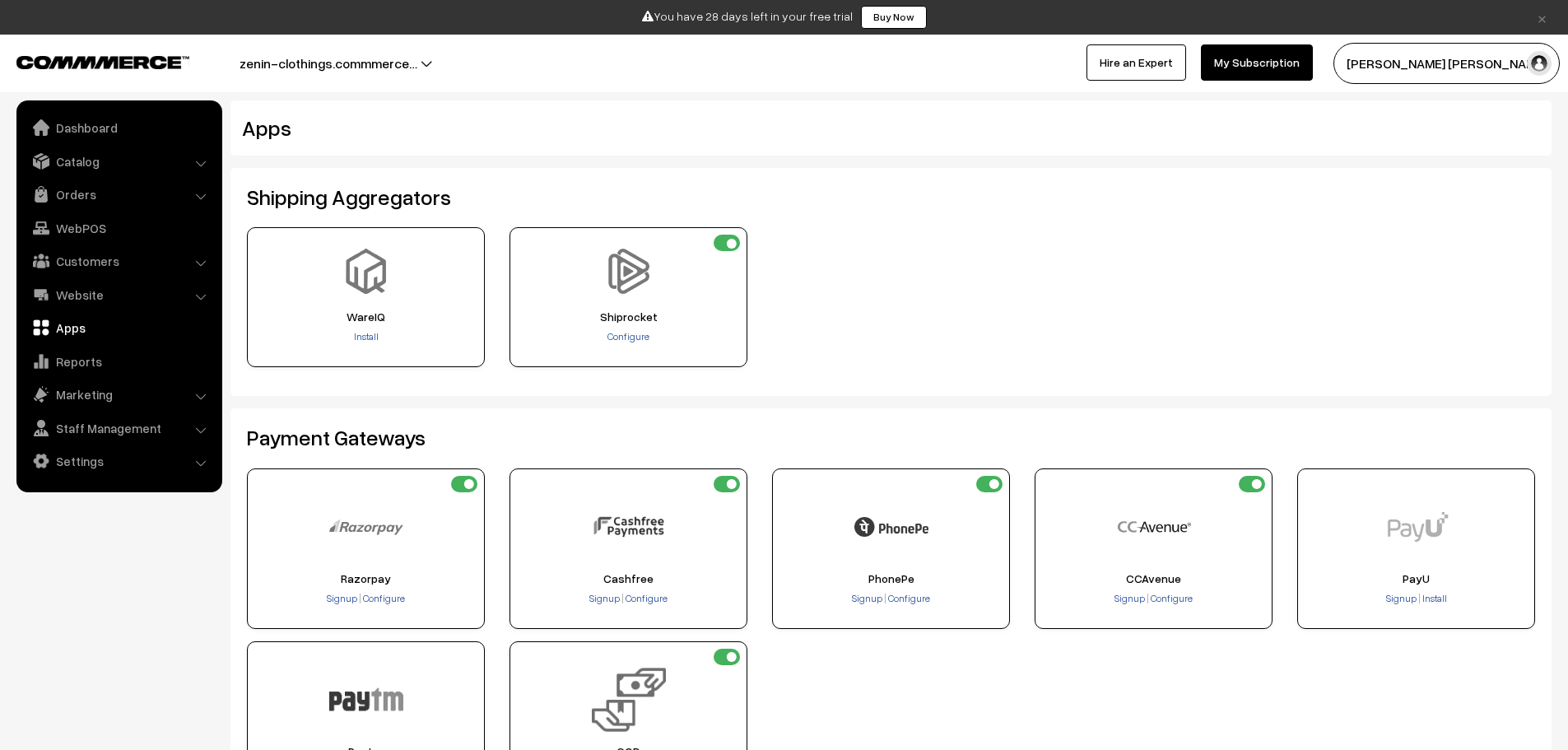
click at [1160, 569] on div "CCAvenue Signup Configure" at bounding box center [1153, 548] width 238 height 160
click at [1438, 602] on span "Install" at bounding box center [1435, 598] width 25 height 12
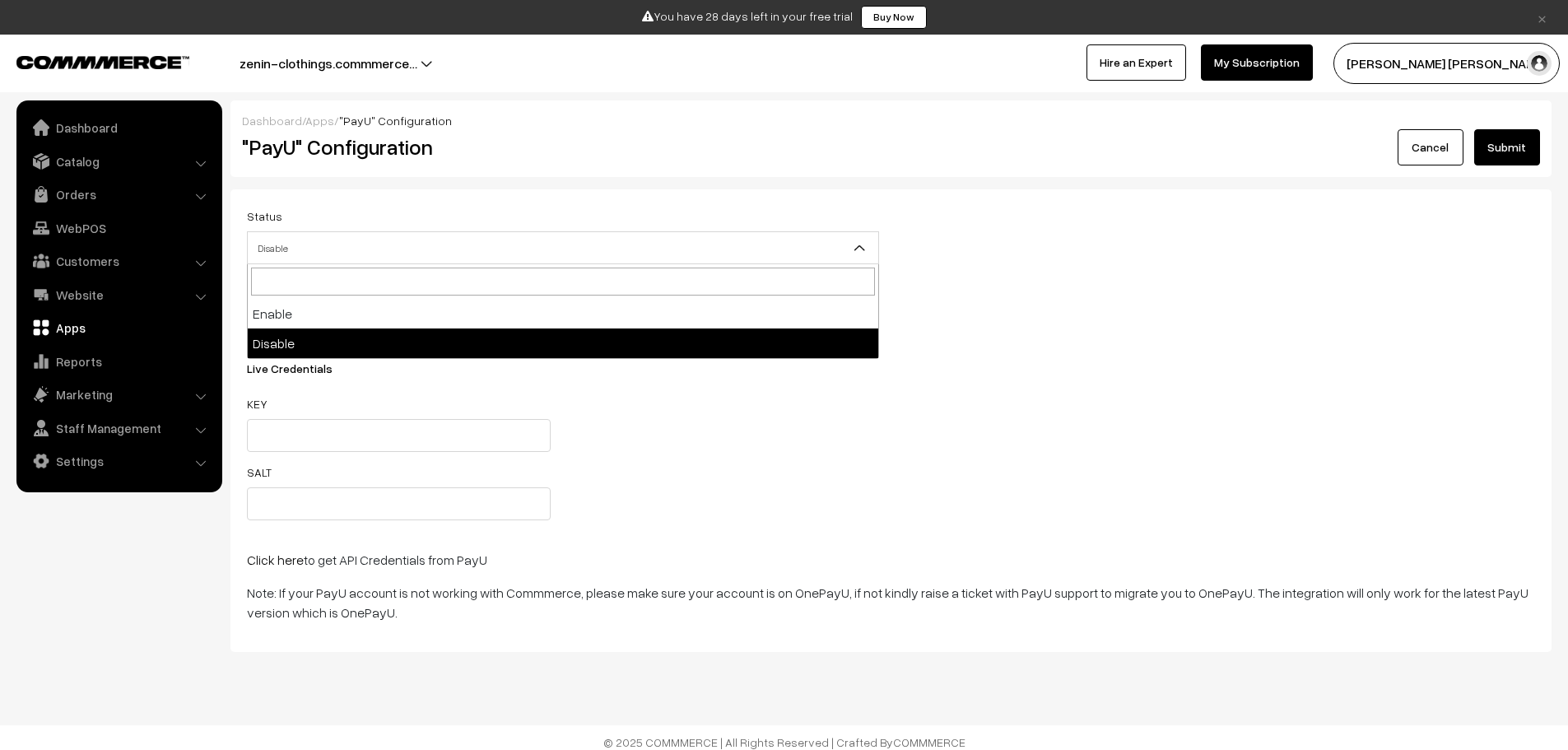
click at [346, 252] on span "Disable" at bounding box center [563, 249] width 630 height 29
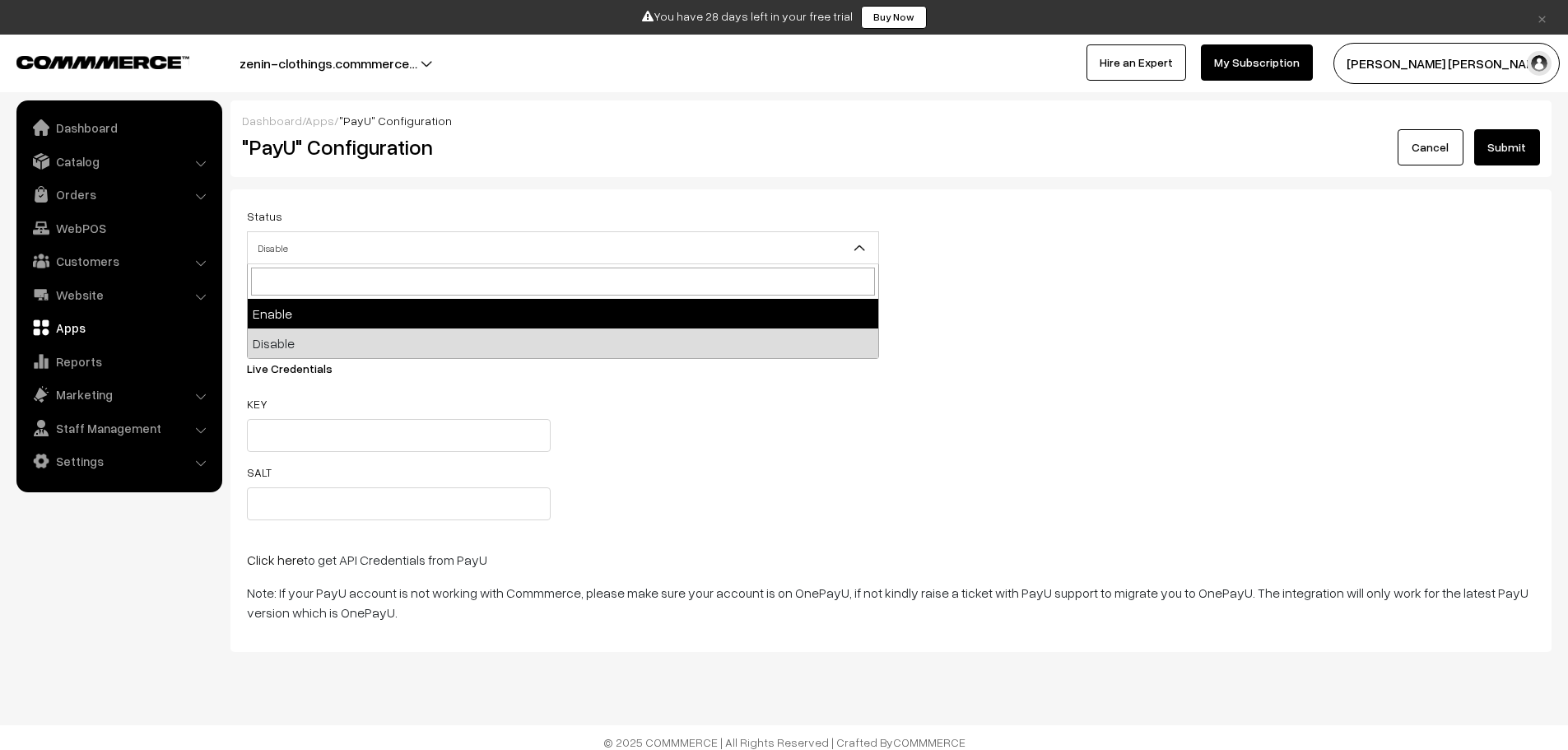
select select "1"
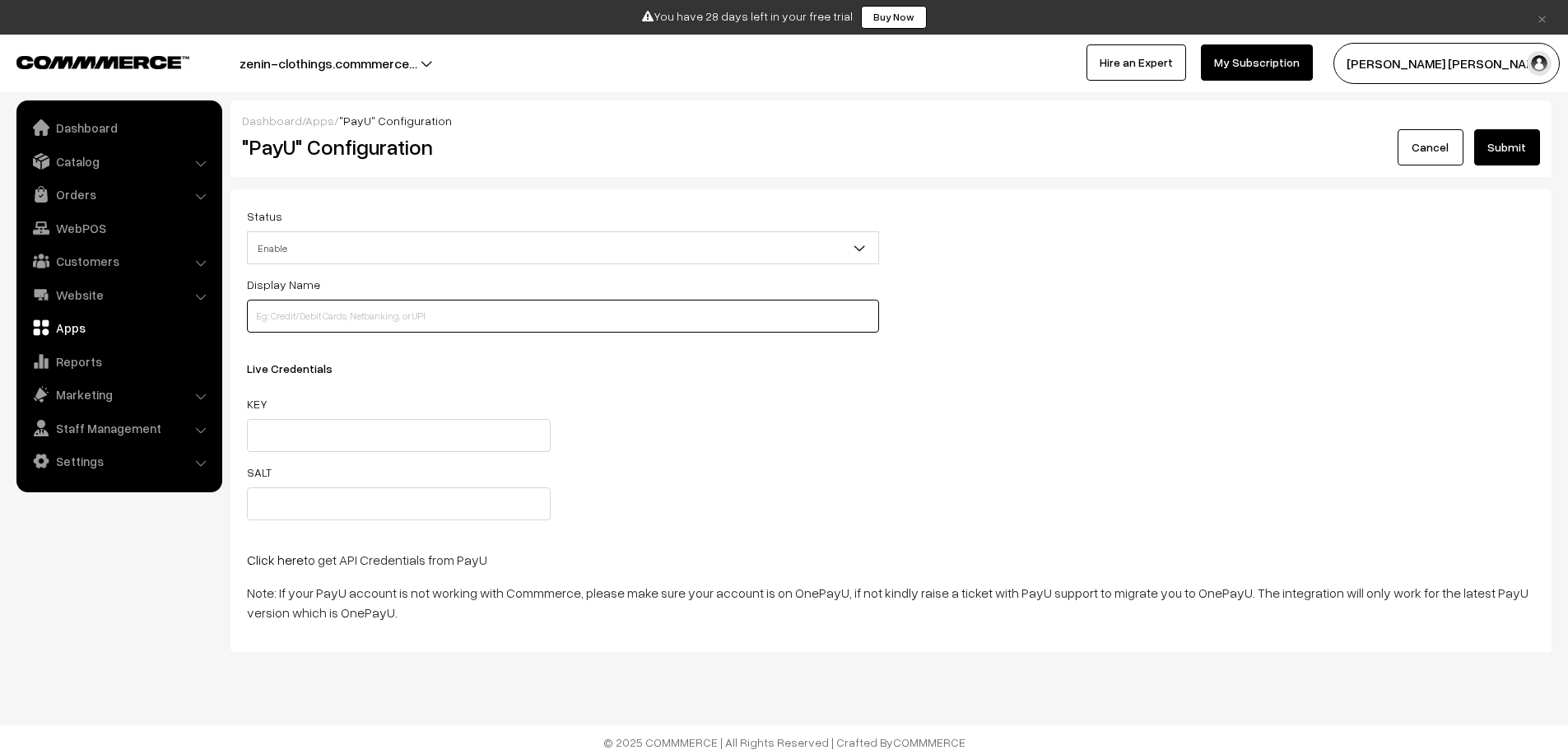
click at [322, 331] on input at bounding box center [563, 316] width 632 height 33
type input "aarit.-.toji@fam"
click at [1502, 142] on button "Submit" at bounding box center [1507, 148] width 66 height 36
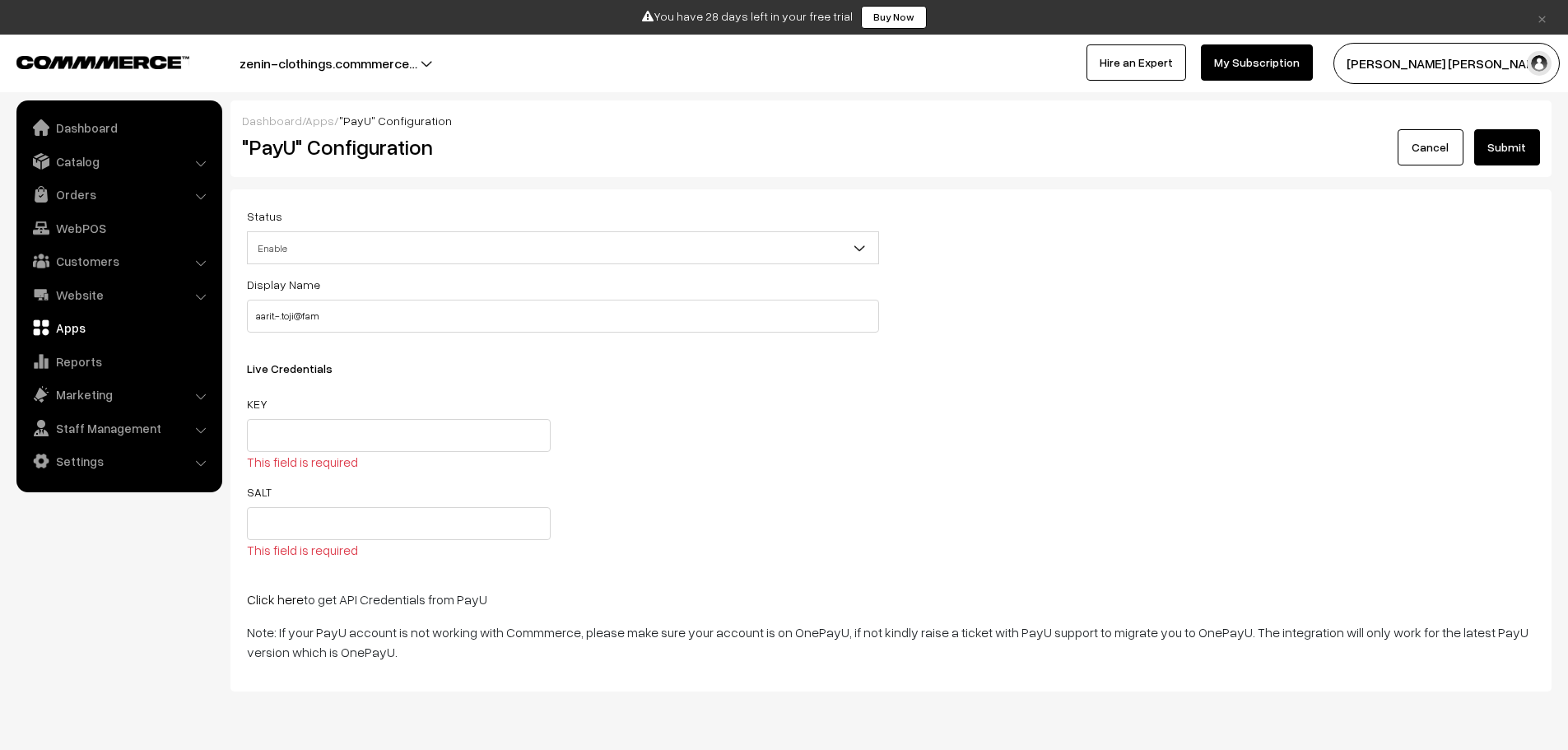
click at [1430, 134] on link "Cancel" at bounding box center [1431, 148] width 66 height 36
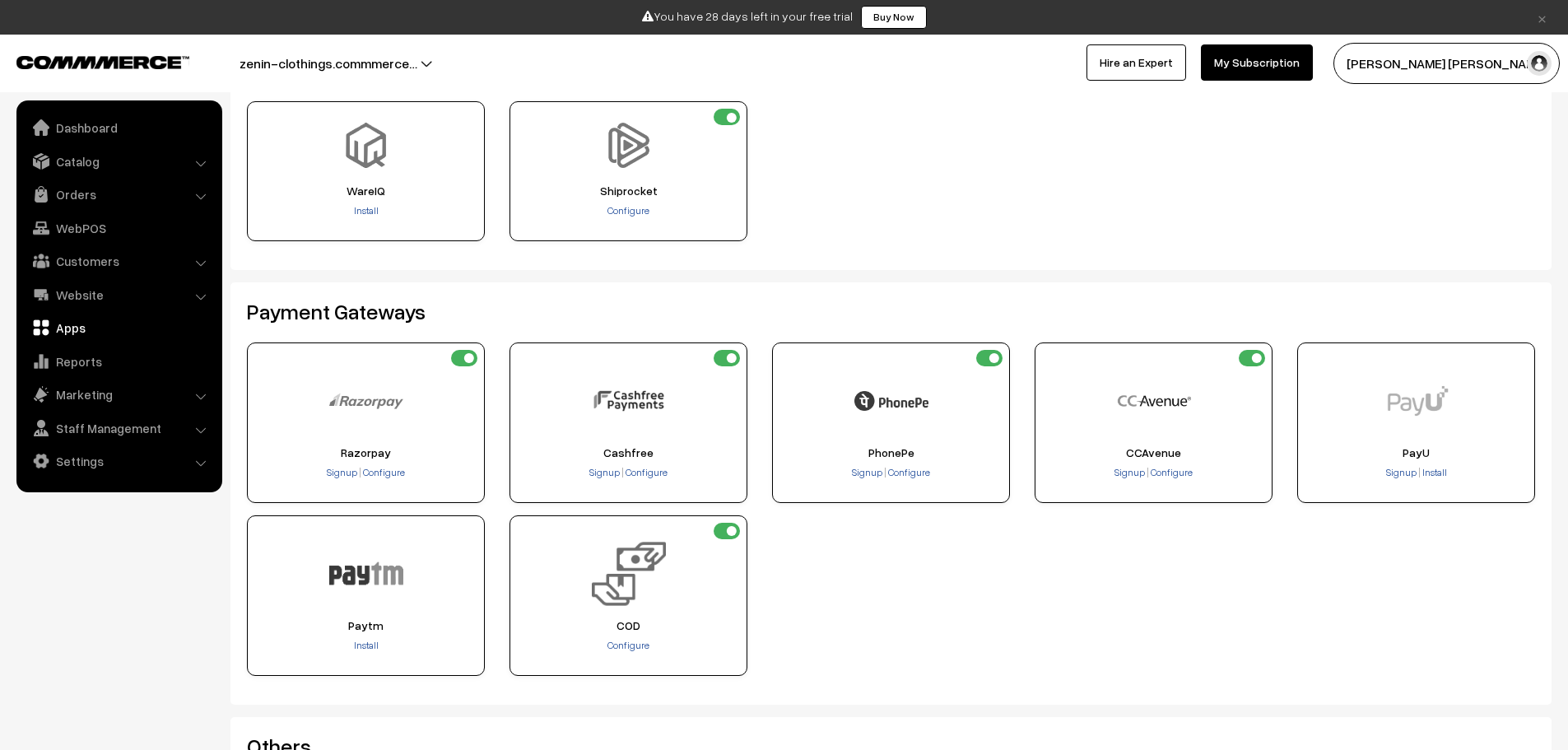
scroll to position [247, 0]
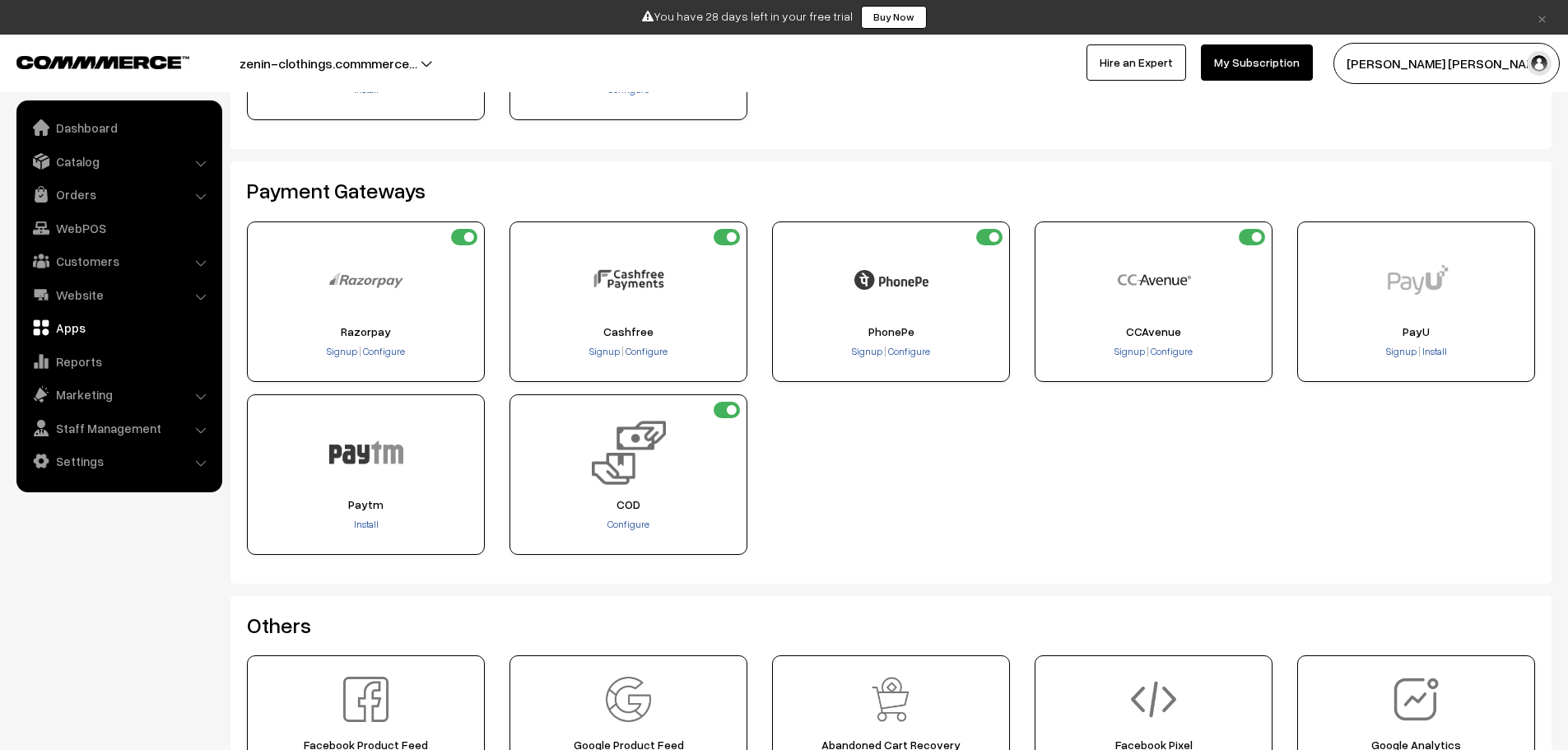
click at [365, 516] on div "Paytm" at bounding box center [365, 475] width 238 height 160
click at [369, 522] on span "Install" at bounding box center [366, 524] width 25 height 12
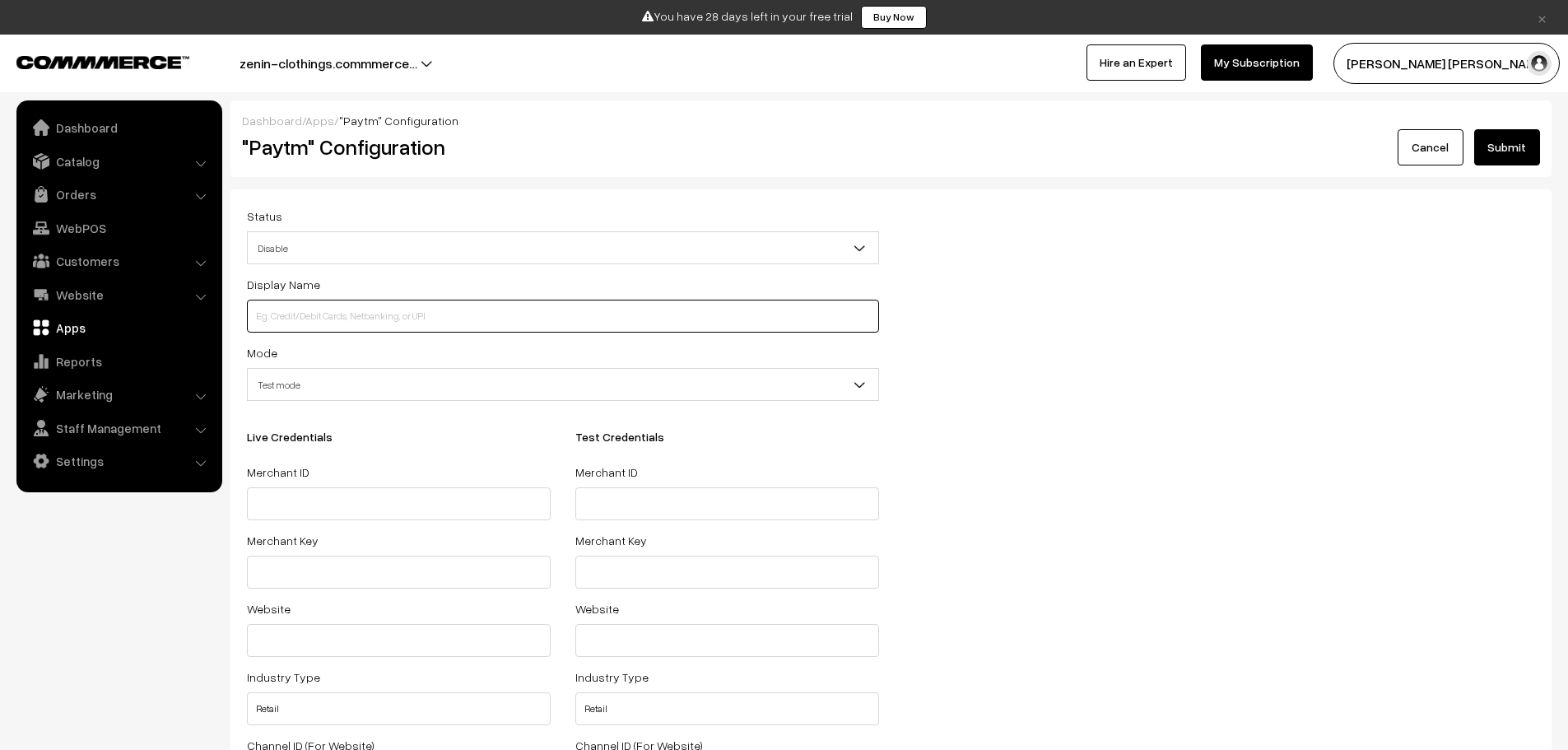
click at [400, 332] on input at bounding box center [563, 316] width 632 height 33
type input "aarit.-.toji@fam"
click at [1498, 154] on button "Submit" at bounding box center [1507, 148] width 66 height 36
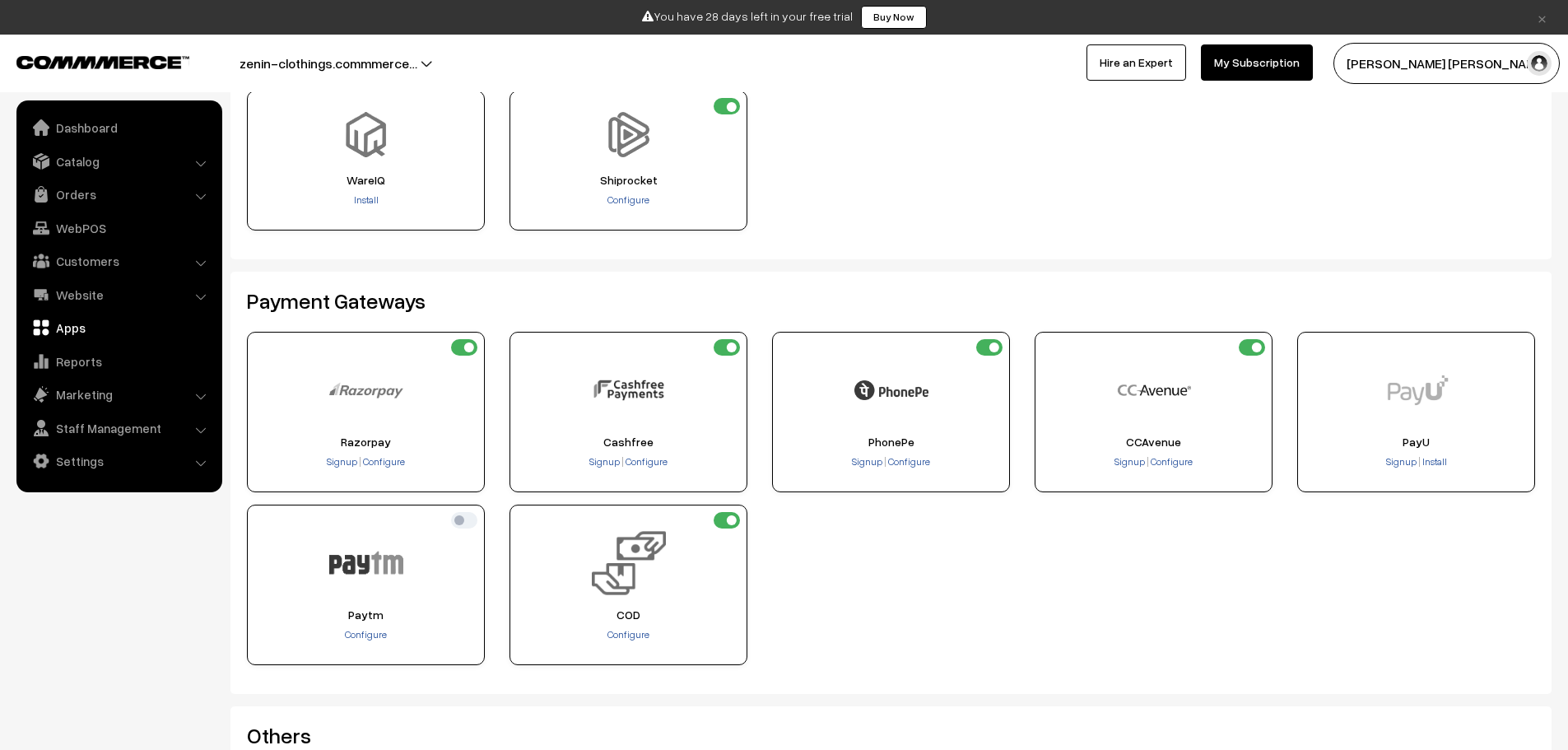
scroll to position [247, 0]
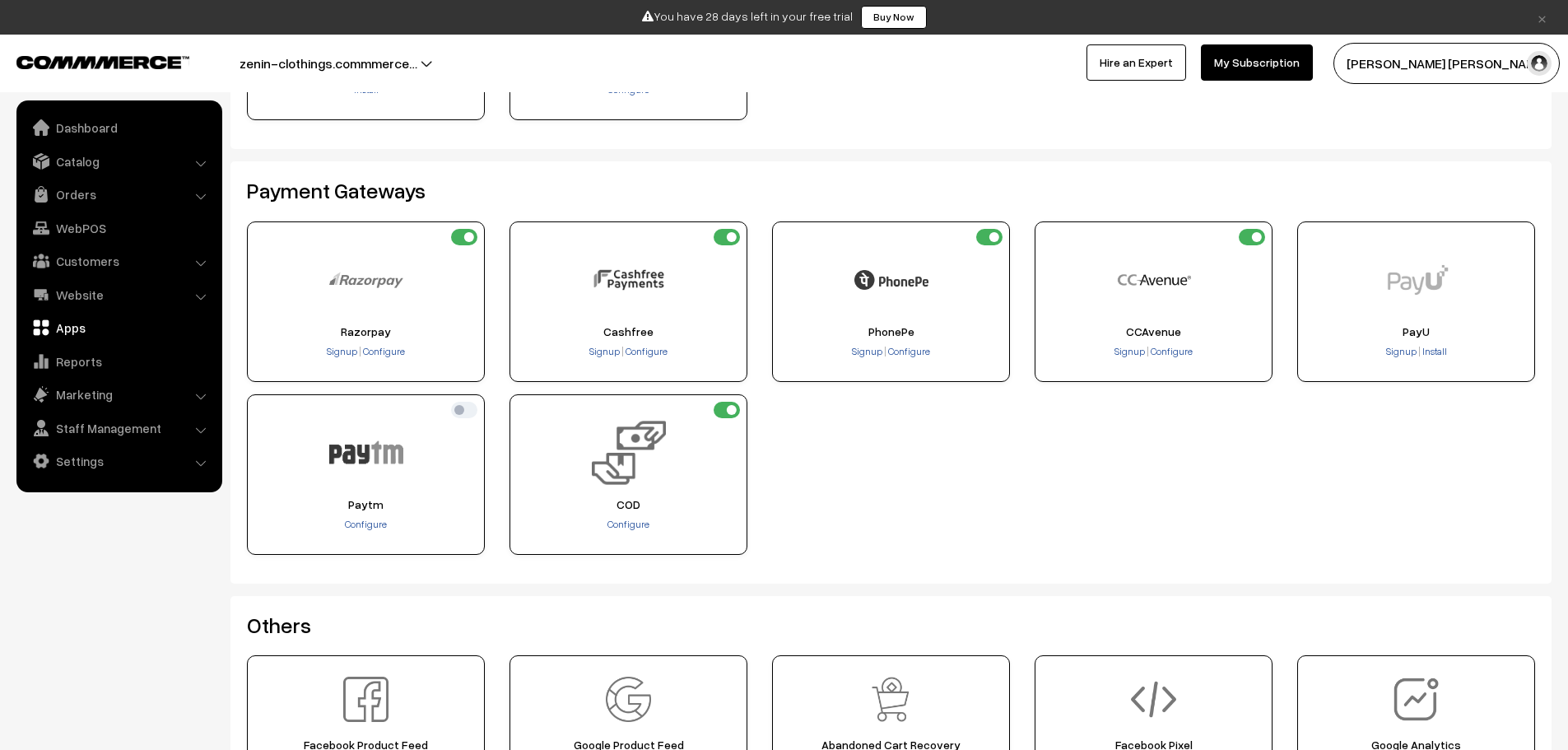
click at [463, 402] on input "checkbox" at bounding box center [464, 409] width 27 height 16
checkbox input "true"
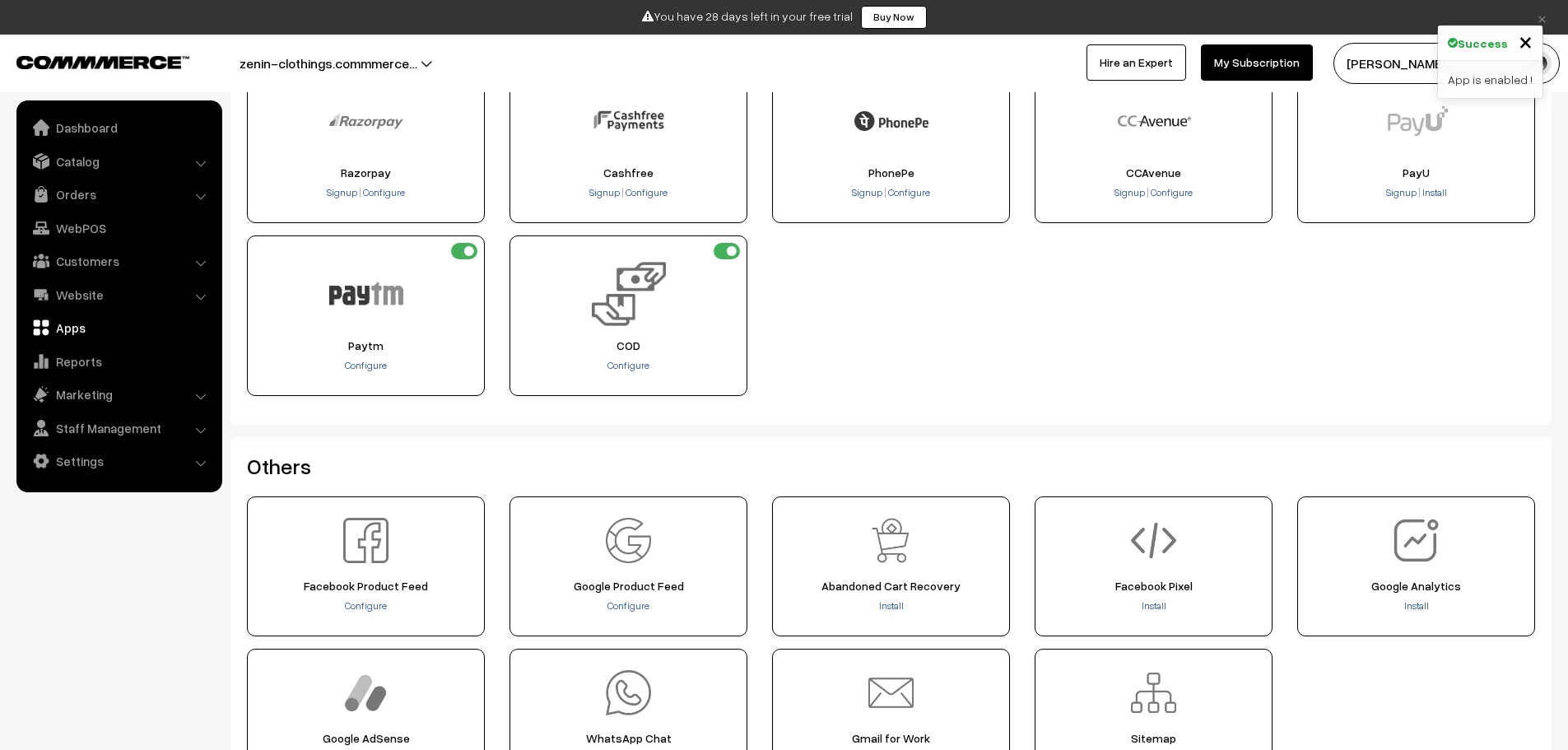
scroll to position [581, 0]
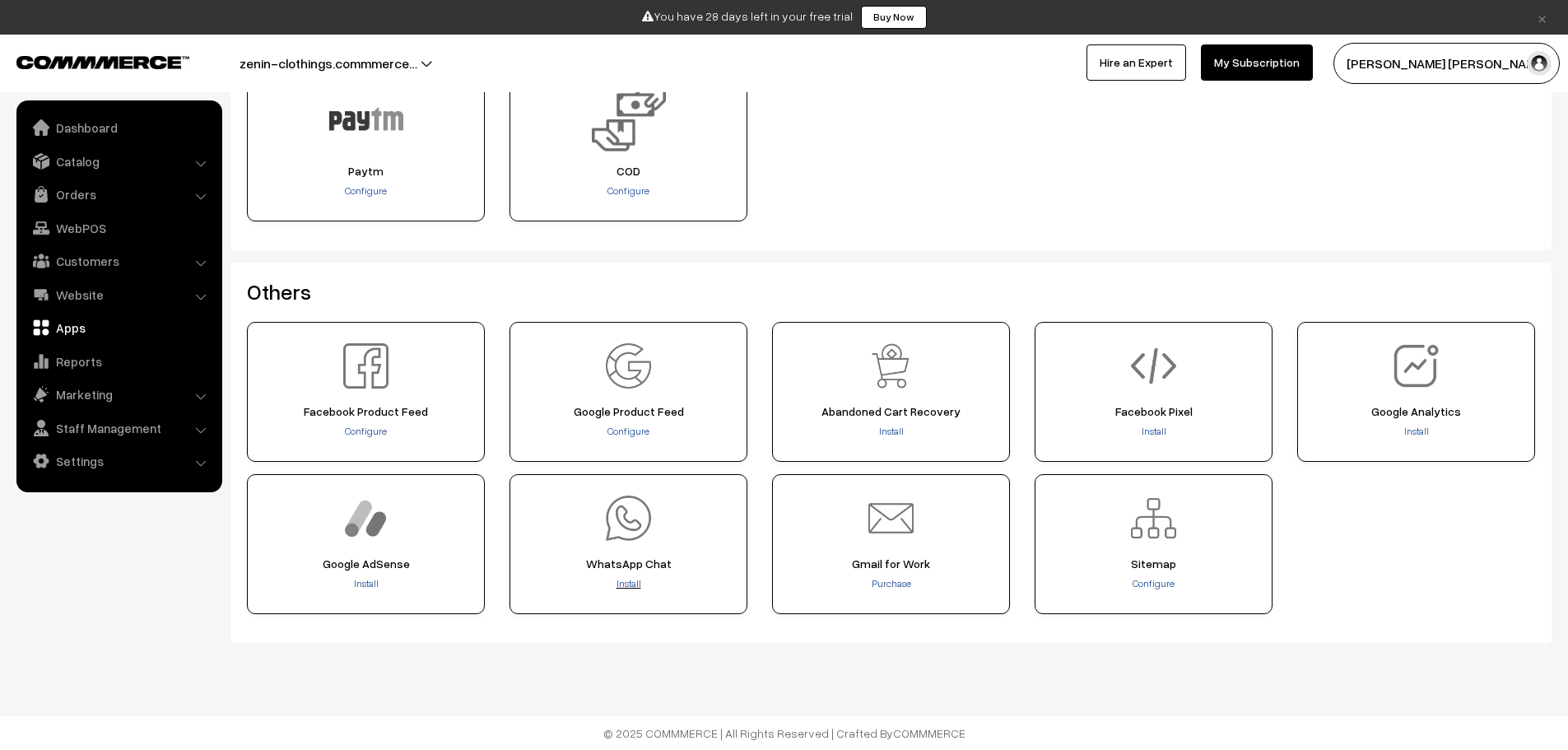
click at [625, 581] on span "Install" at bounding box center [629, 584] width 25 height 12
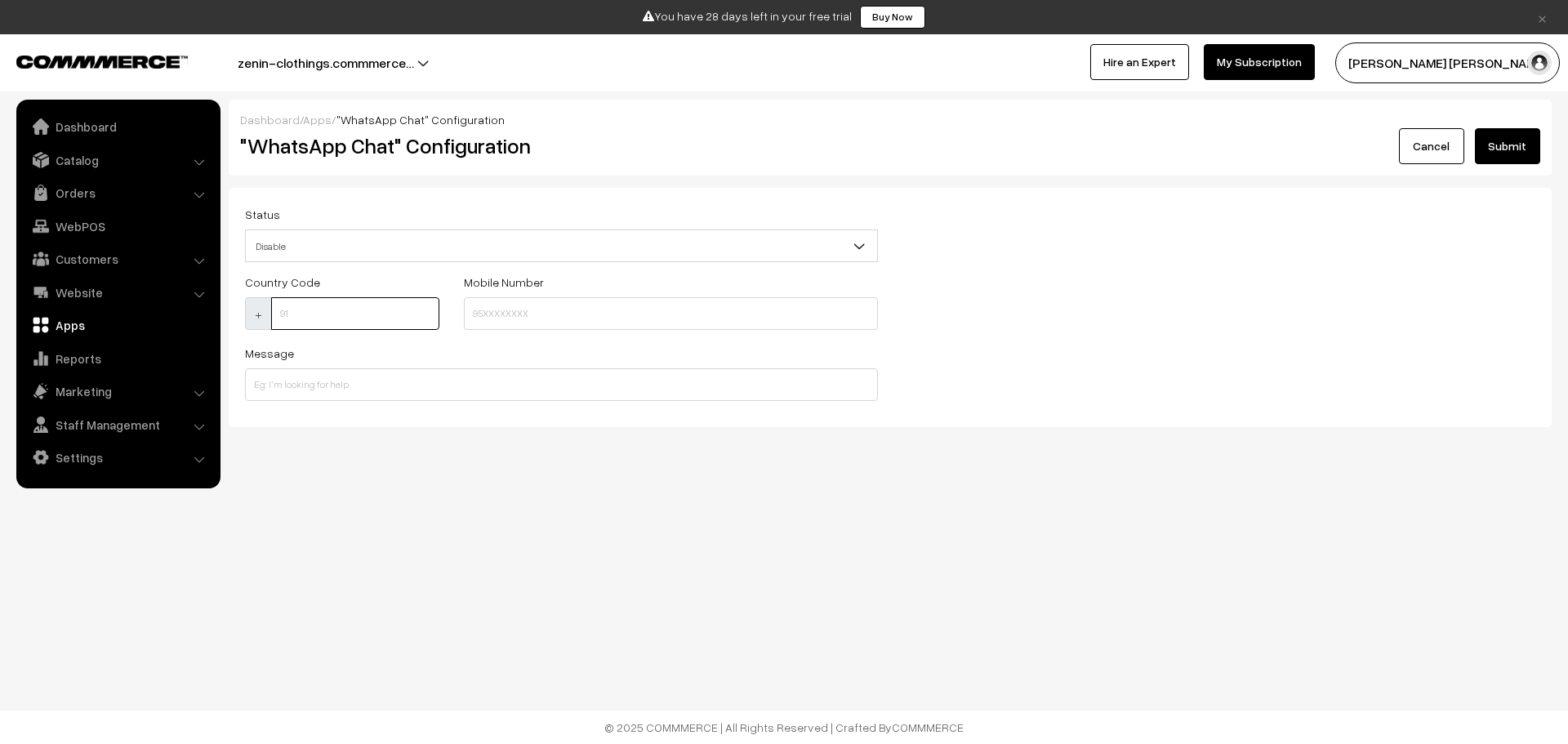
click at [372, 324] on input at bounding box center [356, 313] width 168 height 32
type input "91"
click at [502, 299] on input at bounding box center [670, 313] width 414 height 32
type input "8090651009"
click at [461, 392] on input at bounding box center [562, 385] width 633 height 32
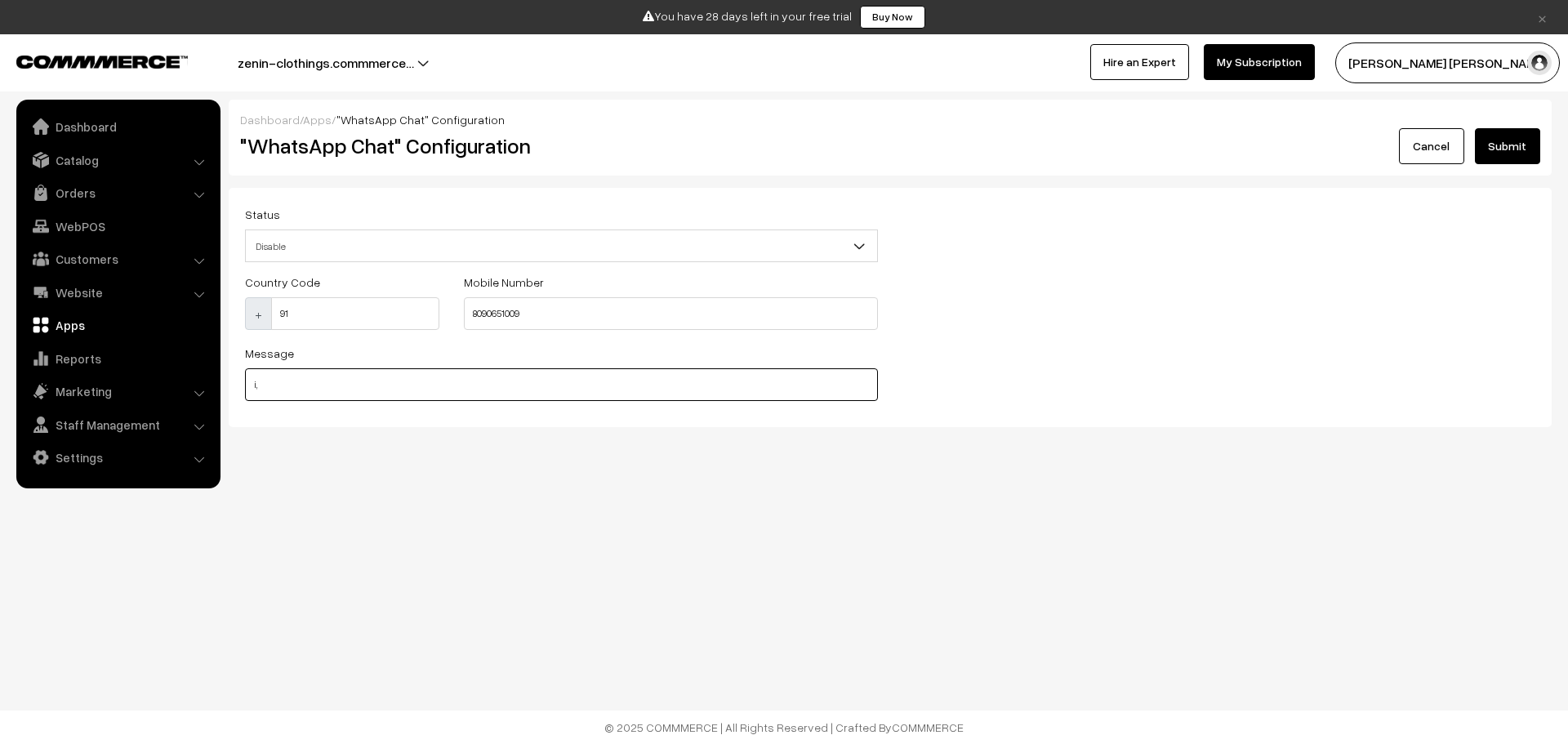
type input "i"
type input "I am looking for help"
click at [1474, 129] on button "Submit" at bounding box center [1507, 146] width 66 height 36
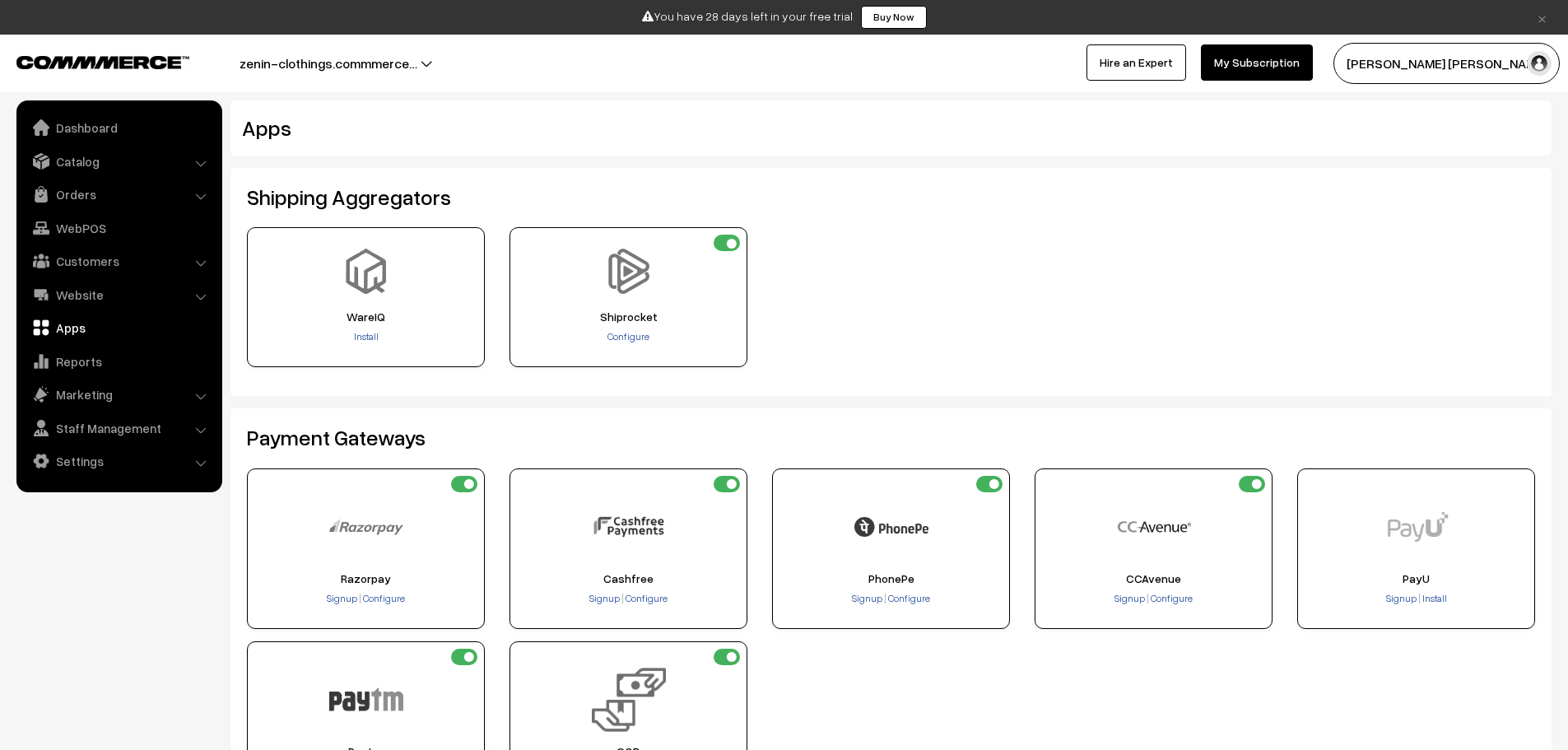
scroll to position [494, 0]
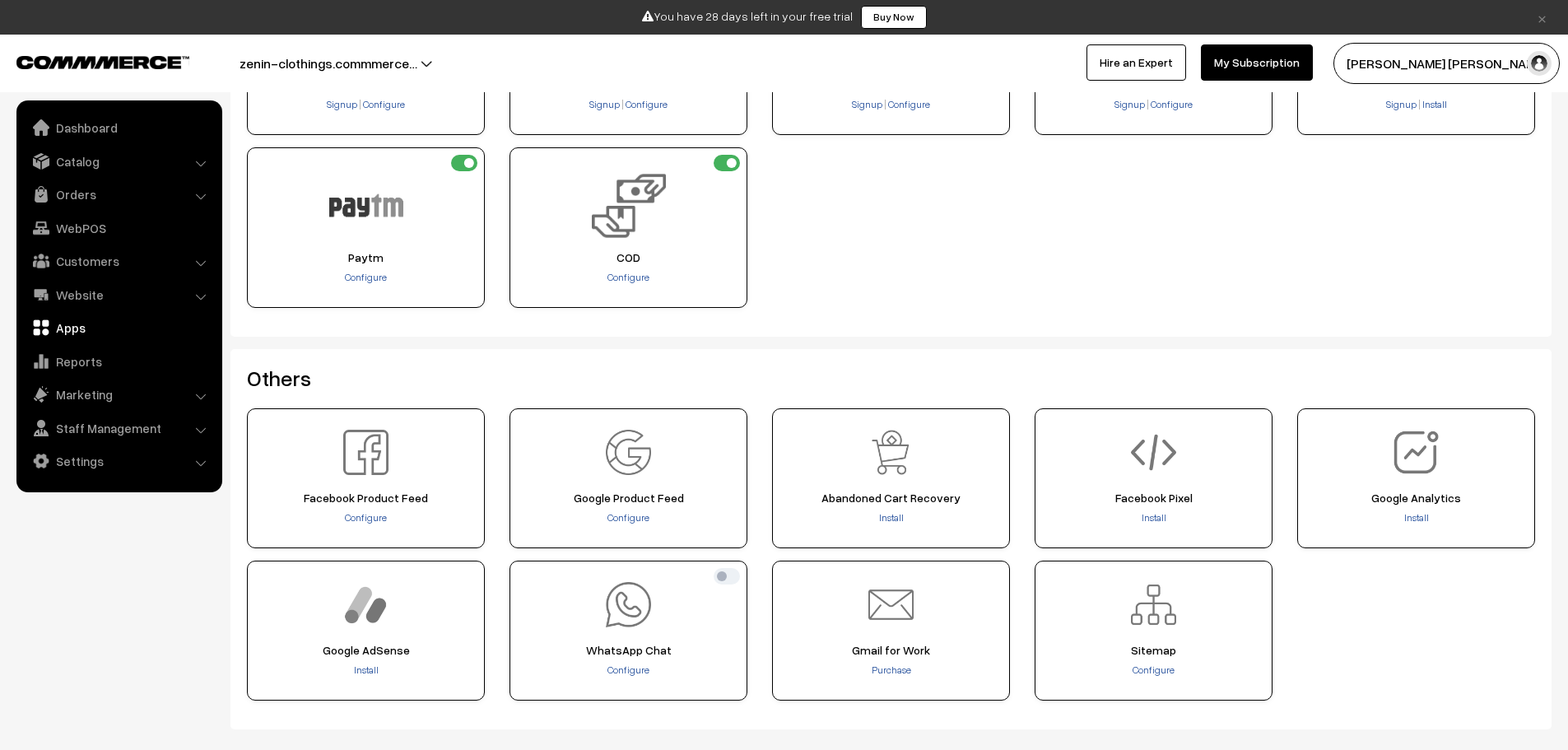
click at [728, 578] on input "checkbox" at bounding box center [727, 576] width 27 height 16
checkbox input "true"
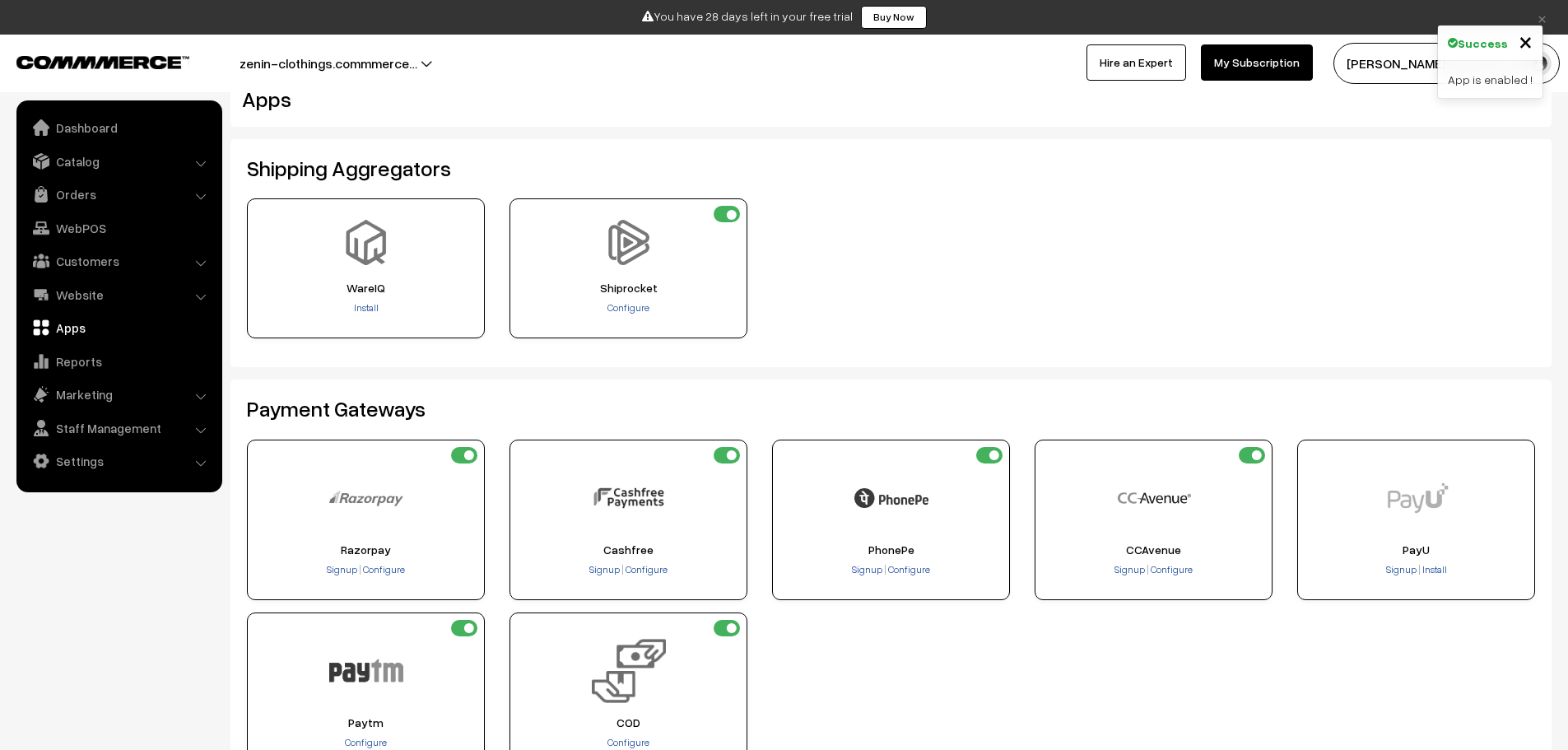
scroll to position [0, 0]
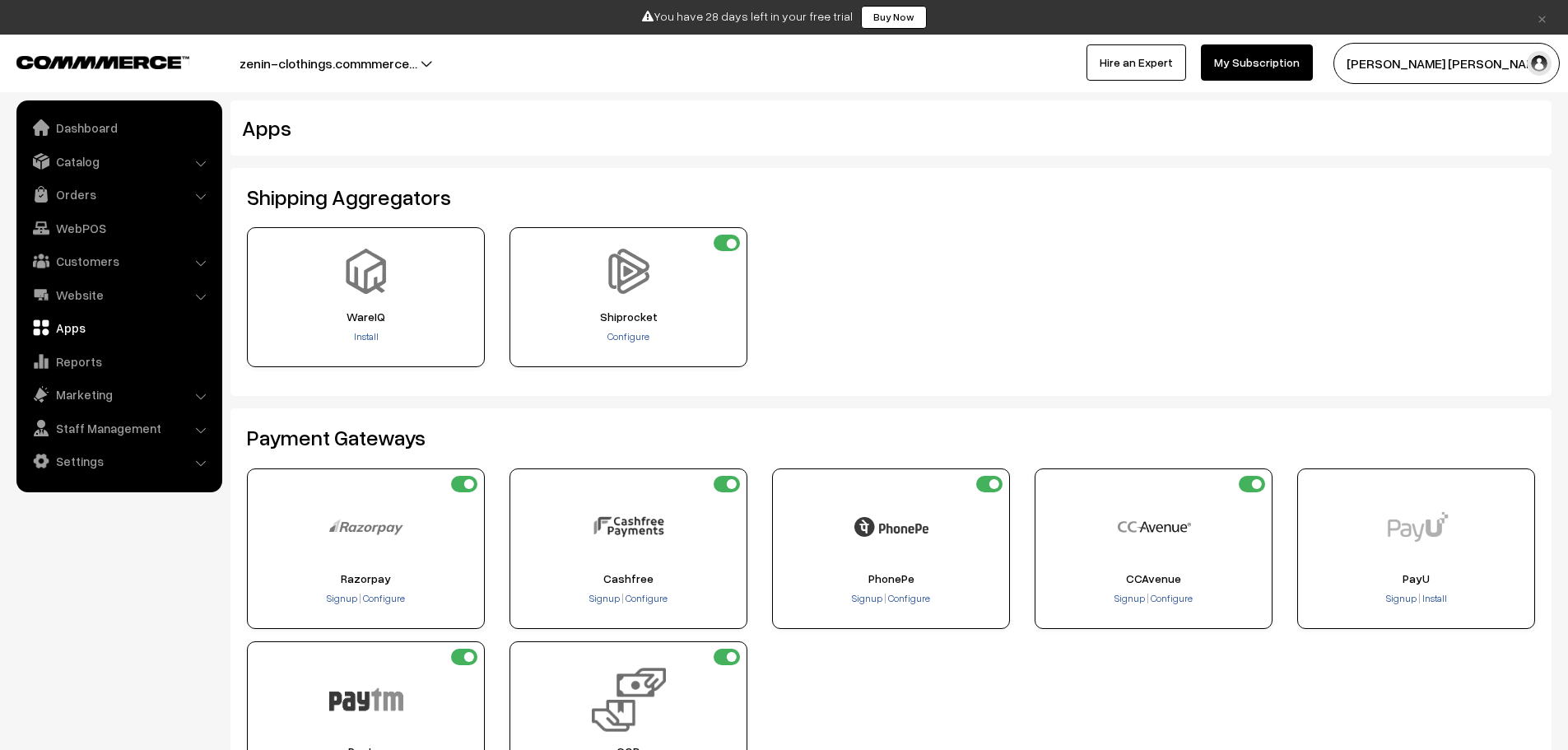
click at [286, 123] on h2 "Apps" at bounding box center [781, 128] width 1077 height 26
click at [108, 300] on link "Website" at bounding box center [118, 294] width 196 height 30
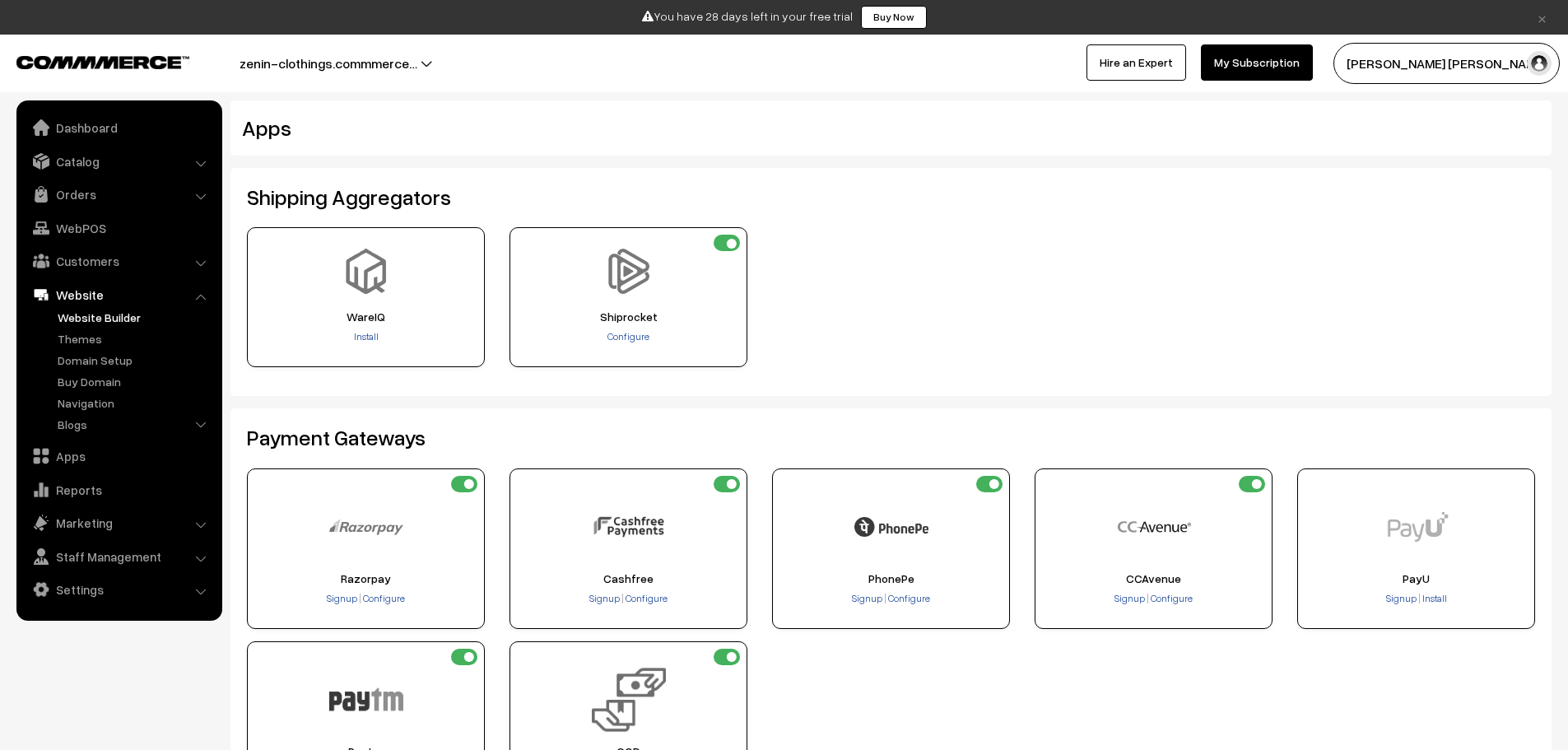
click at [106, 318] on link "Website Builder" at bounding box center [135, 318] width 163 height 17
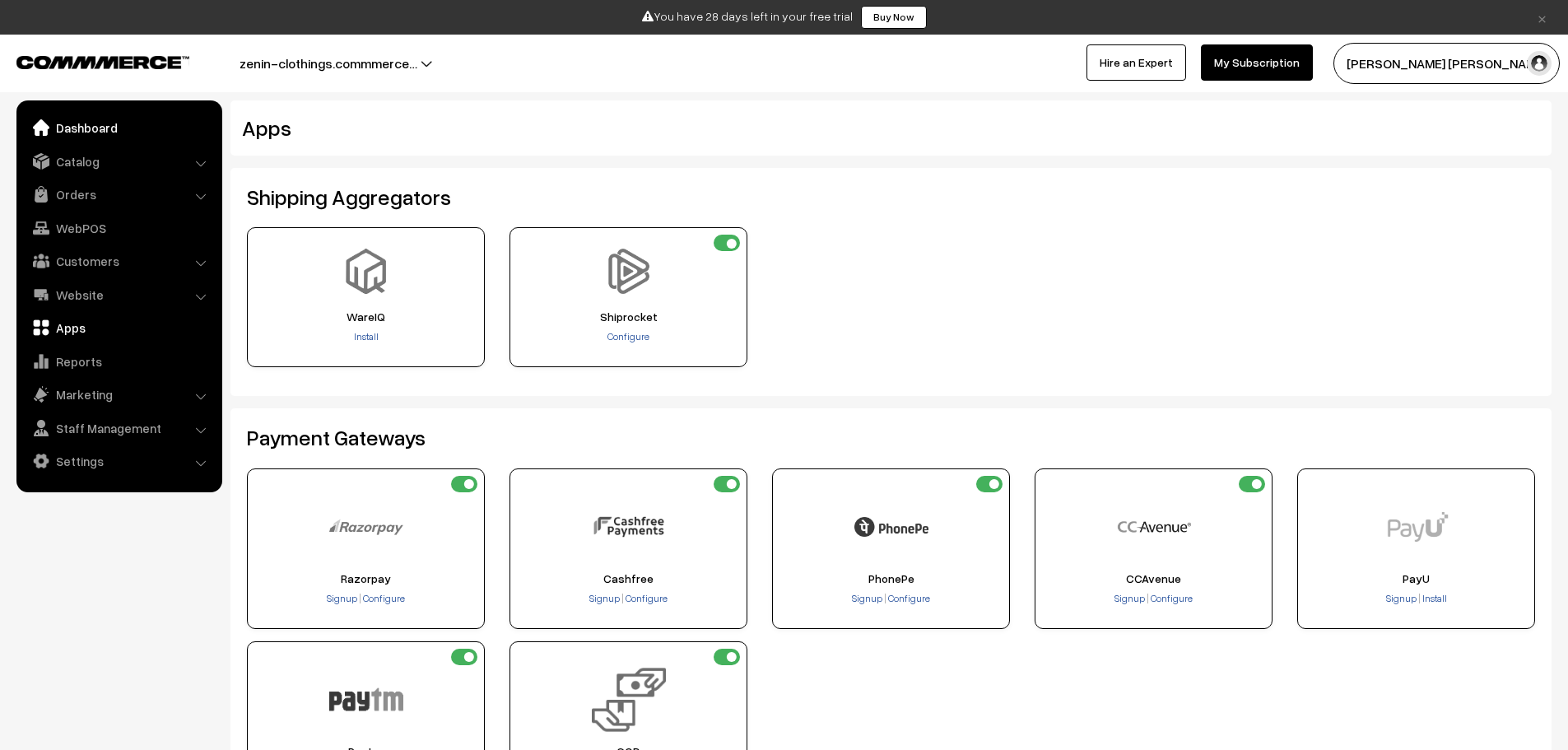
click at [103, 124] on link "Dashboard" at bounding box center [118, 127] width 196 height 30
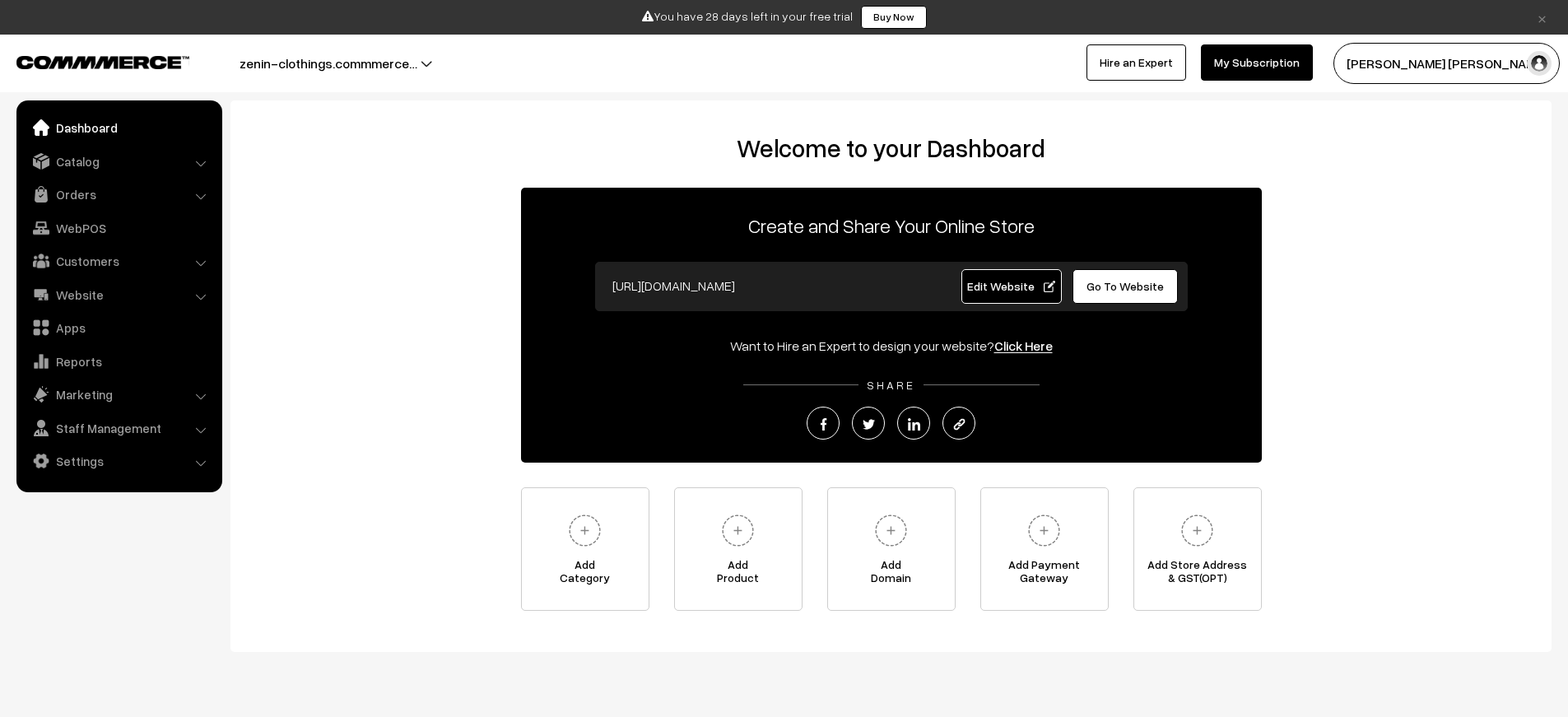
click at [1143, 292] on span "Go To Website" at bounding box center [1125, 286] width 77 height 14
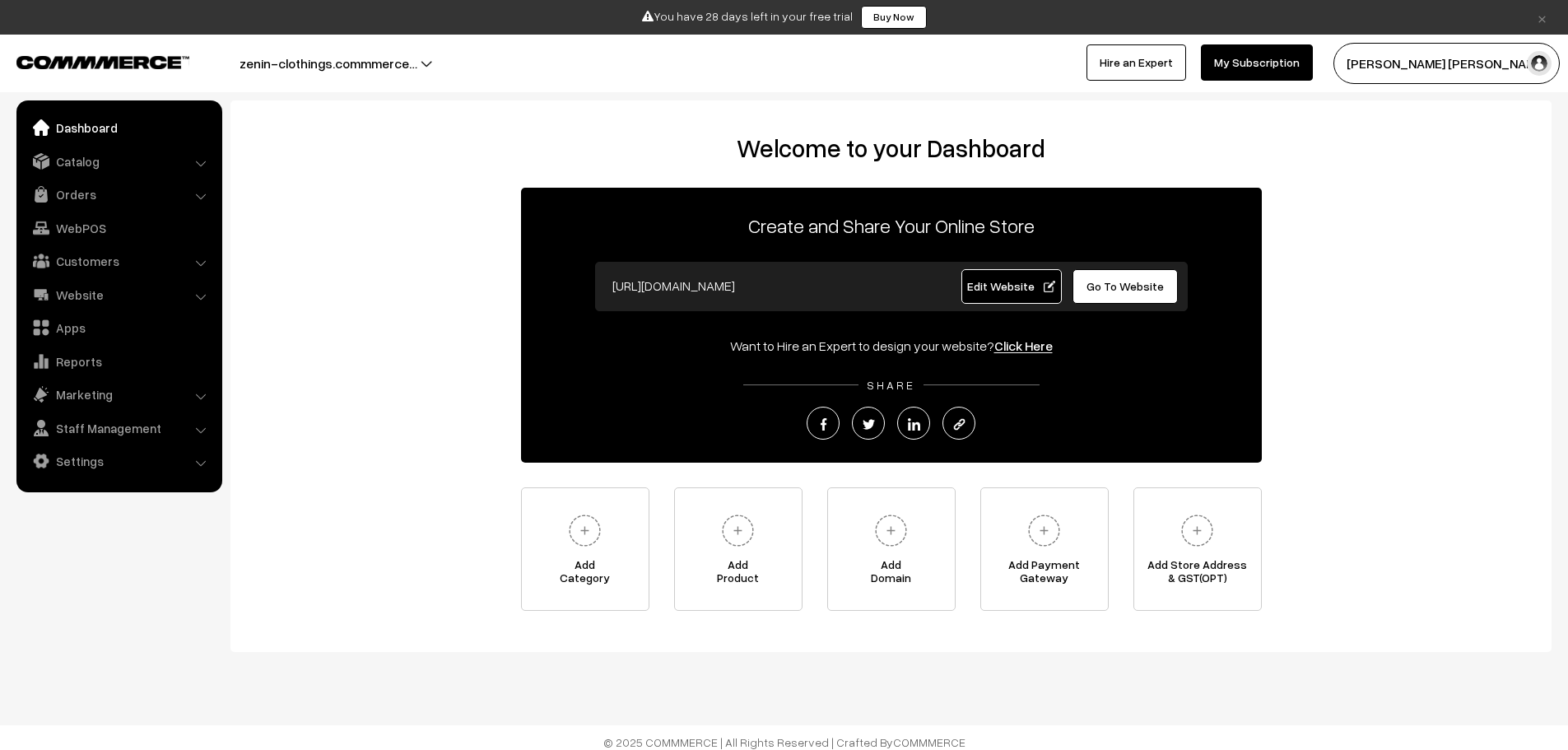
click at [1186, 67] on link "Hire an Expert" at bounding box center [1137, 63] width 100 height 36
click at [1134, 280] on span "Go To Website" at bounding box center [1125, 286] width 77 height 14
